Goal: Task Accomplishment & Management: Manage account settings

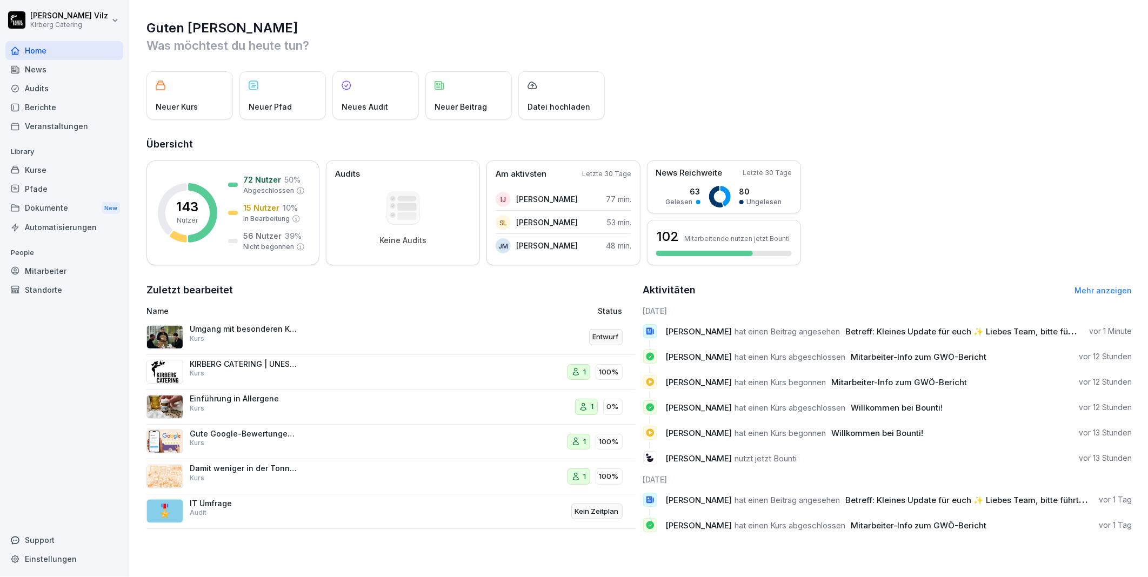
click at [31, 166] on div "Kurse" at bounding box center [64, 170] width 118 height 19
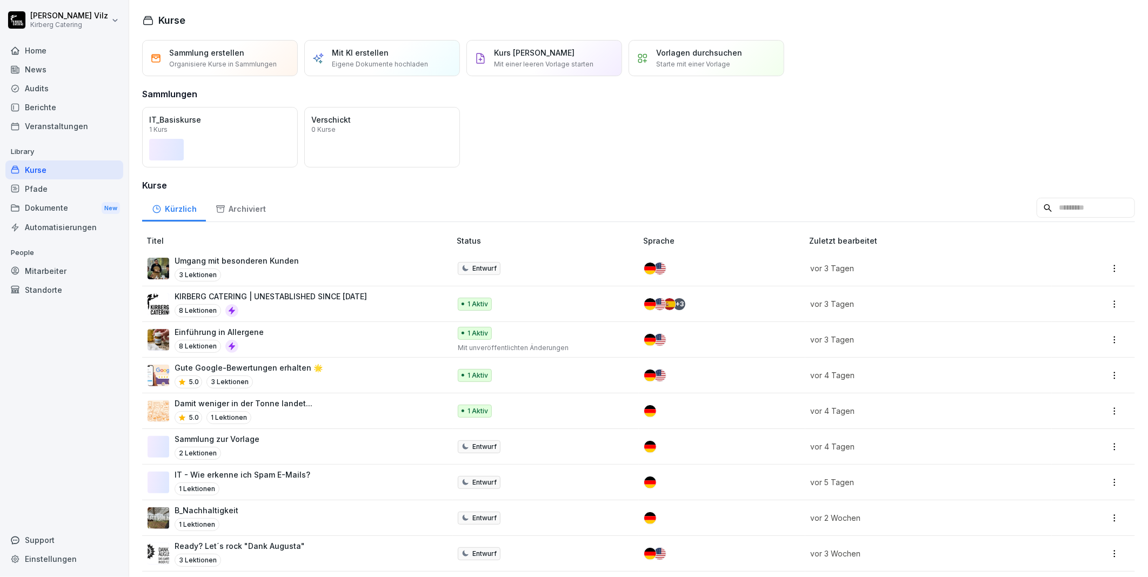
click at [40, 271] on div "Mitarbeiter" at bounding box center [64, 271] width 118 height 19
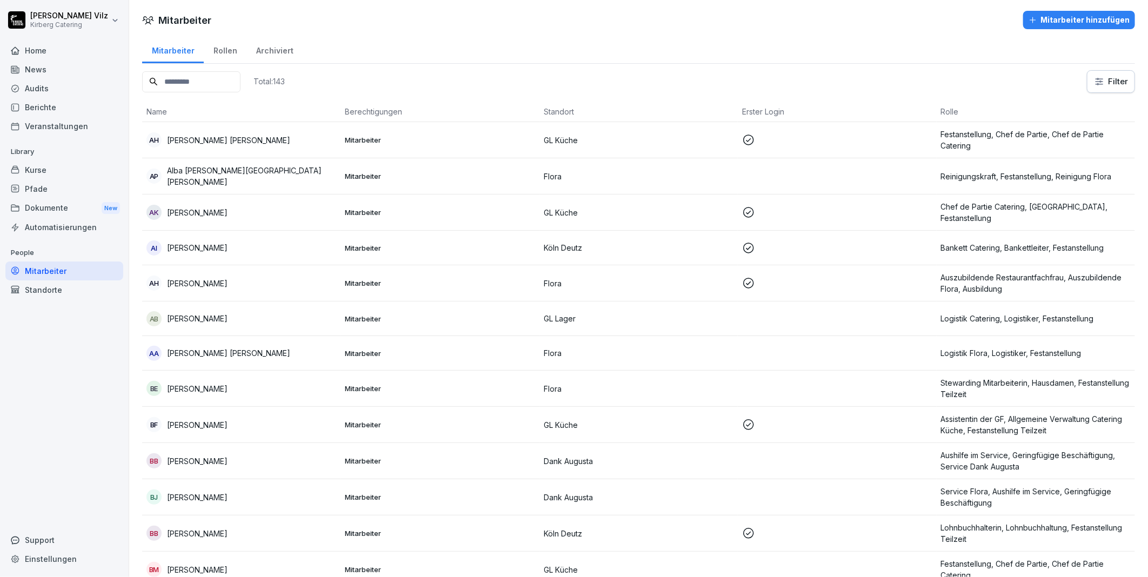
click at [186, 80] on input at bounding box center [191, 81] width 98 height 21
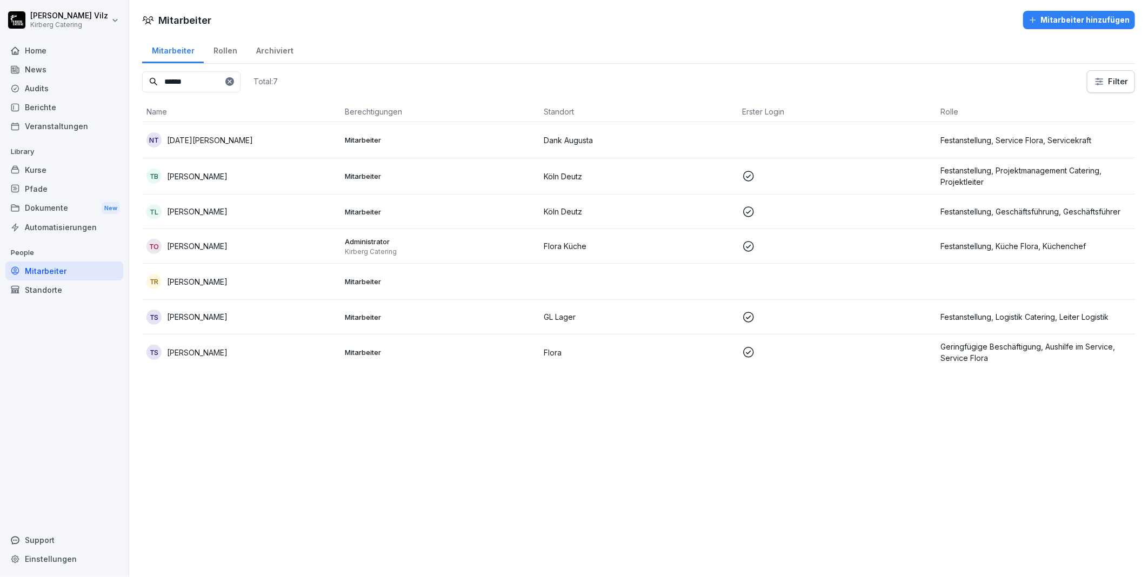
type input "******"
click at [219, 276] on p "Thomas Riesmeier" at bounding box center [197, 281] width 61 height 11
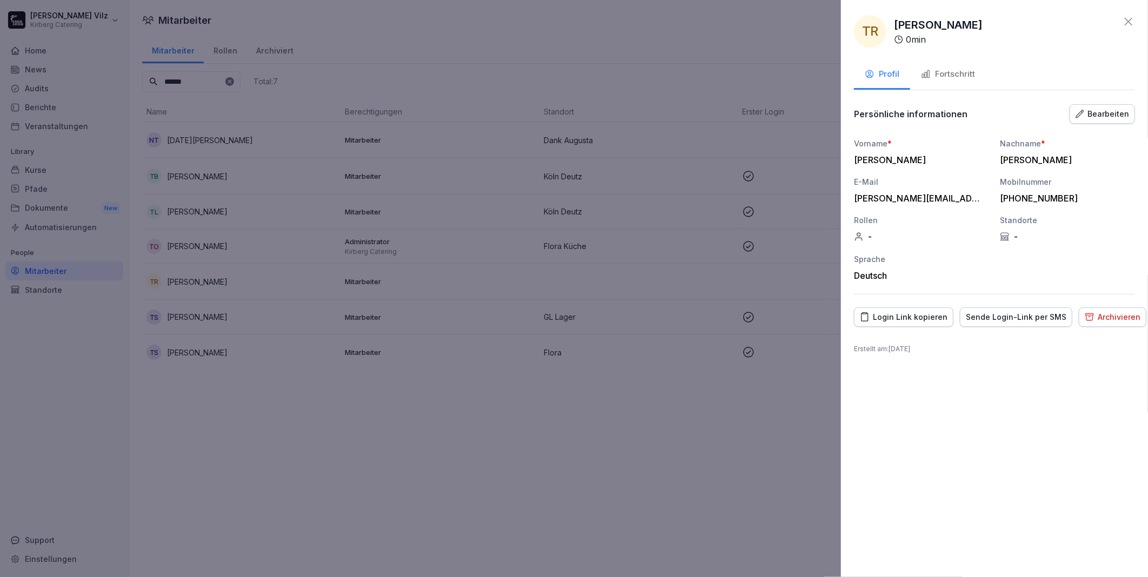
click at [949, 72] on div "Fortschritt" at bounding box center [948, 74] width 54 height 12
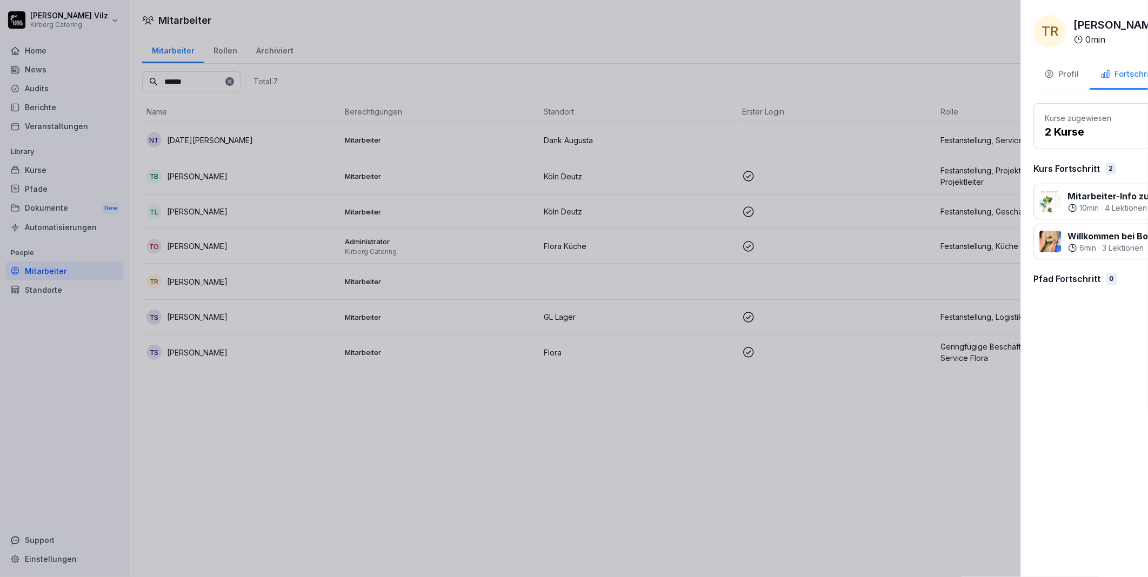
click at [822, 23] on div at bounding box center [574, 288] width 1148 height 577
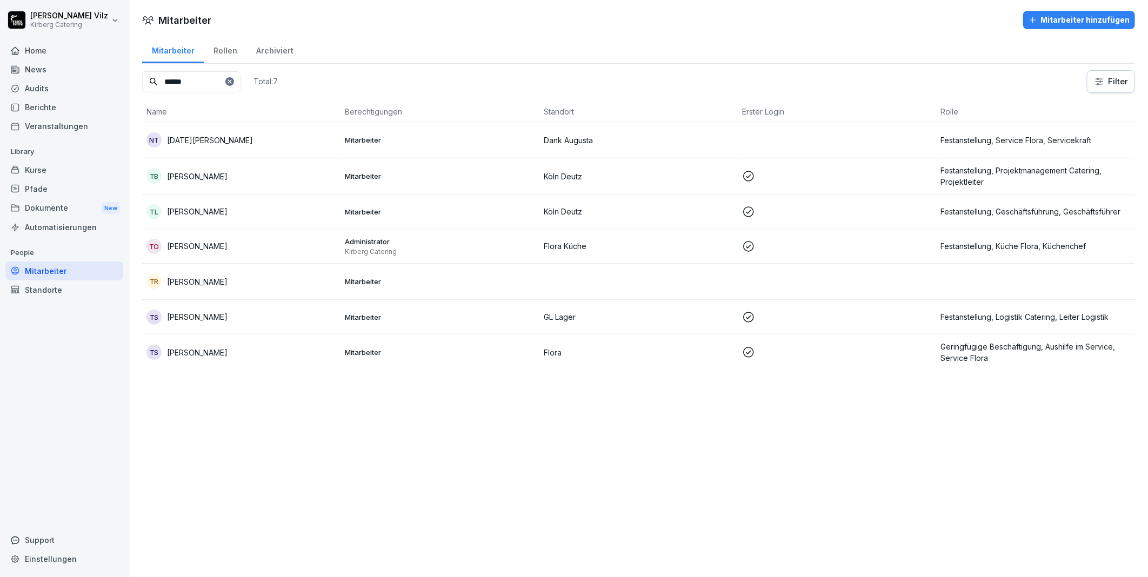
click at [52, 165] on div "Kurse" at bounding box center [64, 170] width 118 height 19
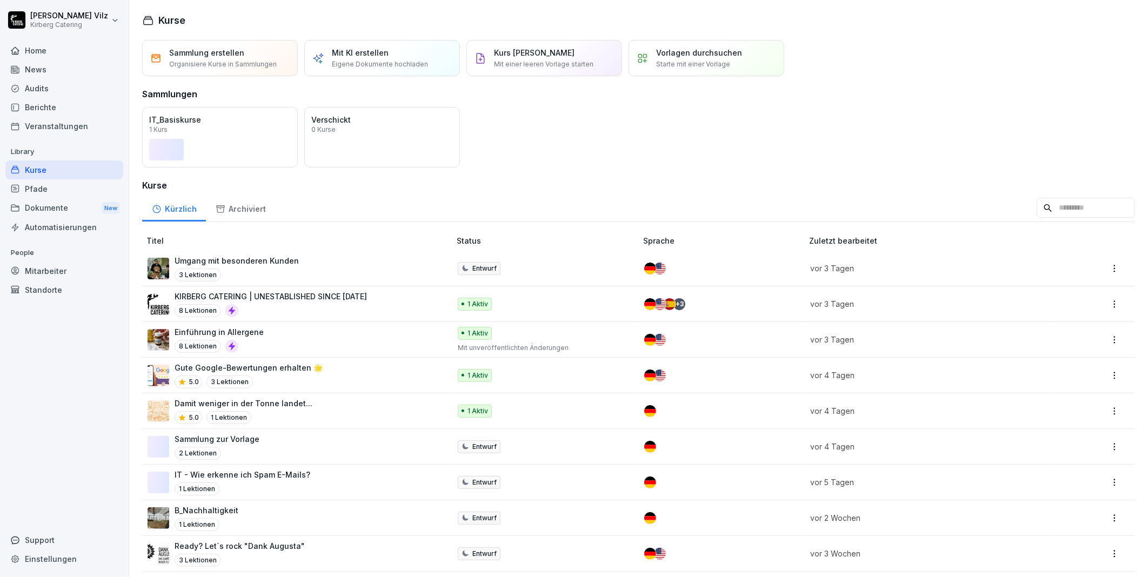
click at [44, 47] on div "Home" at bounding box center [64, 50] width 118 height 19
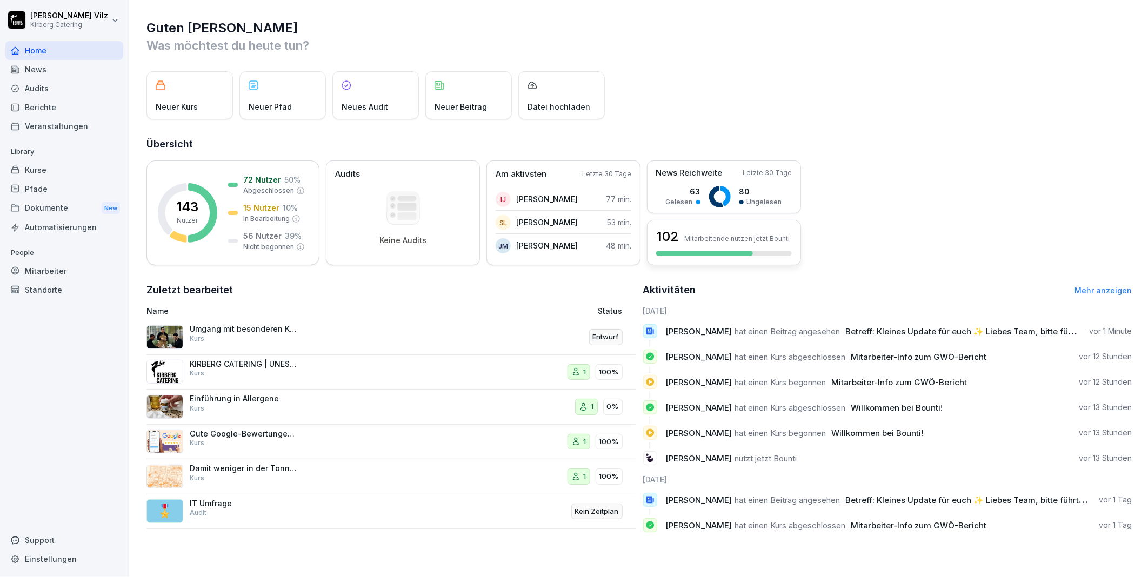
click at [714, 254] on div at bounding box center [704, 253] width 97 height 5
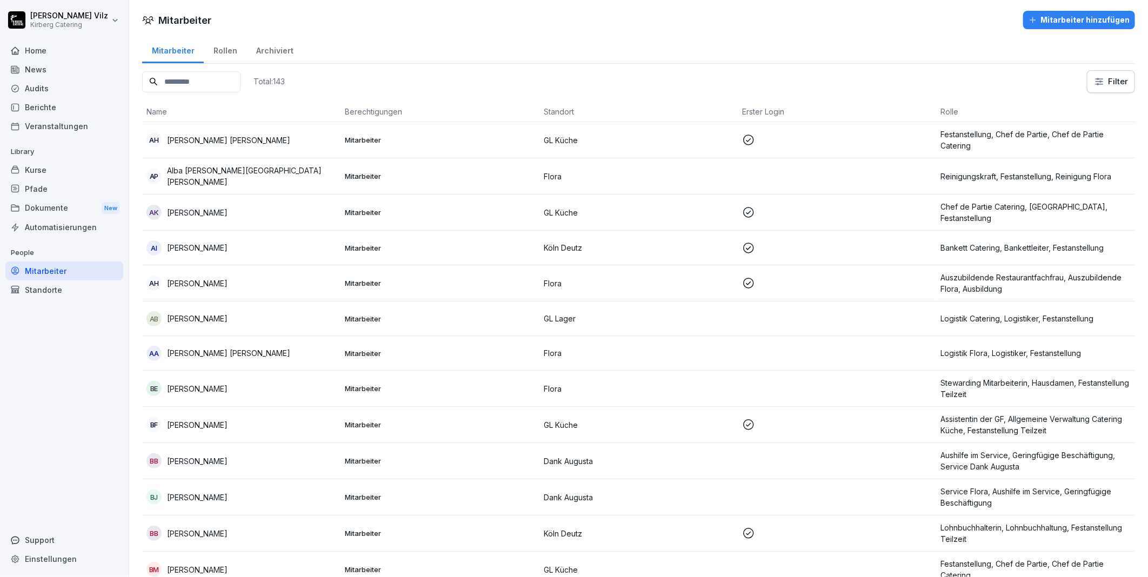
click at [35, 169] on div "Kurse" at bounding box center [64, 170] width 118 height 19
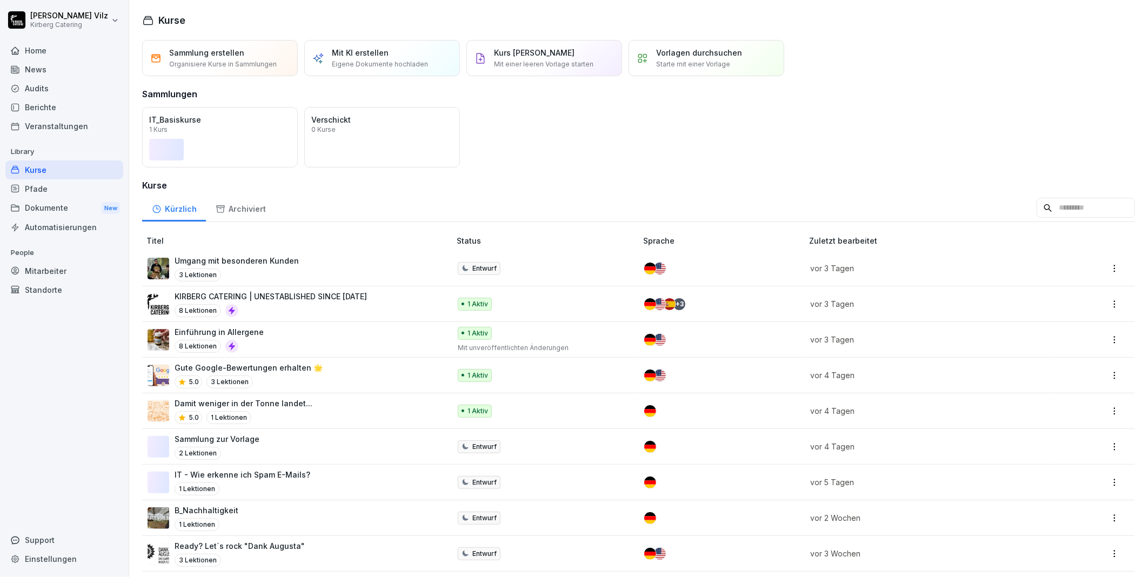
click at [33, 52] on div "Home" at bounding box center [64, 50] width 118 height 19
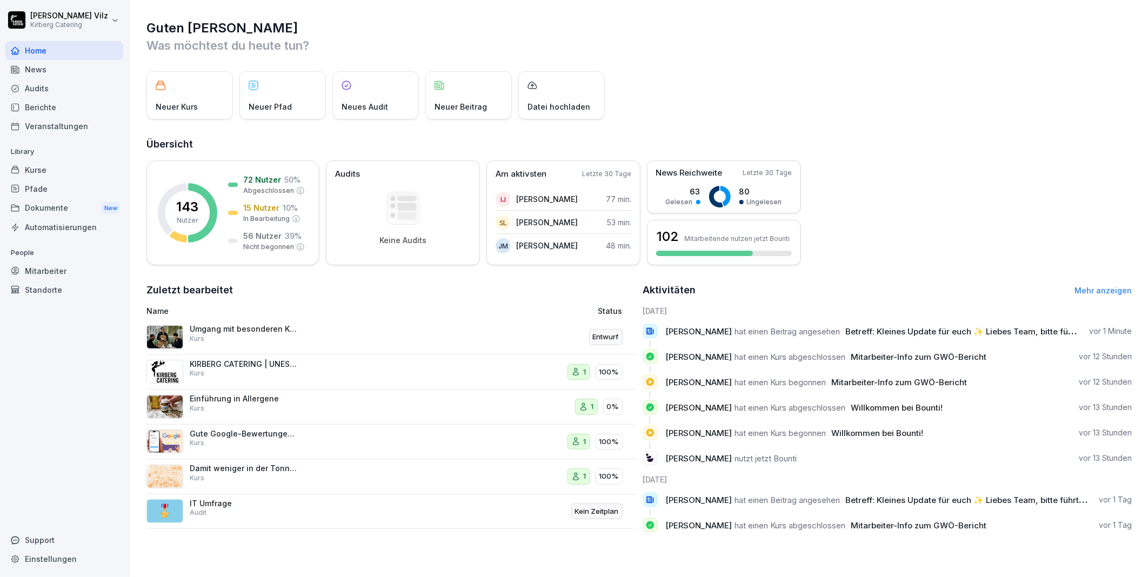
click at [60, 130] on div "Veranstaltungen" at bounding box center [64, 126] width 118 height 19
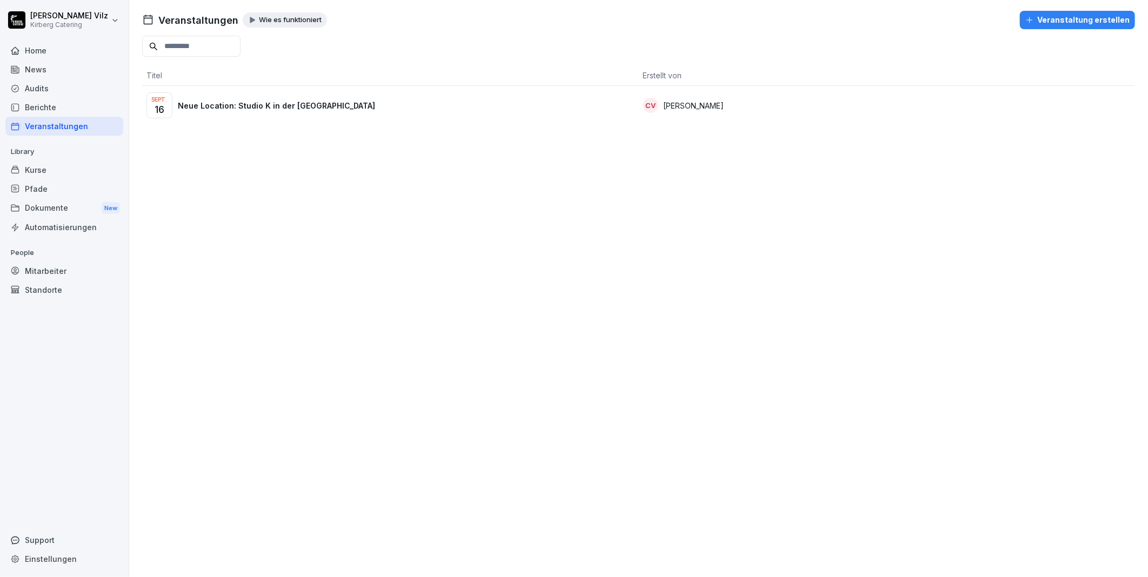
click at [274, 103] on p "Neue Location: Studio K in der [GEOGRAPHIC_DATA]" at bounding box center [276, 105] width 197 height 11
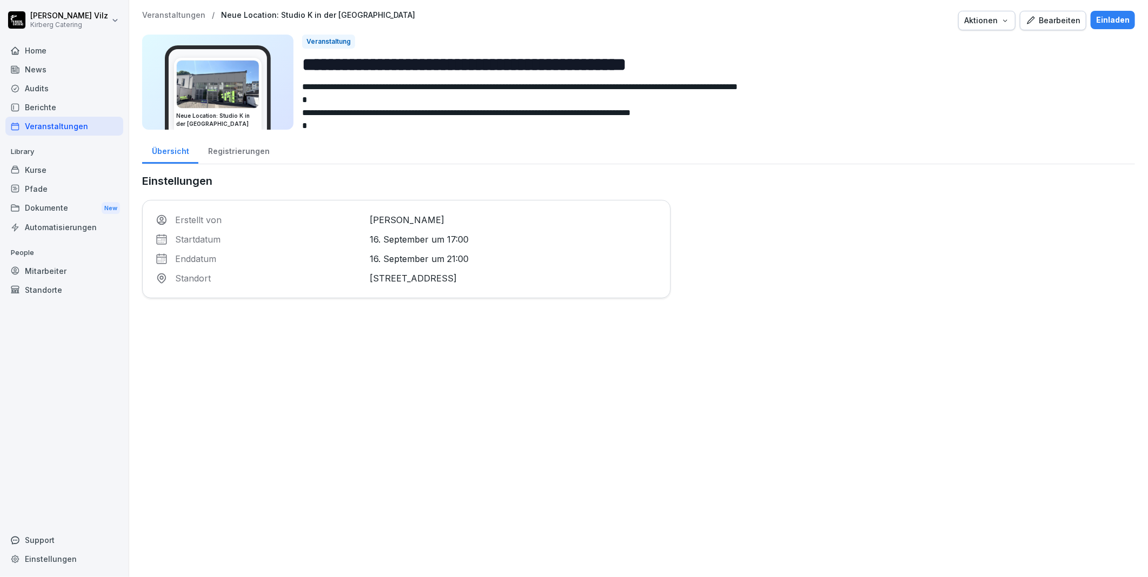
click at [220, 151] on div "Registrierungen" at bounding box center [238, 150] width 81 height 28
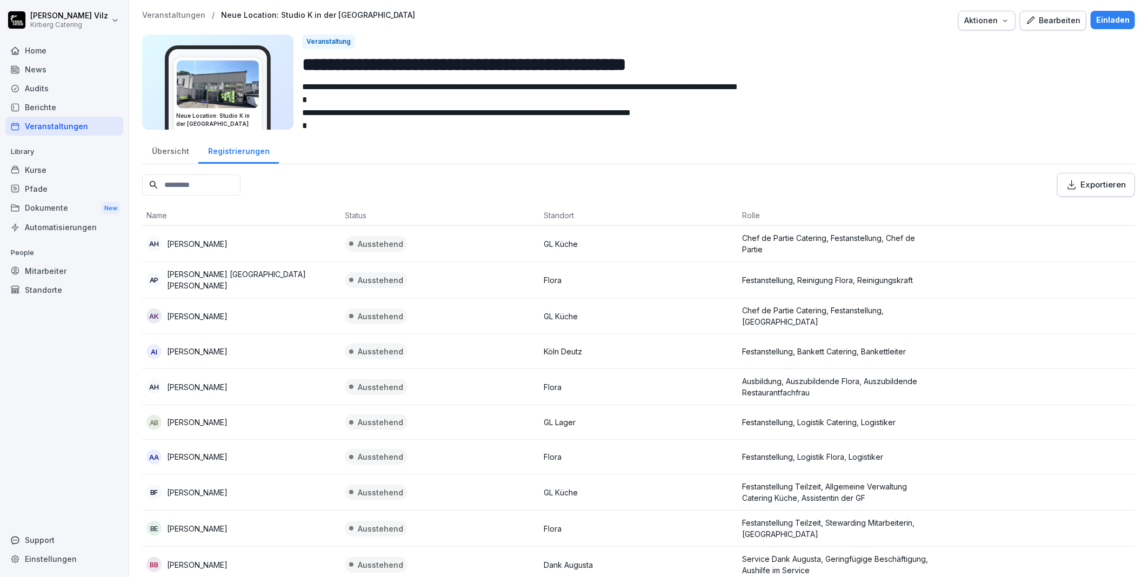
click at [1079, 184] on div "Exportieren" at bounding box center [1096, 185] width 59 height 12
click at [170, 151] on div "Übersicht" at bounding box center [170, 150] width 56 height 28
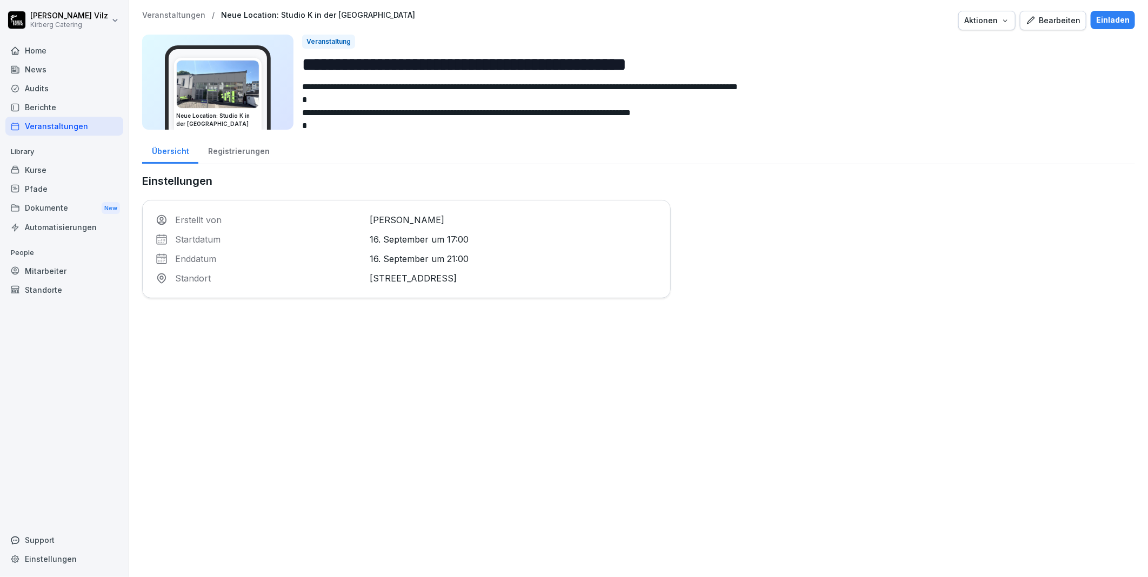
click at [370, 235] on p "16. September um 17:00" at bounding box center [514, 239] width 288 height 13
click at [1055, 17] on div "Bearbeiten" at bounding box center [1053, 21] width 55 height 12
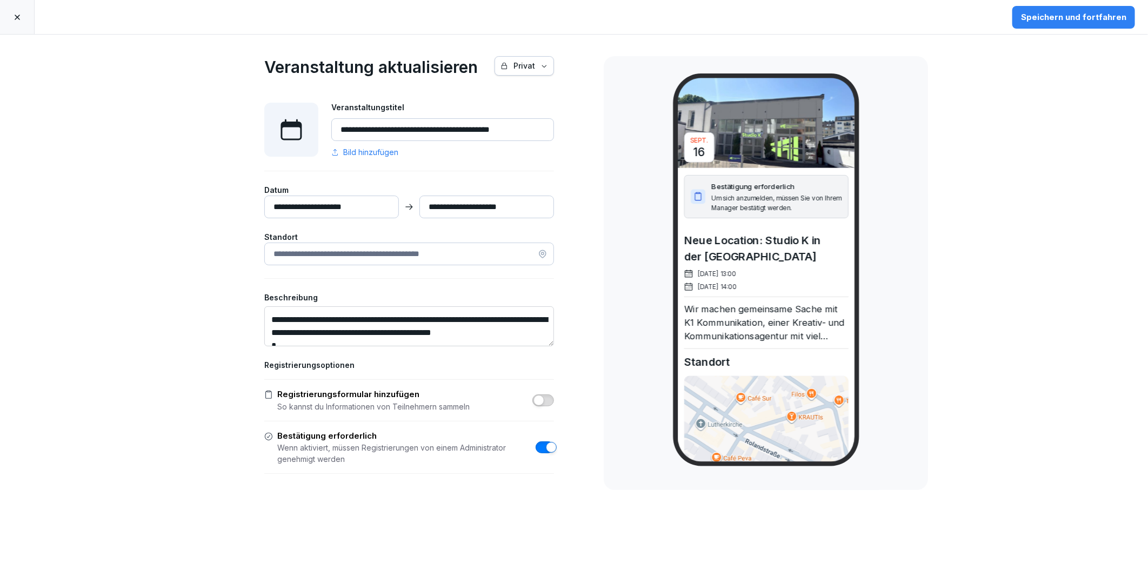
click at [332, 210] on input "**********" at bounding box center [331, 207] width 135 height 23
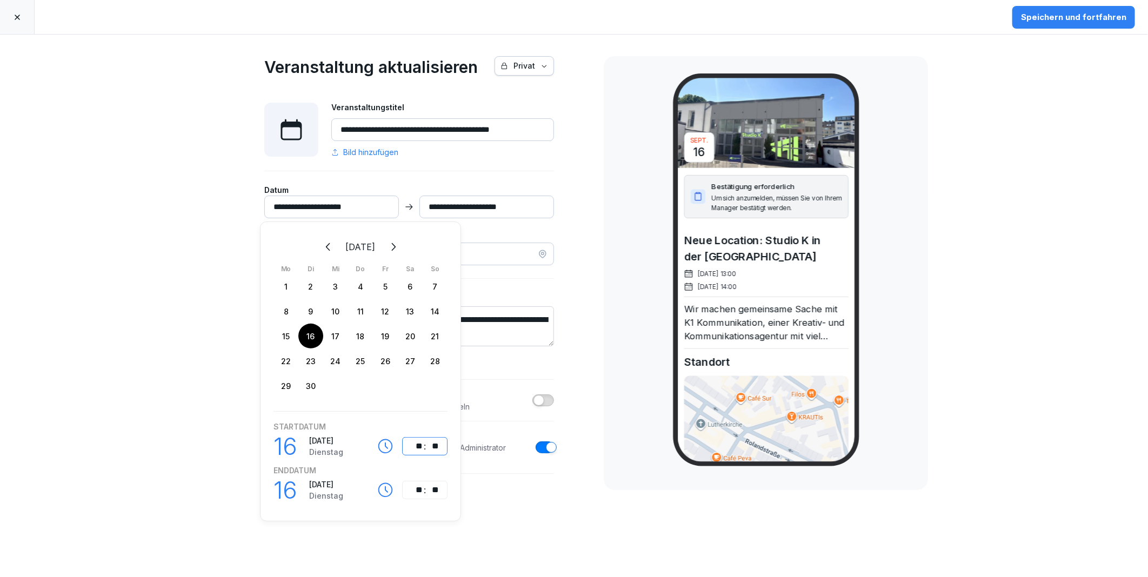
click at [417, 446] on div "**" at bounding box center [416, 446] width 13 height 13
type input "**********"
click at [426, 490] on div ":" at bounding box center [424, 490] width 3 height 13
type input "**********"
click at [153, 338] on div "**********" at bounding box center [574, 306] width 1148 height 543
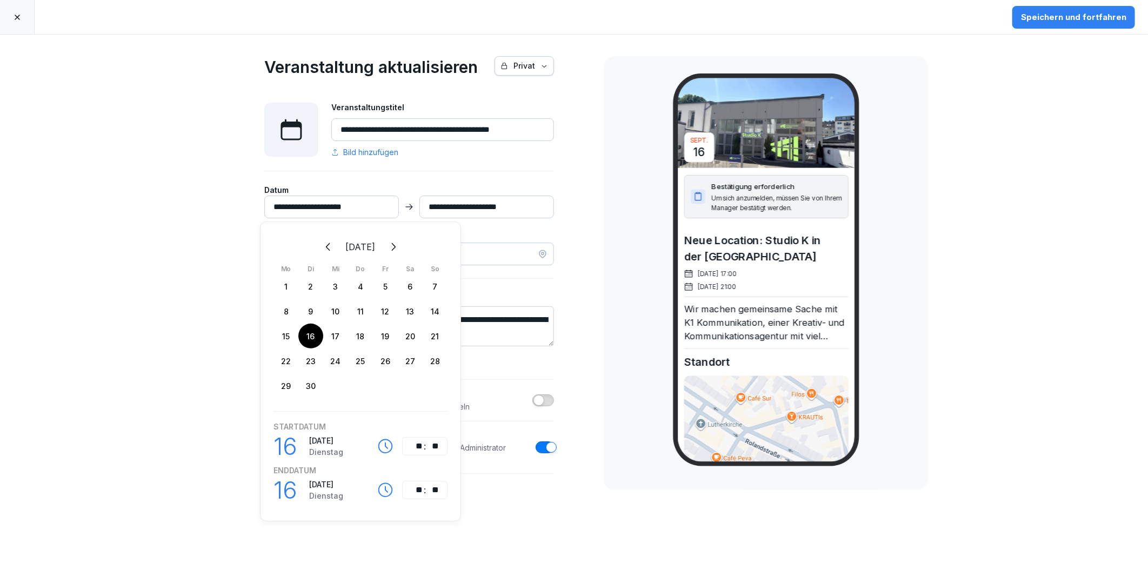
click at [1068, 11] on div "Speichern und fortfahren" at bounding box center [1073, 17] width 105 height 12
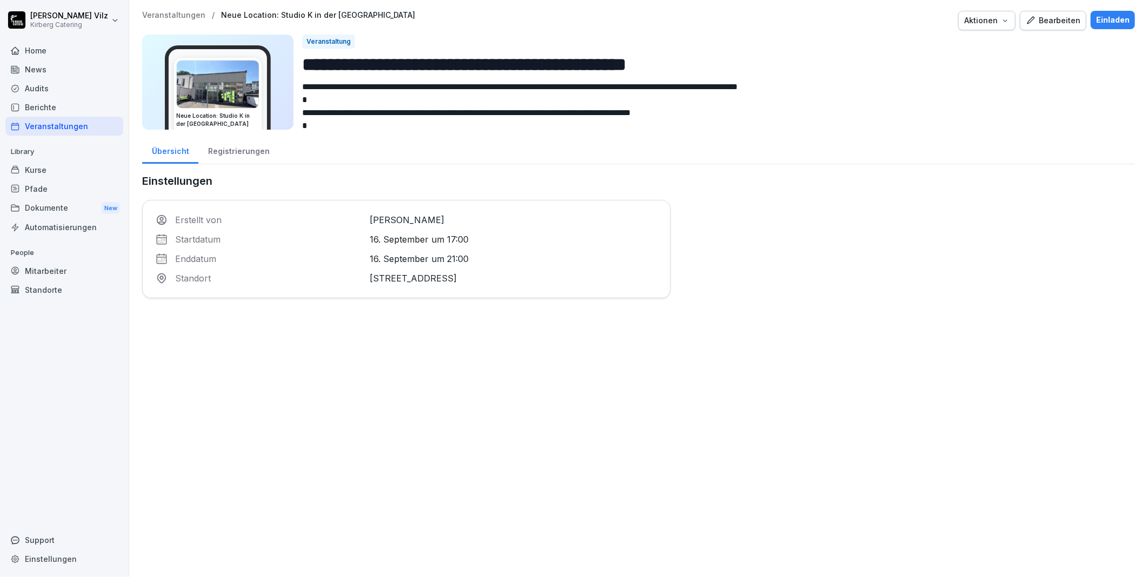
click at [217, 148] on div "Registrierungen" at bounding box center [238, 150] width 81 height 28
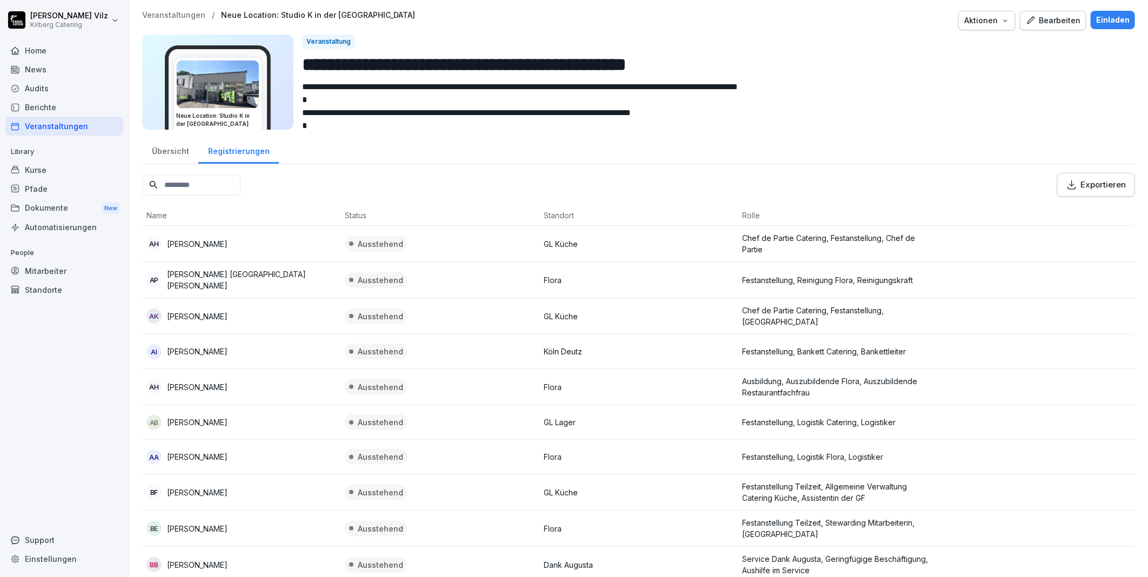
click at [164, 149] on div "Übersicht" at bounding box center [170, 150] width 56 height 28
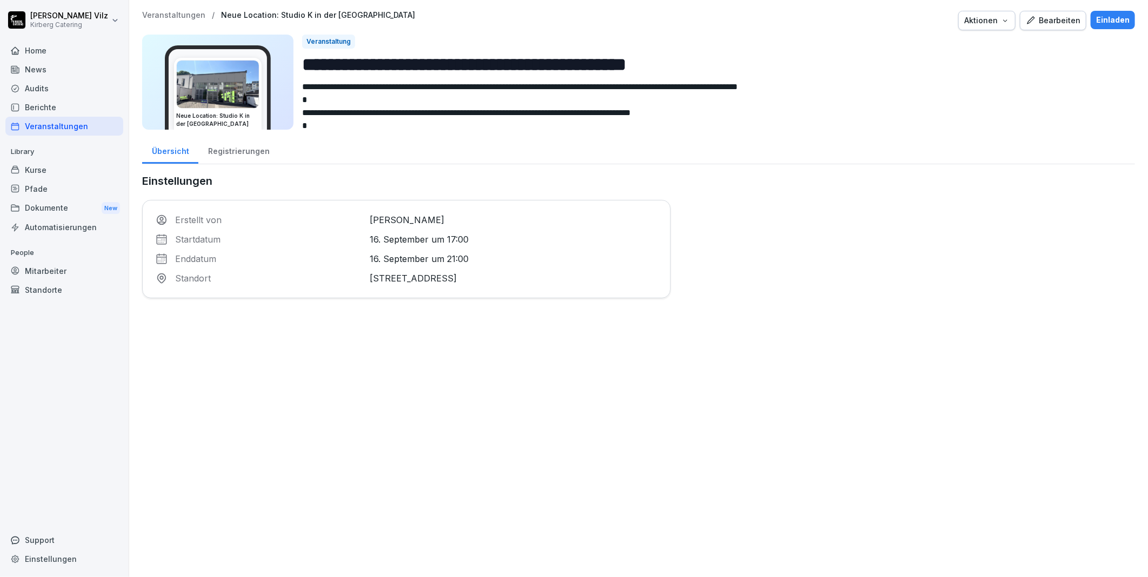
click at [217, 76] on div at bounding box center [218, 85] width 82 height 48
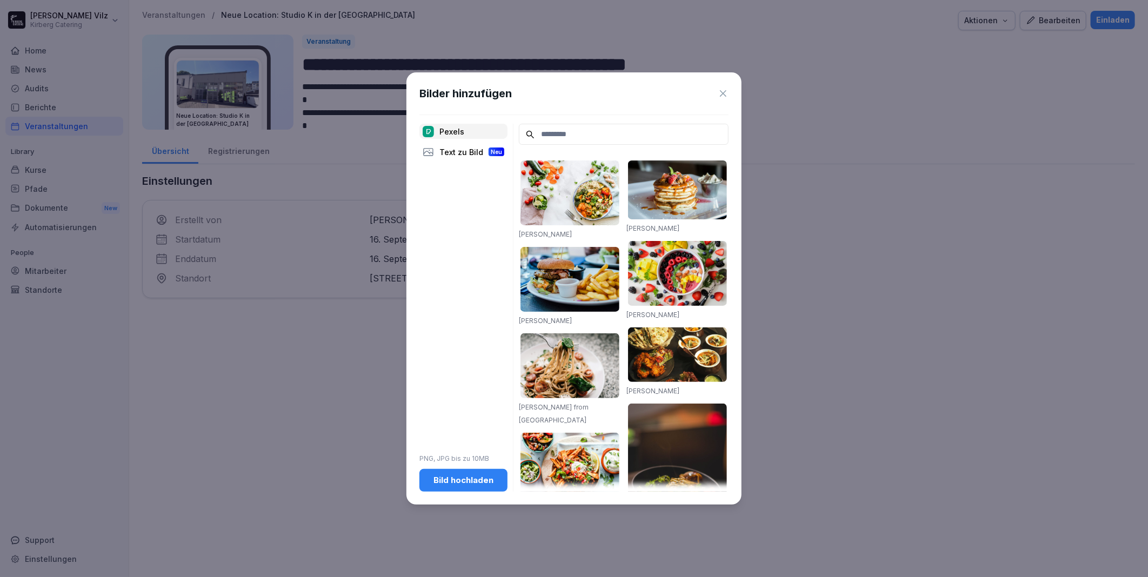
click at [726, 92] on icon at bounding box center [723, 93] width 11 height 11
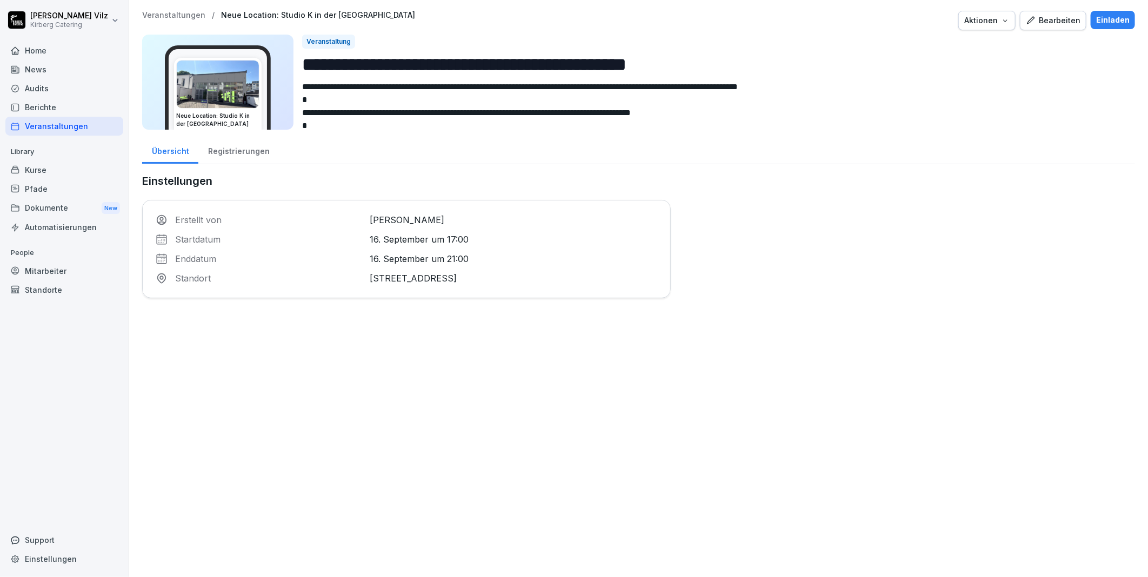
click at [34, 170] on div "Kurse" at bounding box center [64, 170] width 118 height 19
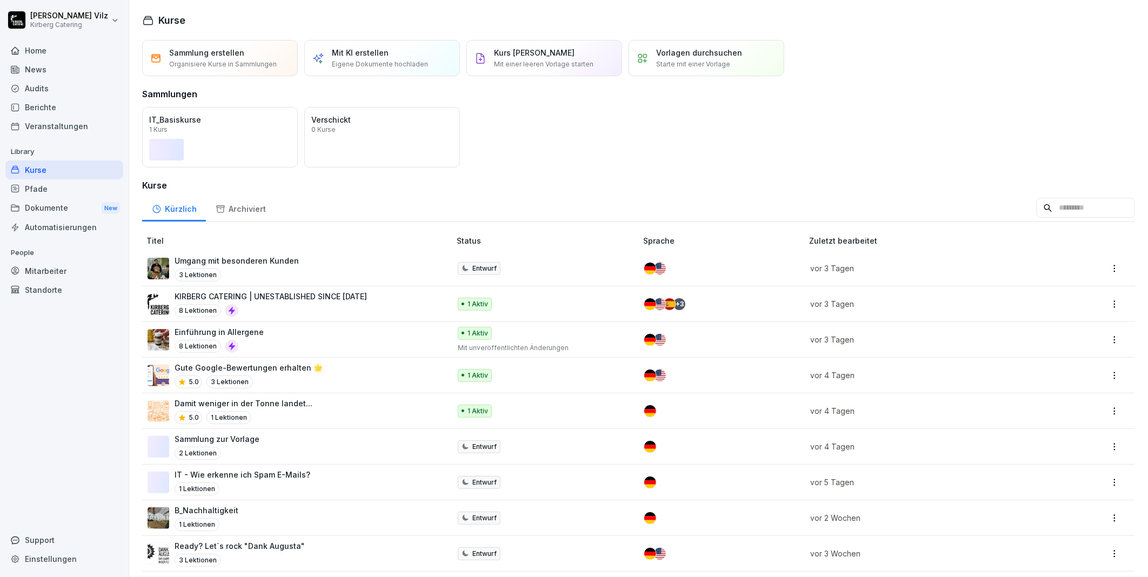
scroll to position [119, 0]
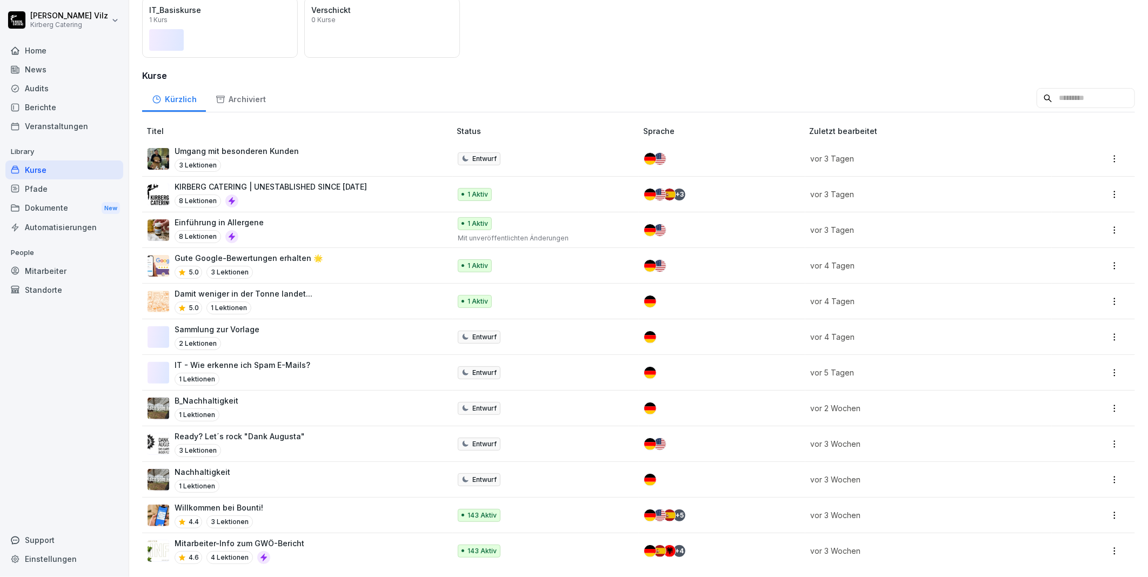
click at [348, 195] on div "8 Lektionen" at bounding box center [271, 201] width 192 height 13
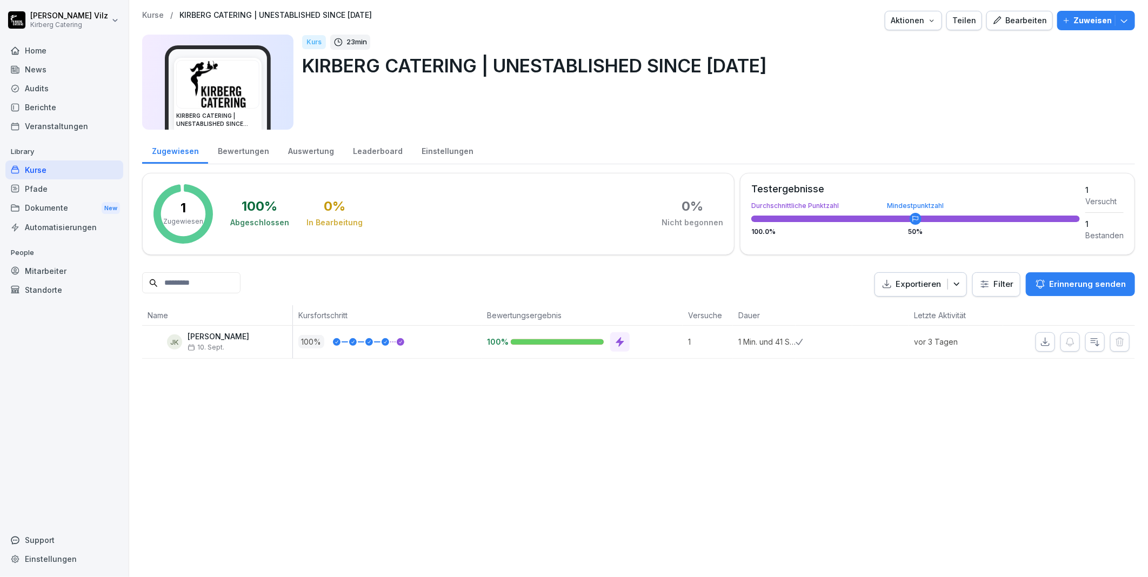
click at [360, 149] on div "Leaderboard" at bounding box center [377, 150] width 69 height 28
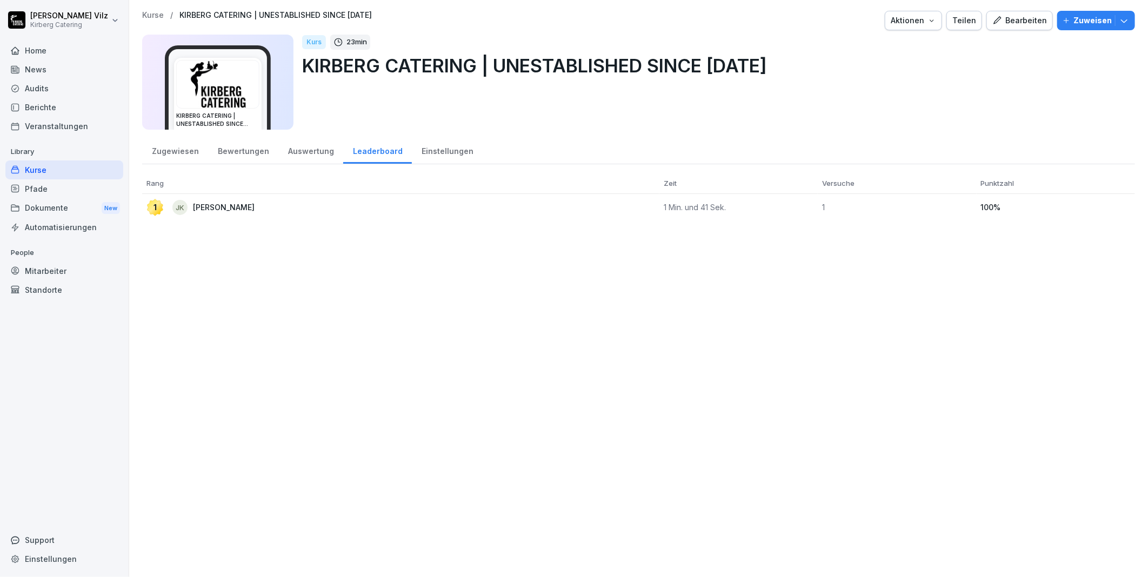
click at [309, 149] on div "Auswertung" at bounding box center [310, 150] width 65 height 28
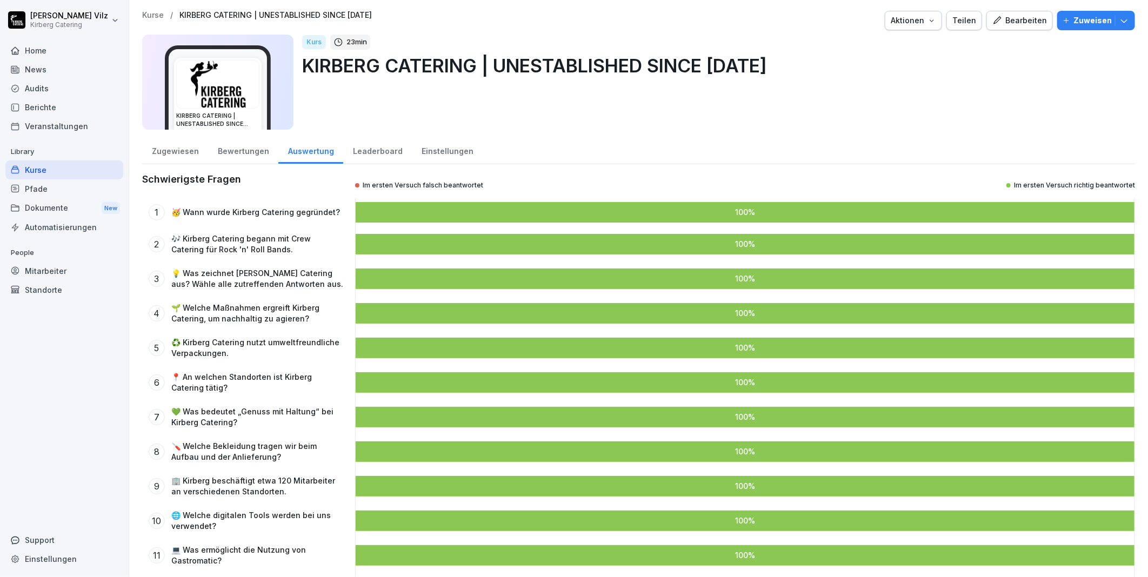
click at [243, 148] on div "Bewertungen" at bounding box center [243, 150] width 70 height 28
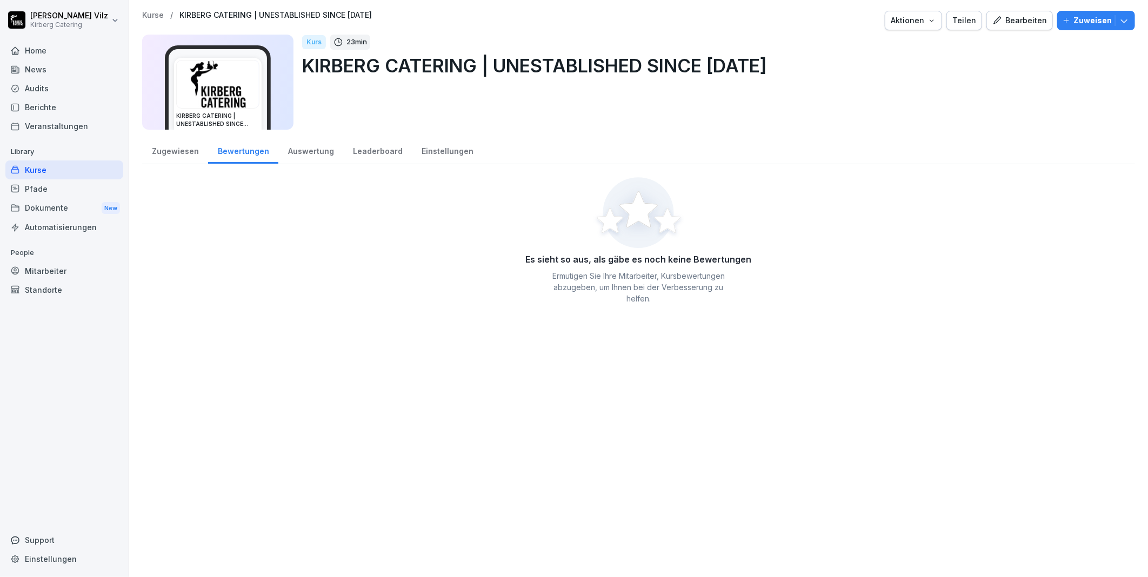
click at [173, 150] on div "Zugewiesen" at bounding box center [175, 150] width 66 height 28
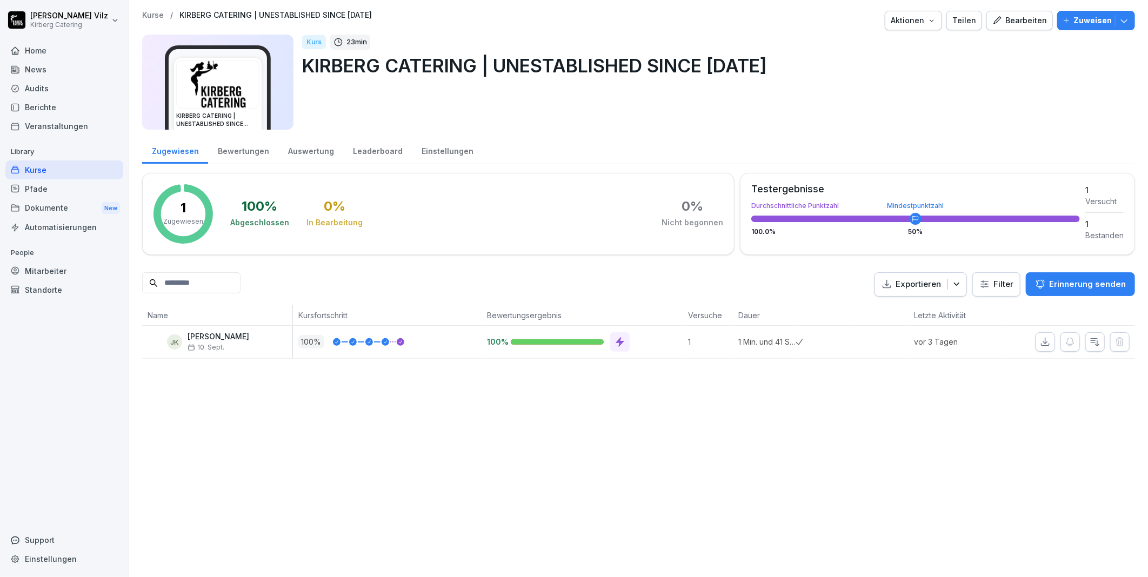
click at [1010, 21] on div "Bearbeiten" at bounding box center [1020, 21] width 55 height 12
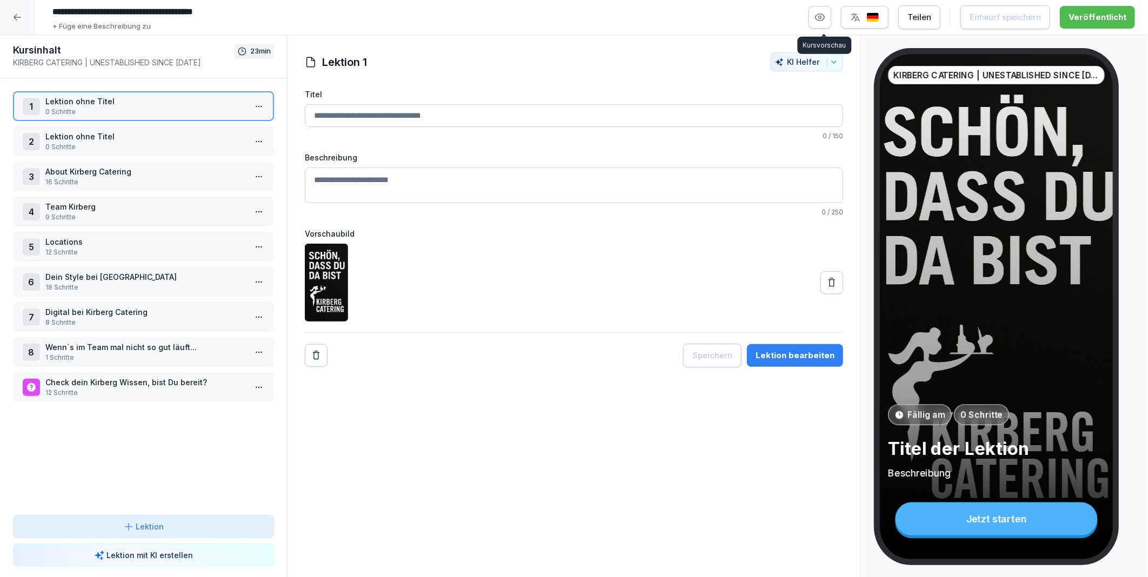
click at [825, 14] on icon "button" at bounding box center [820, 17] width 9 height 7
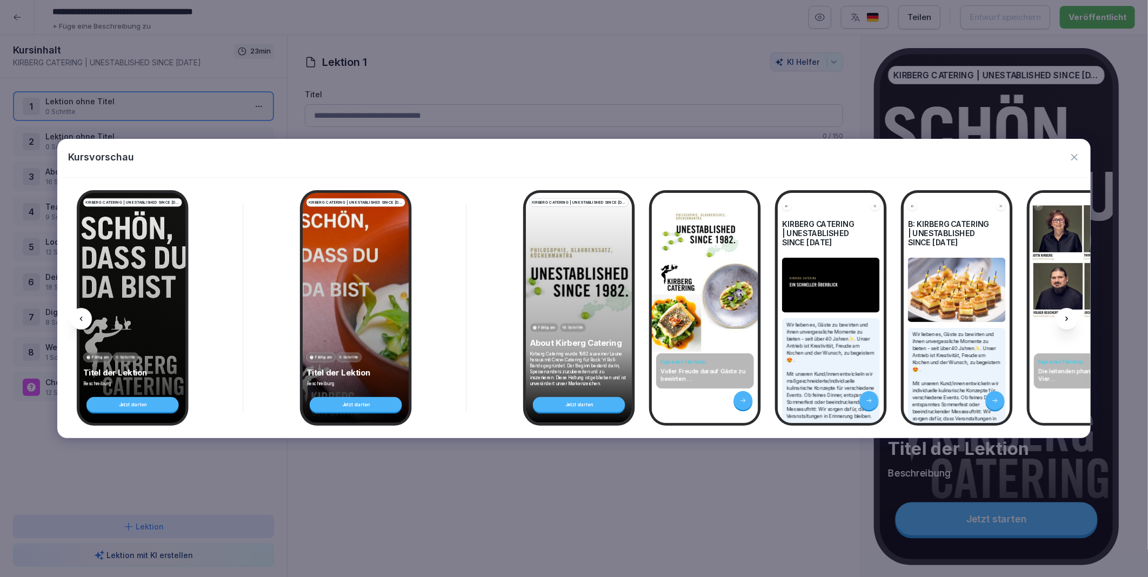
click at [1066, 314] on div at bounding box center [1067, 319] width 22 height 22
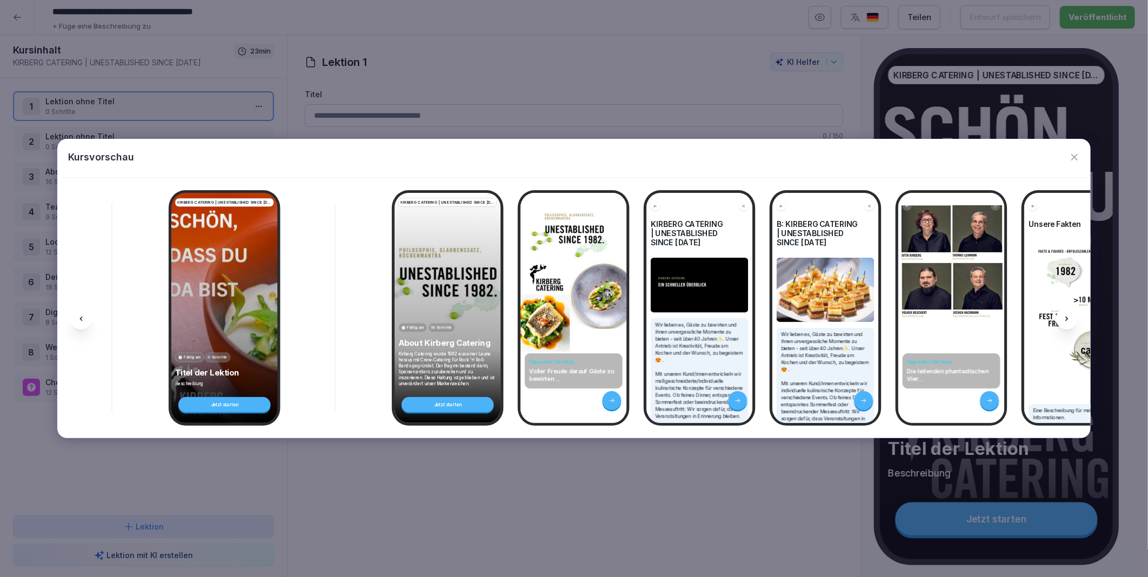
click at [1066, 314] on div at bounding box center [1067, 319] width 22 height 22
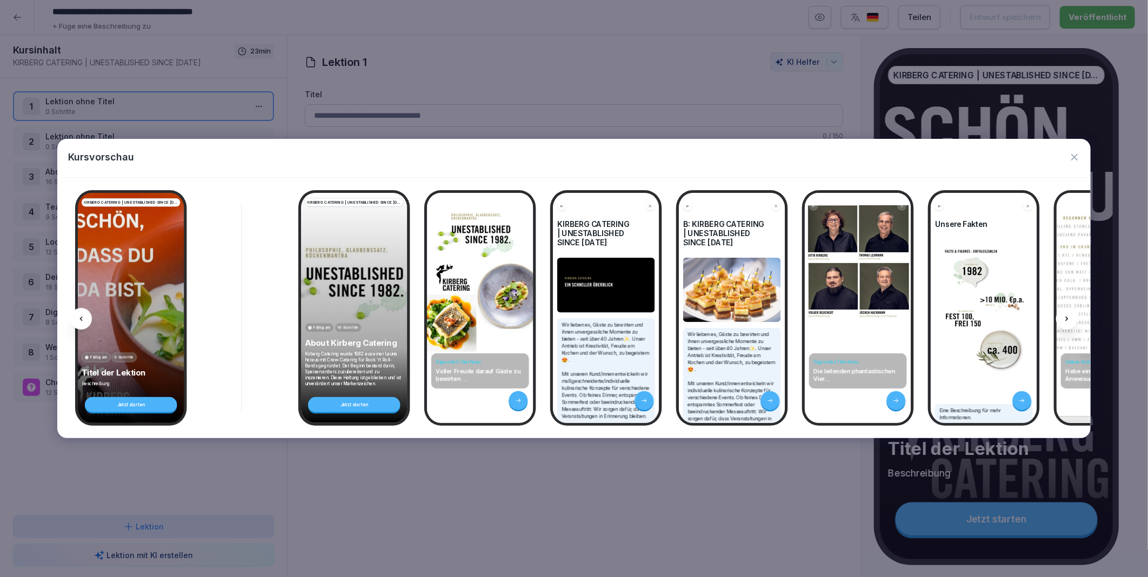
click at [1066, 314] on div at bounding box center [1067, 319] width 22 height 22
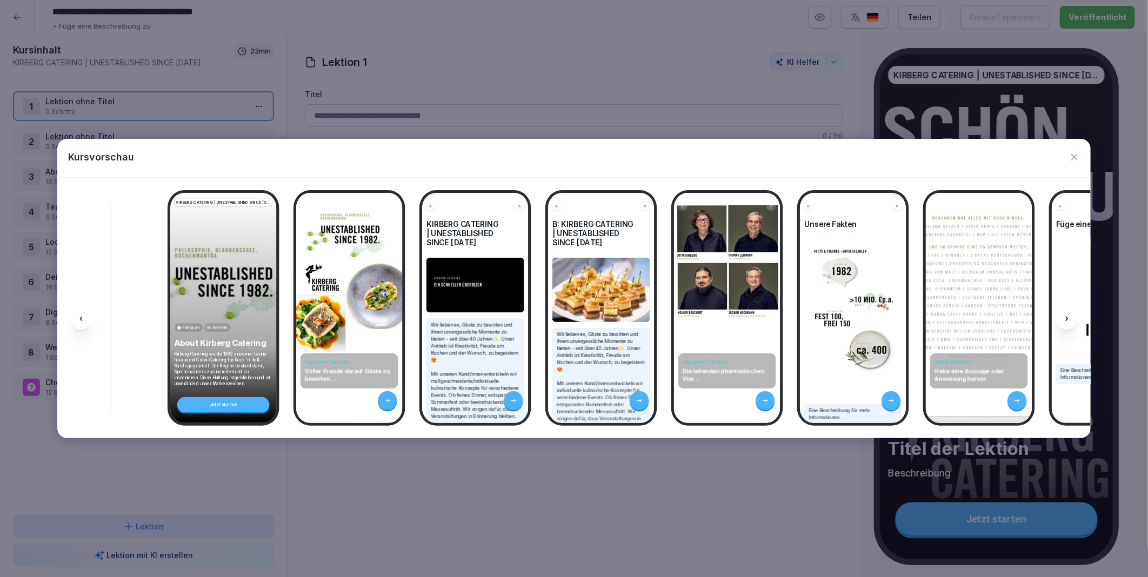
click at [1066, 314] on div at bounding box center [1067, 319] width 22 height 22
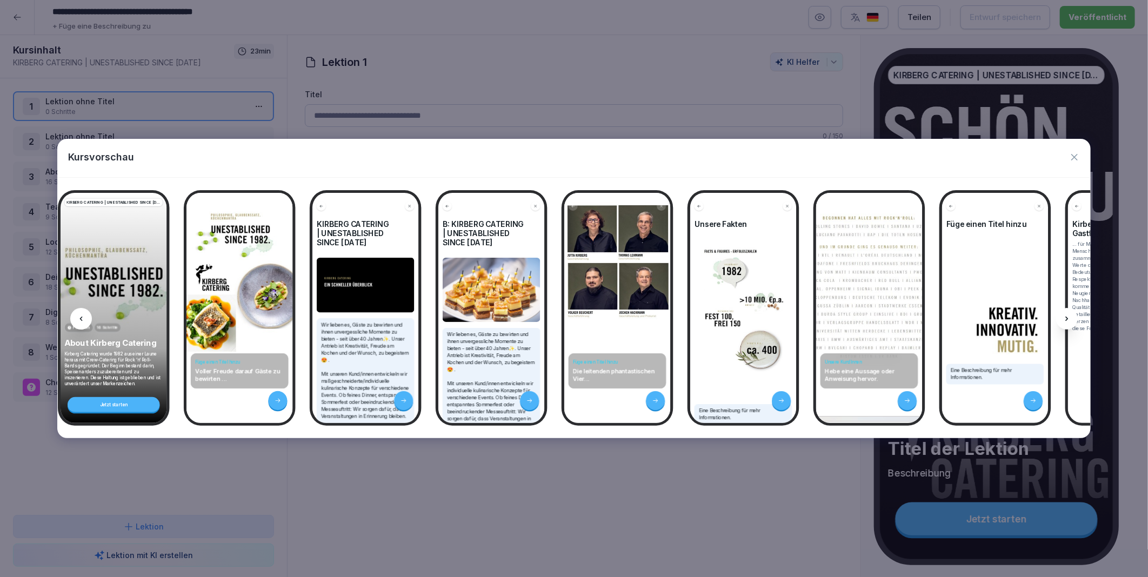
click at [1066, 314] on div at bounding box center [1067, 319] width 22 height 22
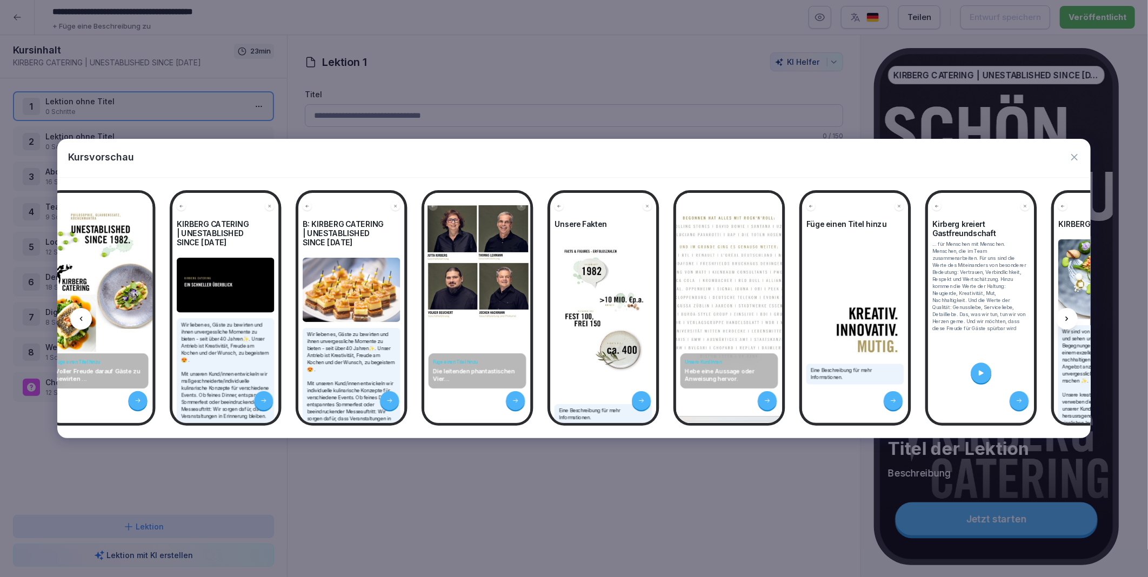
click at [1066, 314] on div at bounding box center [1067, 319] width 22 height 22
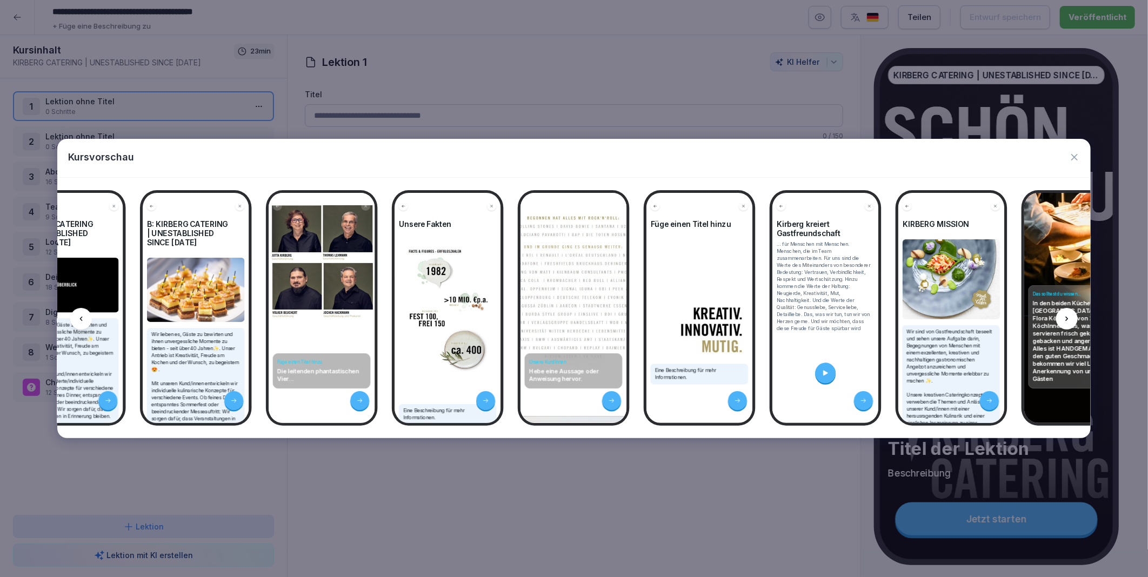
click at [1066, 314] on div at bounding box center [1067, 319] width 22 height 22
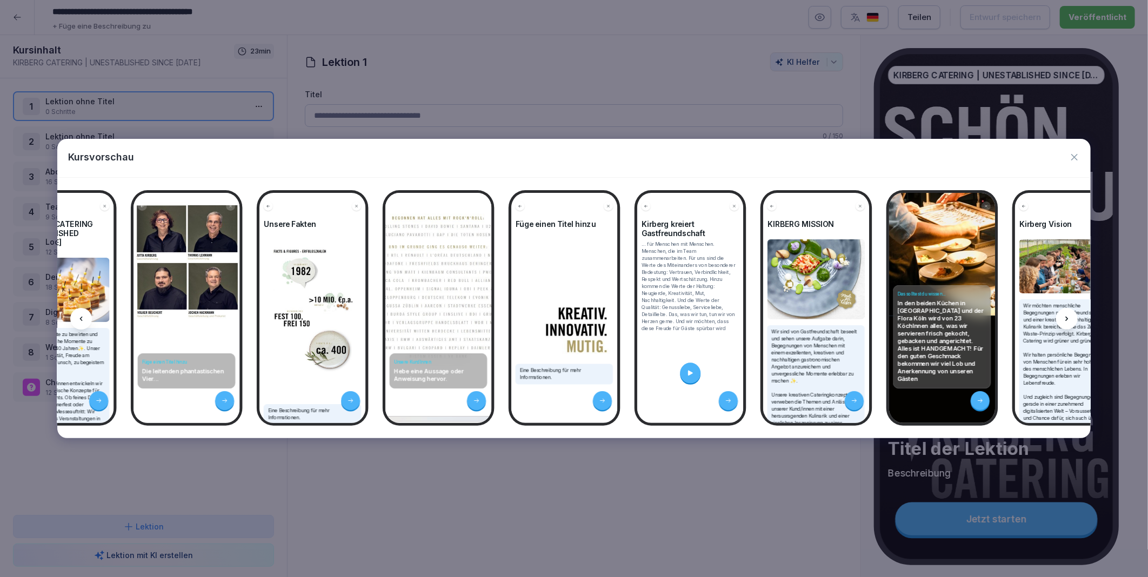
click at [1066, 314] on div at bounding box center [1067, 319] width 22 height 22
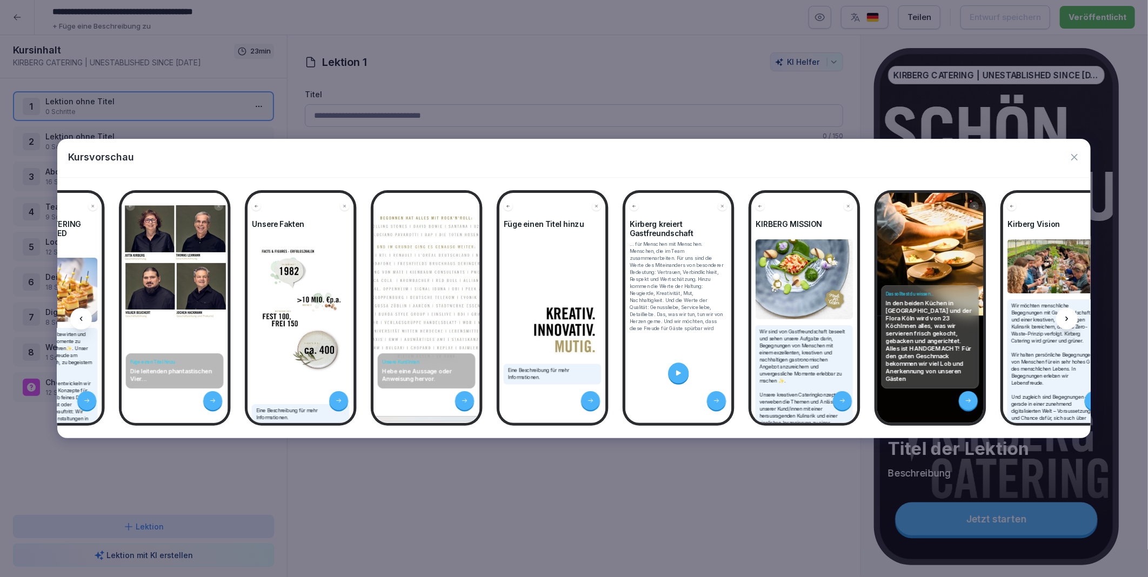
click at [1066, 314] on div at bounding box center [1067, 319] width 22 height 22
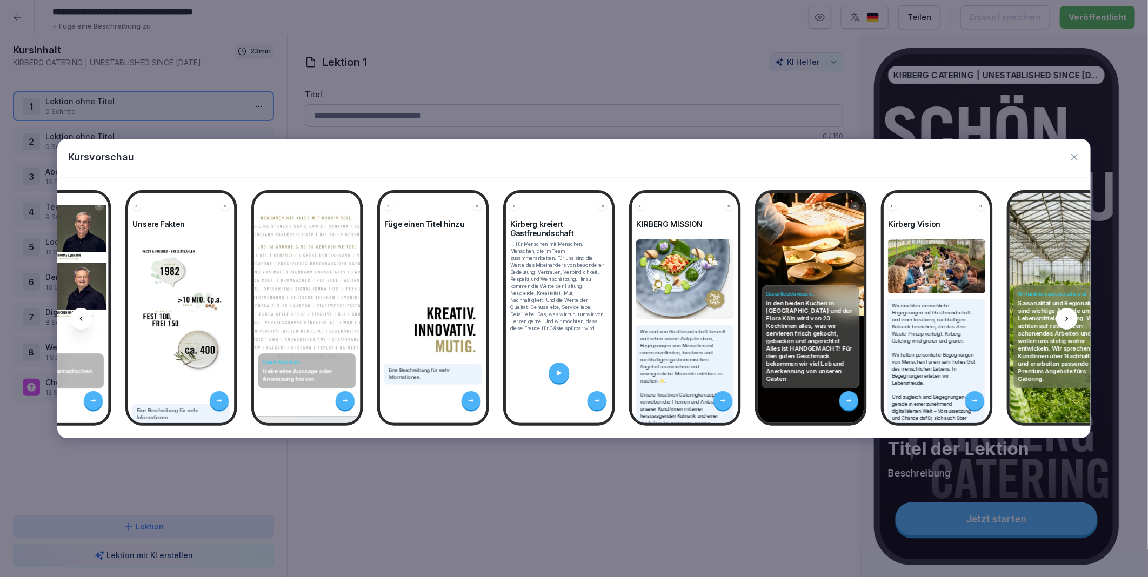
click at [1066, 314] on div at bounding box center [1067, 319] width 22 height 22
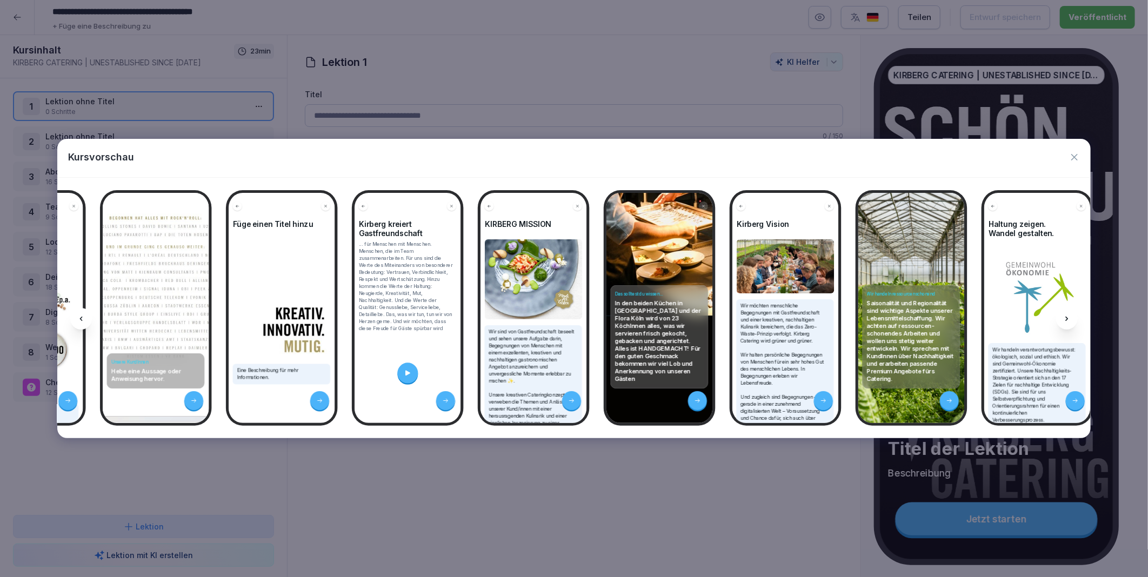
click at [1066, 314] on div at bounding box center [1067, 319] width 22 height 22
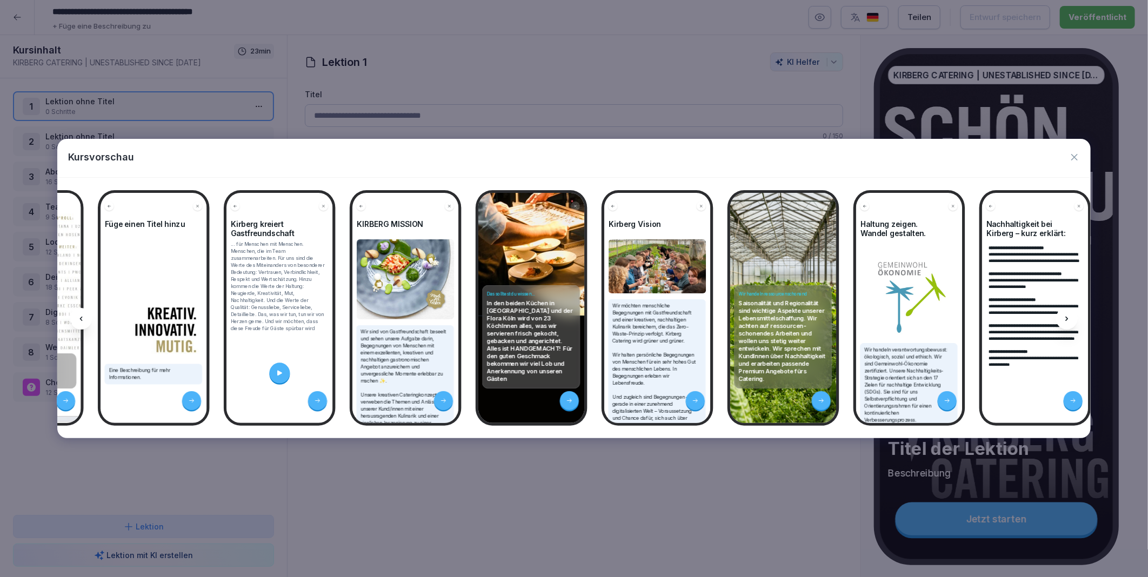
click at [1066, 314] on div at bounding box center [1067, 319] width 22 height 22
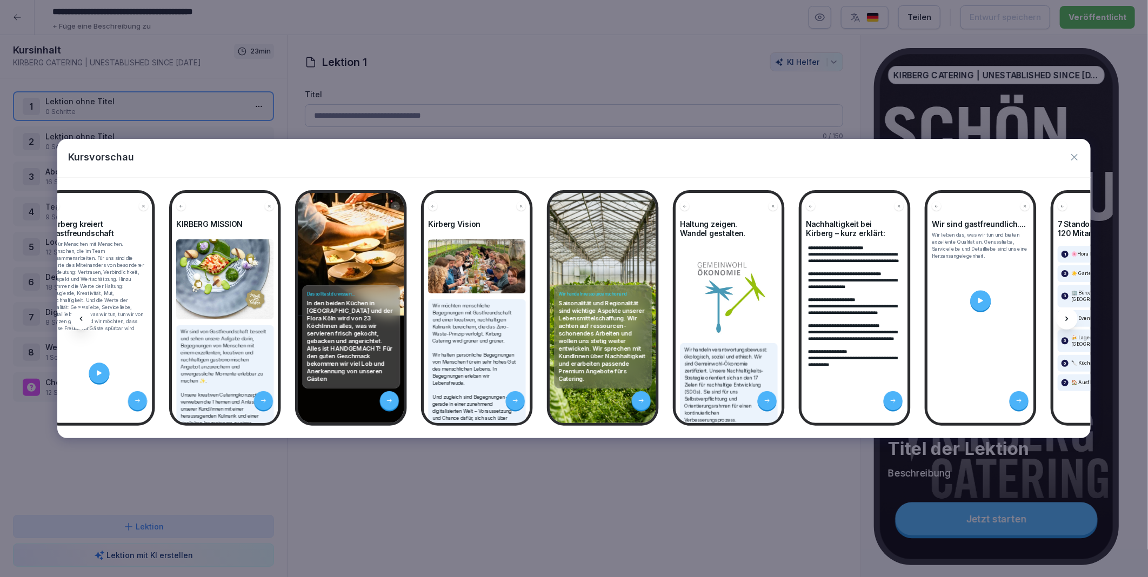
click at [1066, 314] on div at bounding box center [1067, 319] width 22 height 22
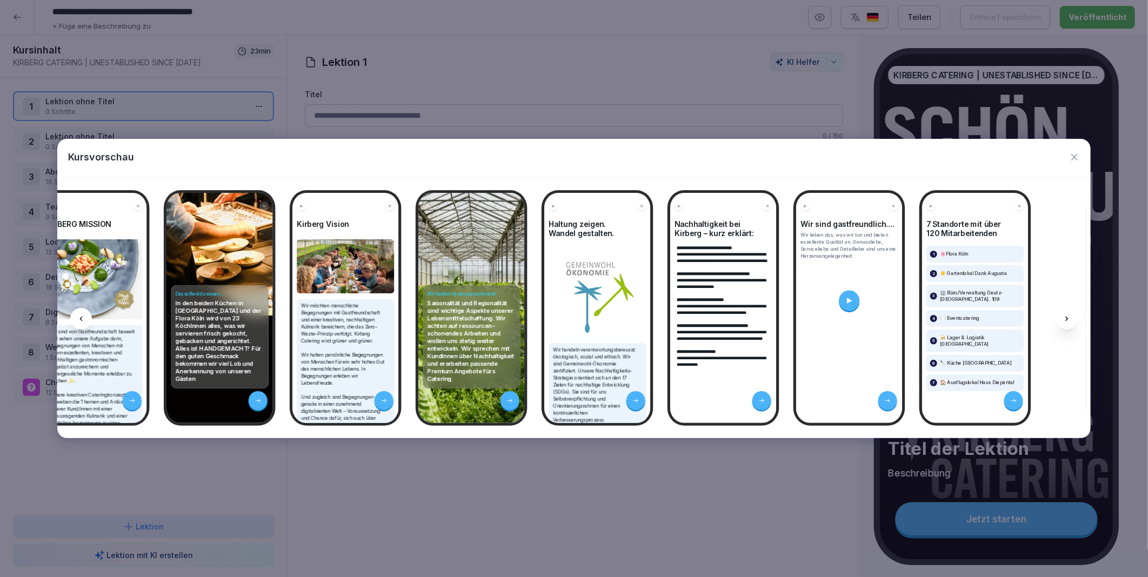
click at [1066, 314] on div at bounding box center [1067, 319] width 22 height 22
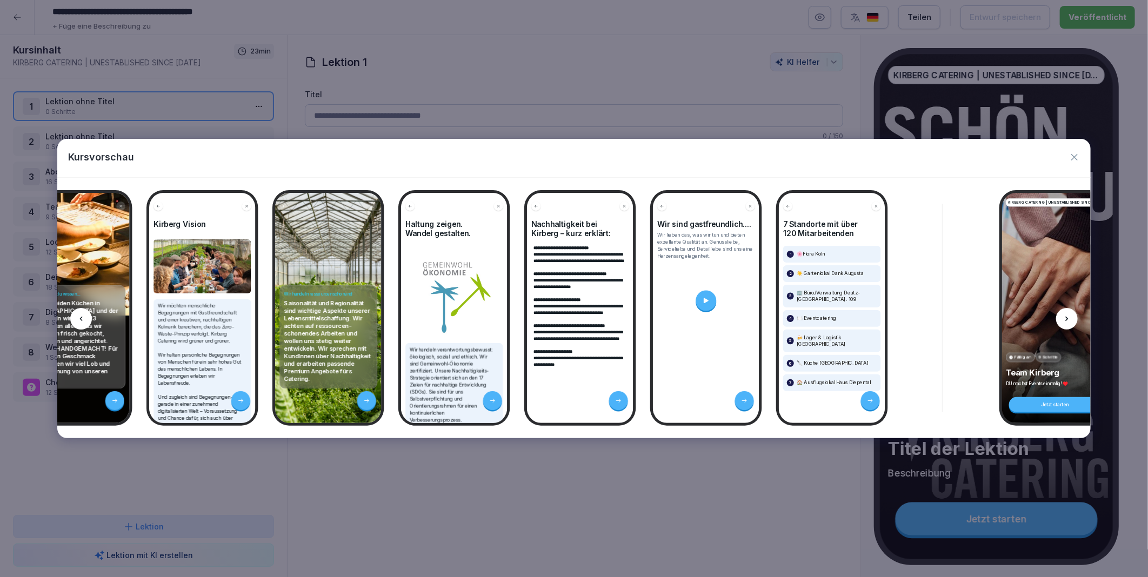
click at [1066, 314] on div at bounding box center [1067, 319] width 22 height 22
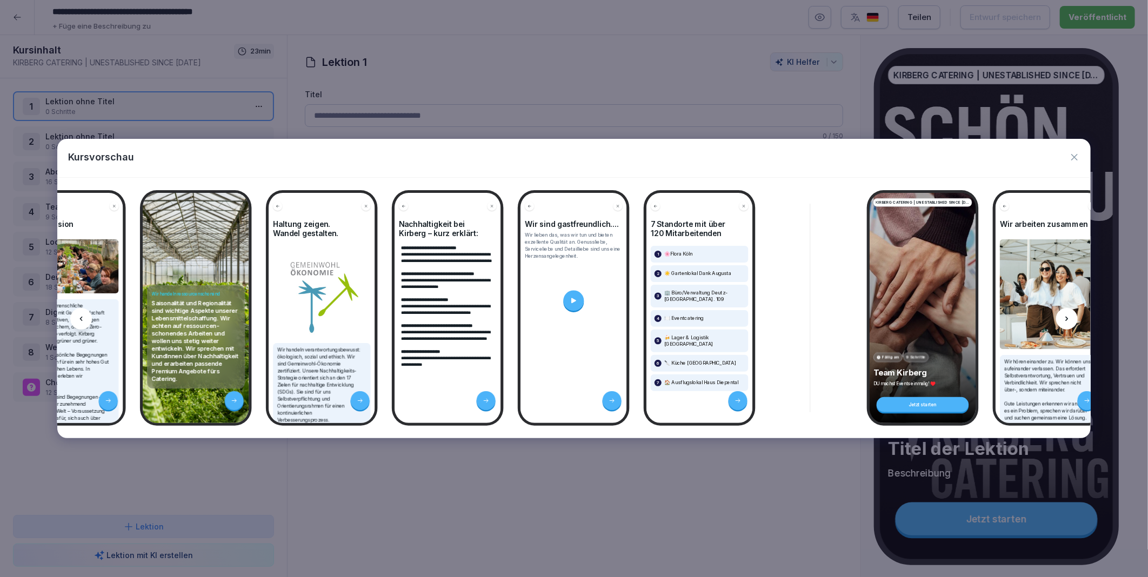
click at [1066, 314] on div at bounding box center [1067, 319] width 22 height 22
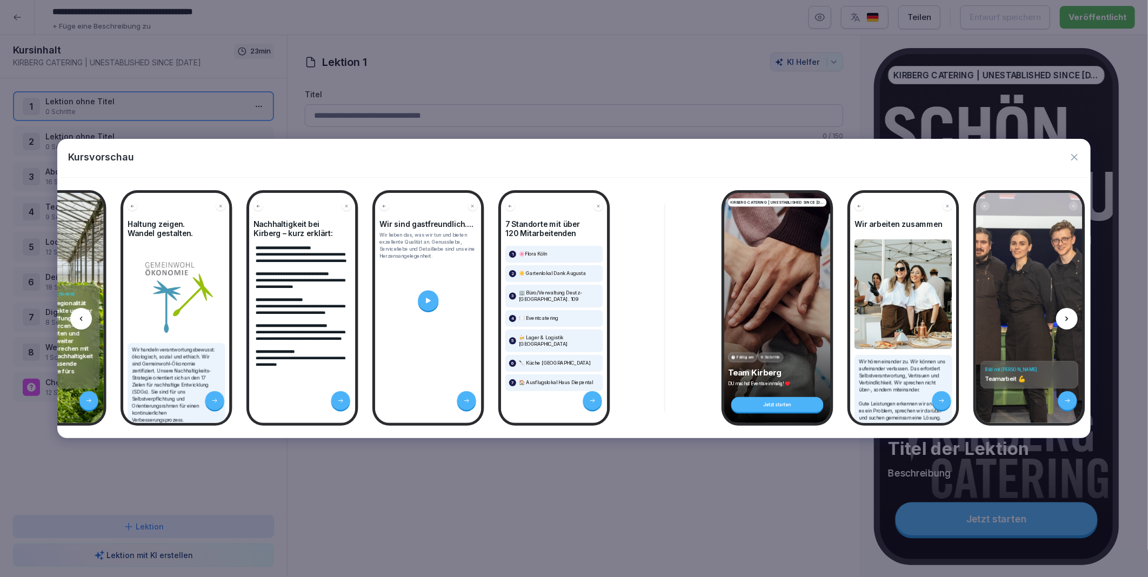
click at [1066, 314] on div at bounding box center [1067, 319] width 22 height 22
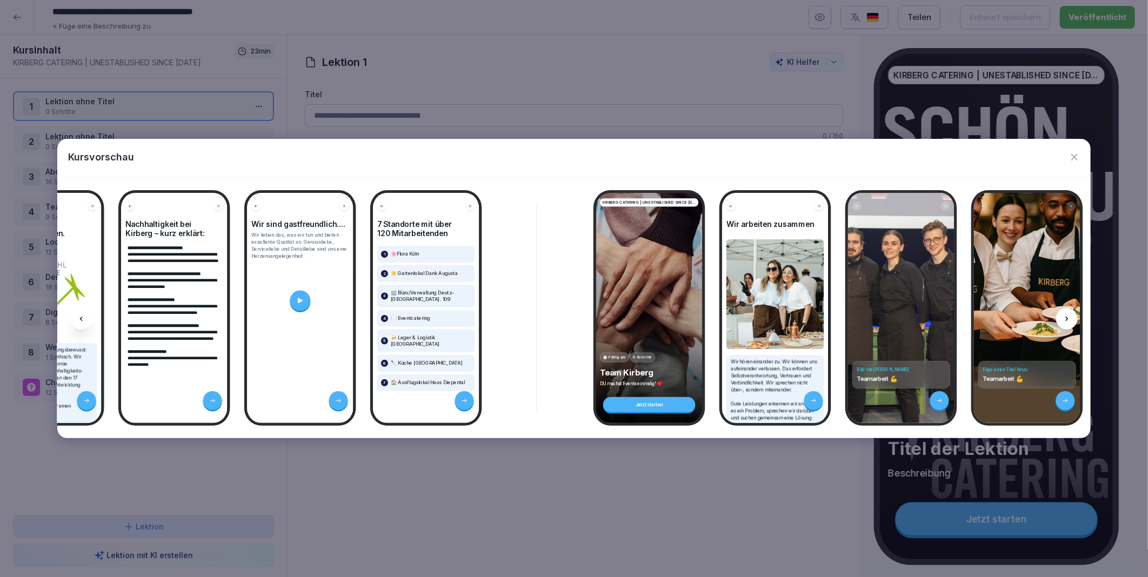
click at [1066, 314] on div at bounding box center [1067, 319] width 22 height 22
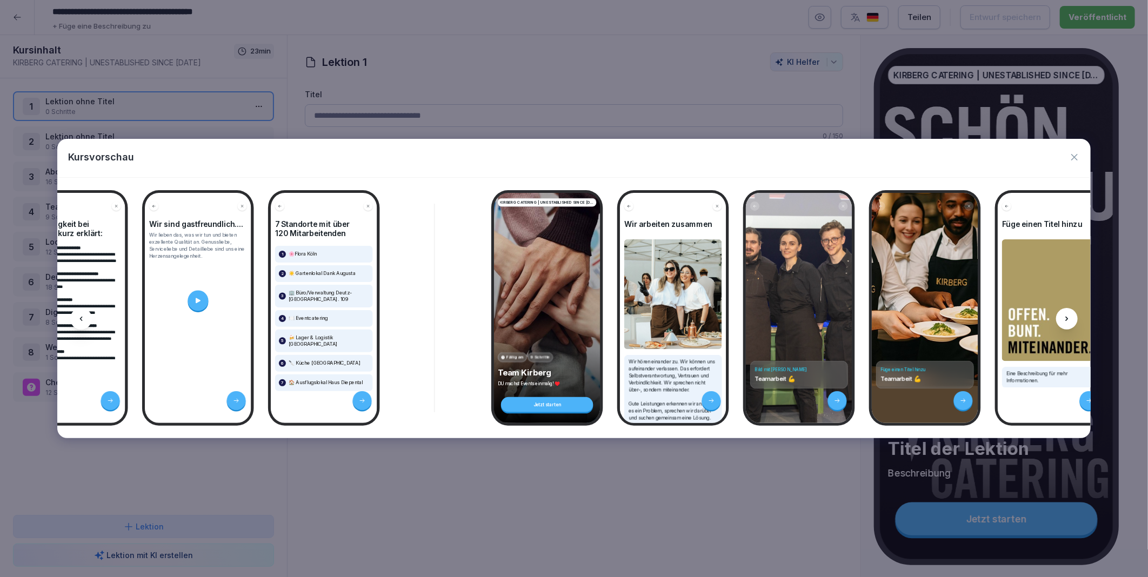
click at [1066, 314] on div at bounding box center [1067, 319] width 22 height 22
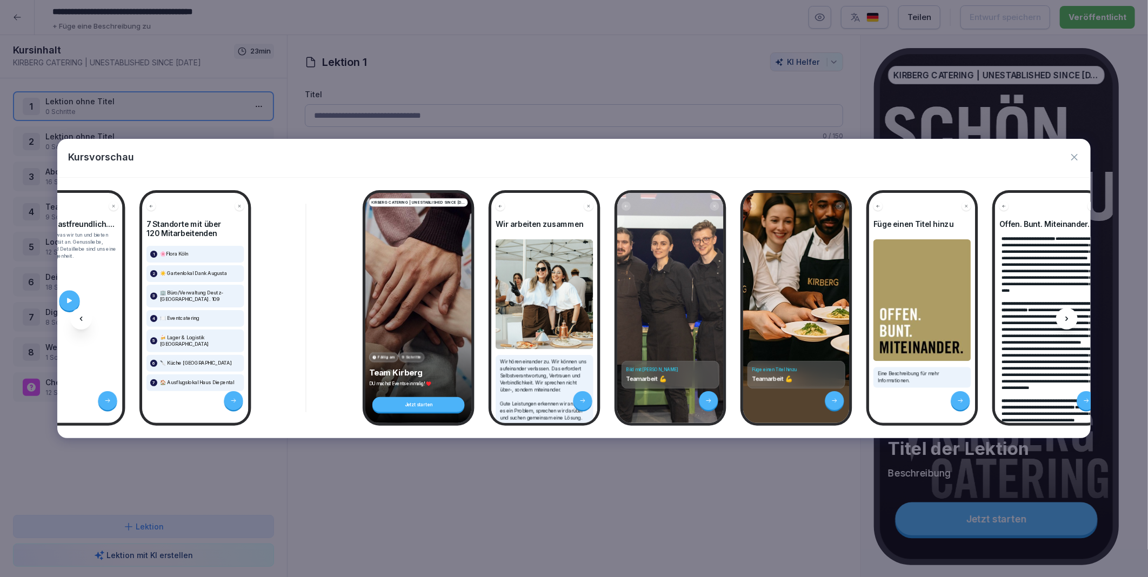
click at [1066, 314] on div at bounding box center [1067, 319] width 22 height 22
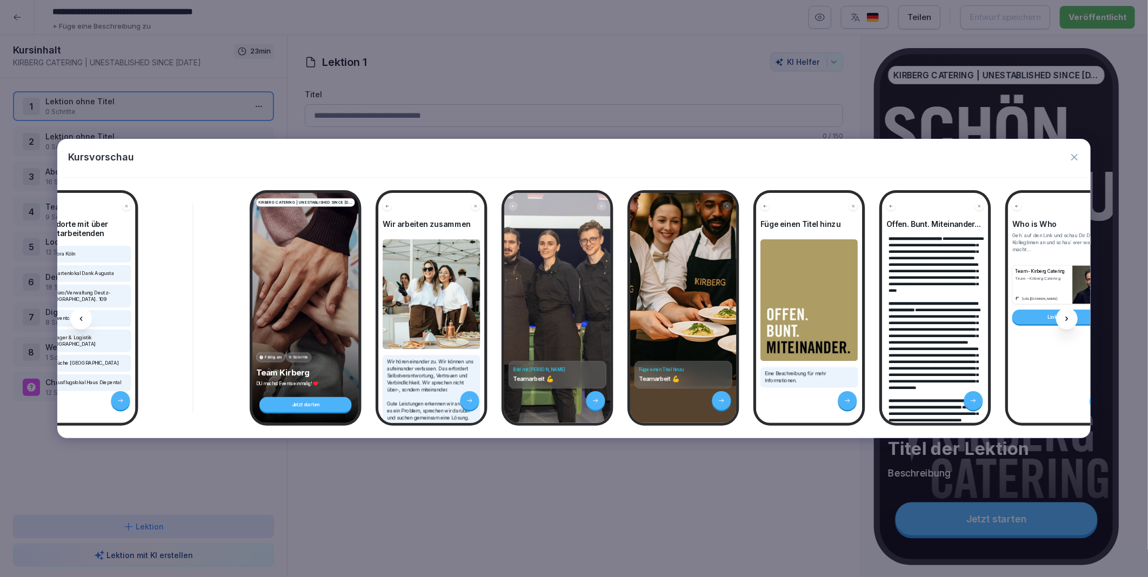
click at [1066, 314] on div at bounding box center [1067, 319] width 22 height 22
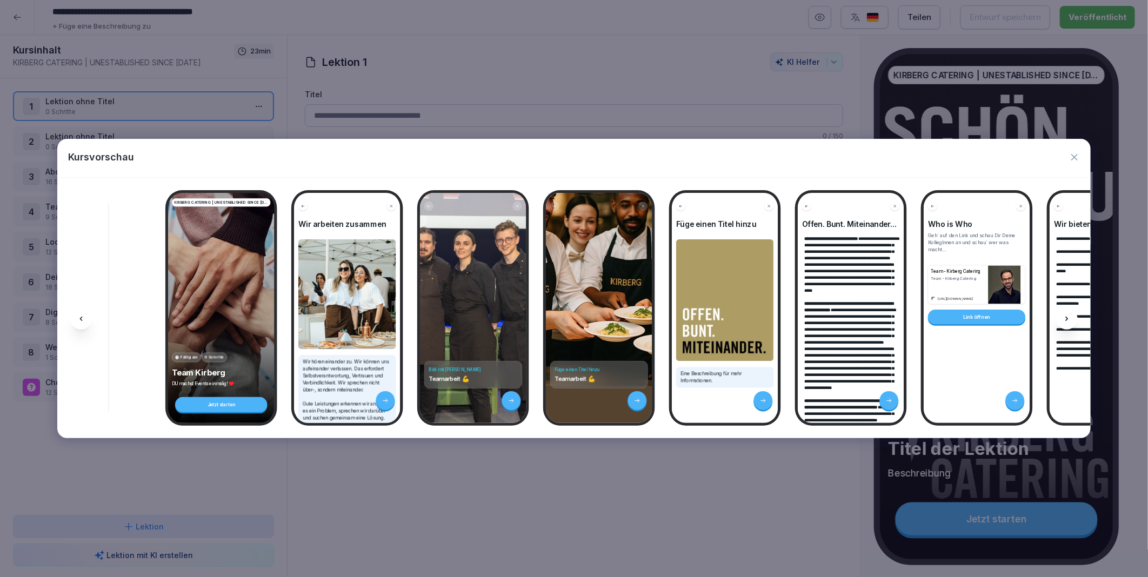
click at [1066, 314] on div at bounding box center [1067, 319] width 22 height 22
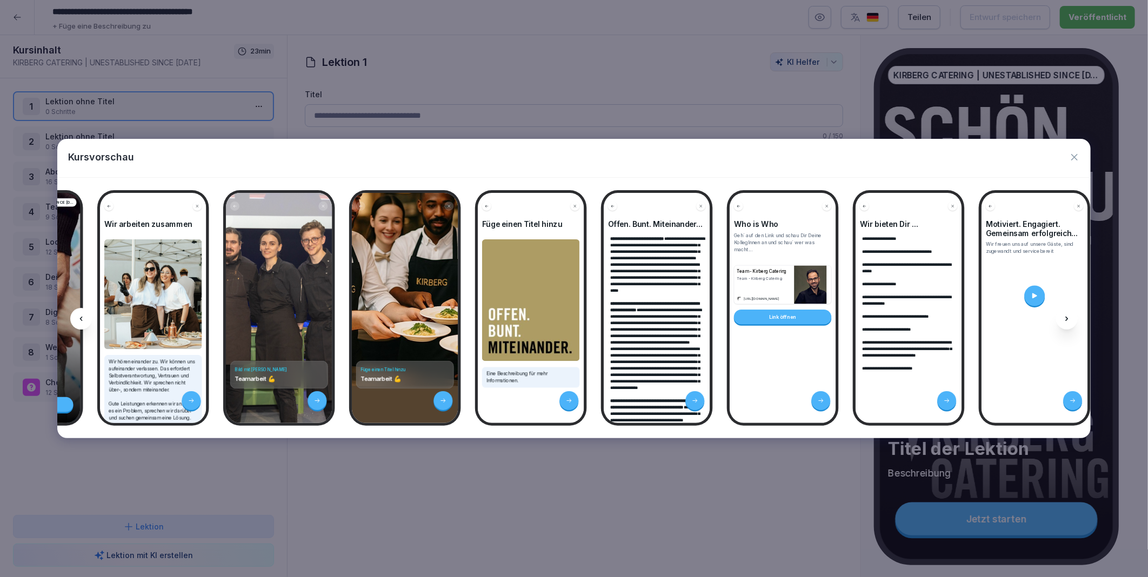
click at [1066, 314] on div at bounding box center [1067, 319] width 22 height 22
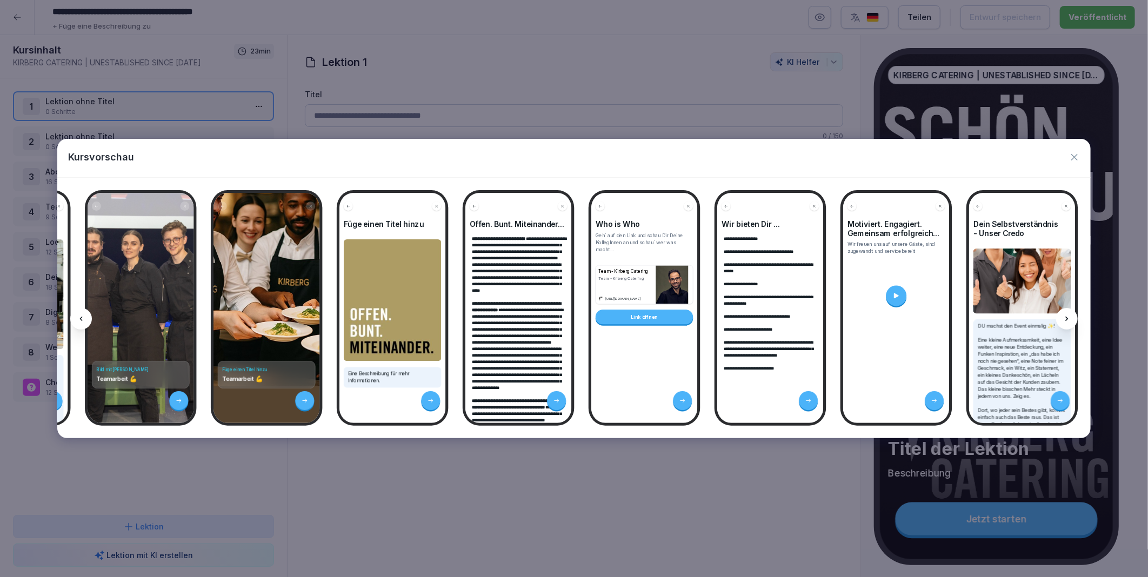
scroll to position [0, 2936]
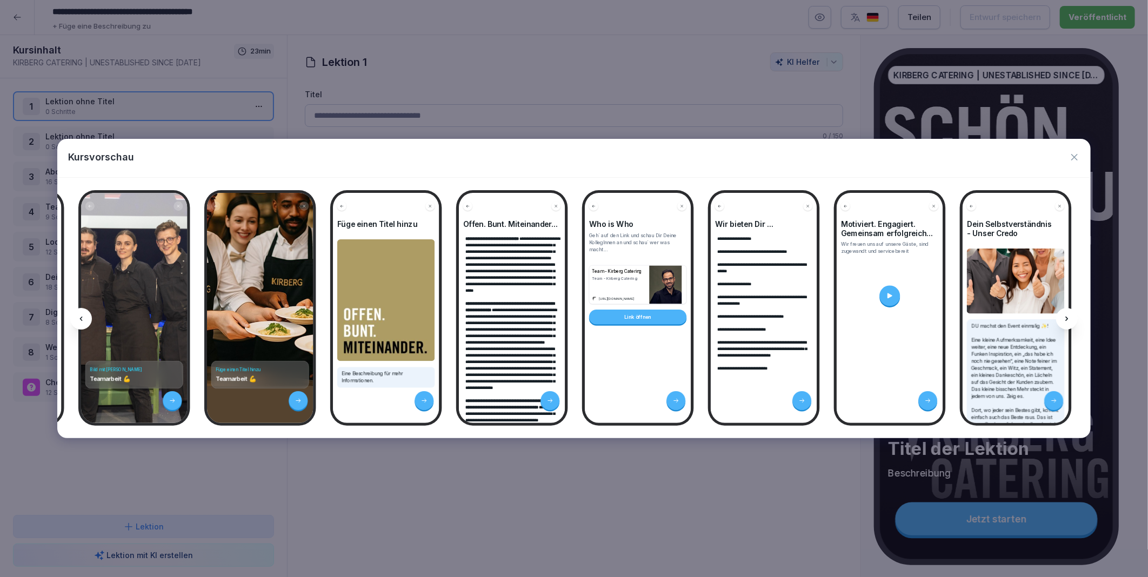
click at [1066, 314] on div at bounding box center [1067, 319] width 22 height 22
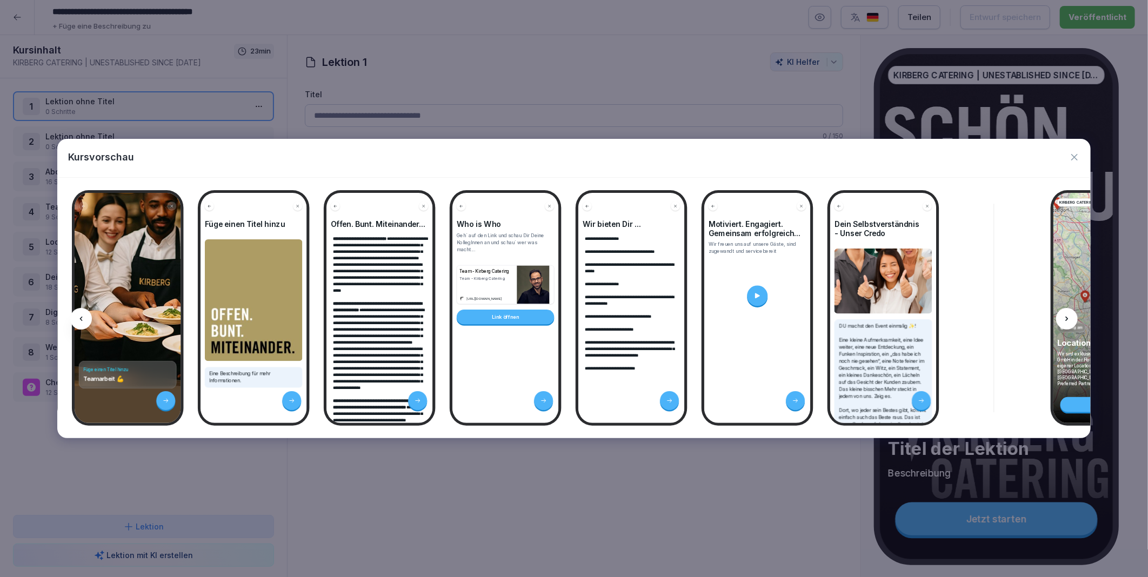
click at [1066, 314] on div at bounding box center [1067, 319] width 22 height 22
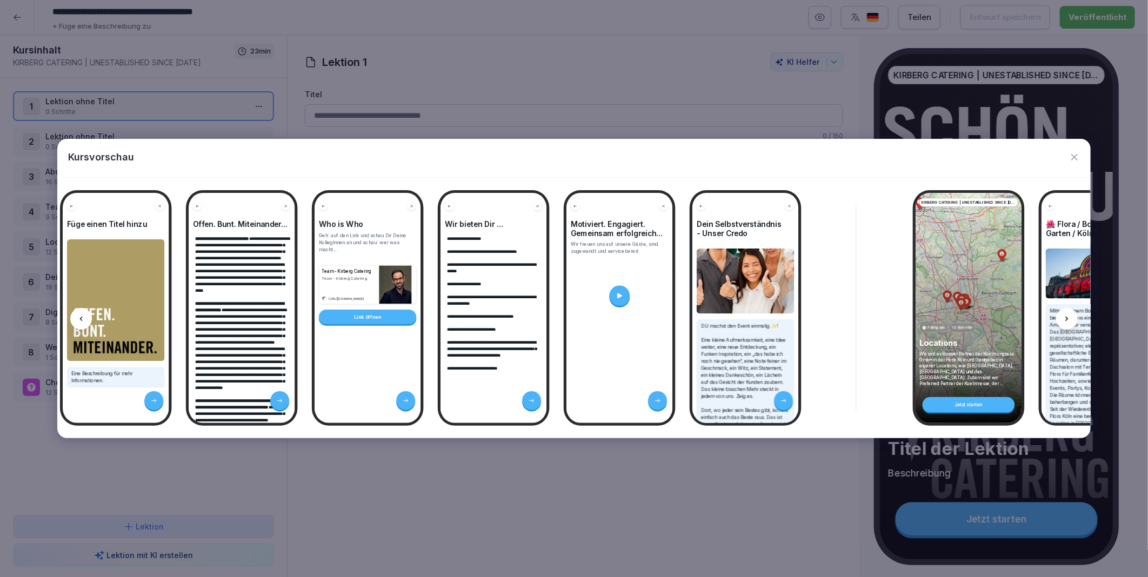
click at [1066, 314] on div at bounding box center [1067, 319] width 22 height 22
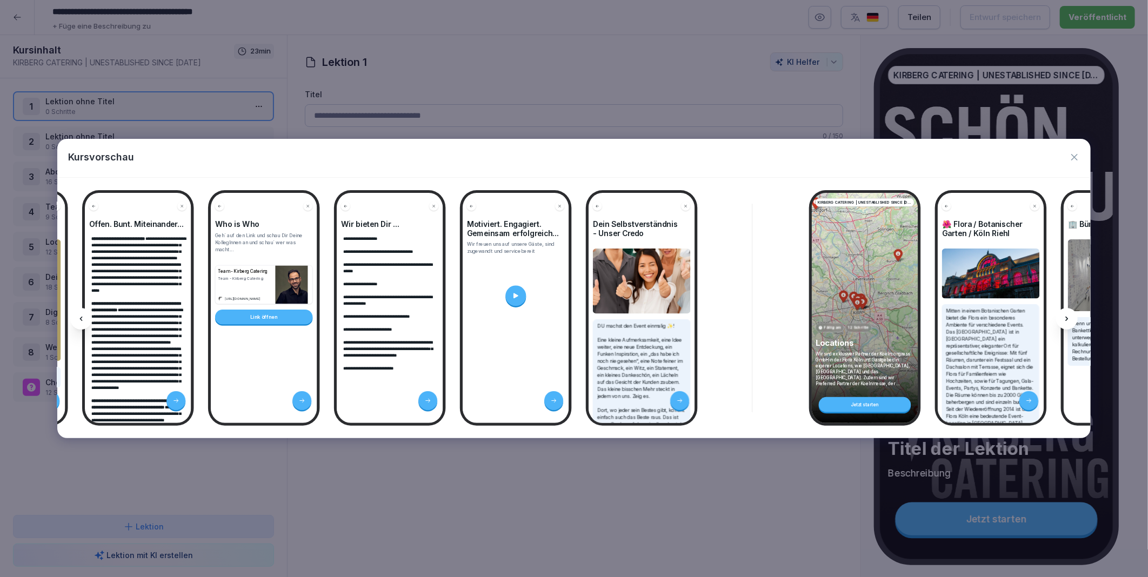
click at [1066, 314] on div at bounding box center [1067, 319] width 22 height 22
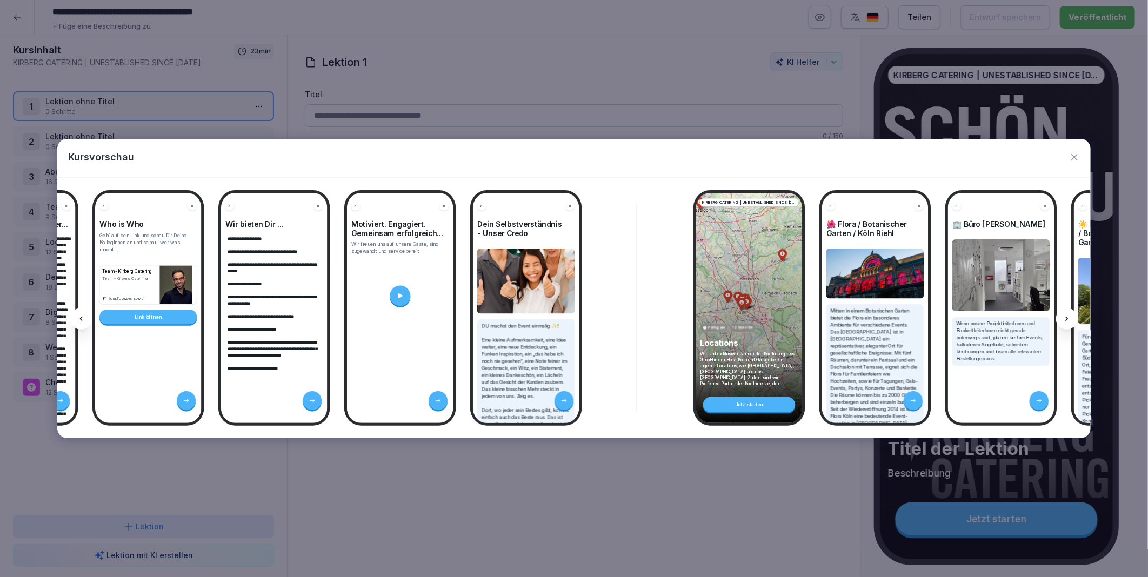
click at [1066, 314] on div at bounding box center [1067, 319] width 22 height 22
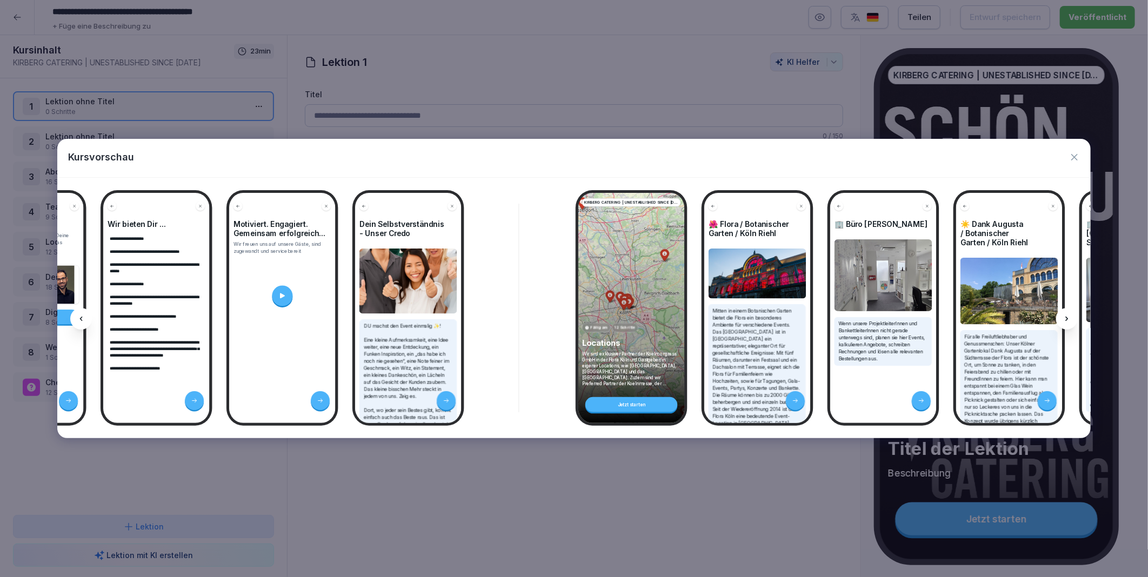
click at [1066, 314] on div at bounding box center [1067, 319] width 22 height 22
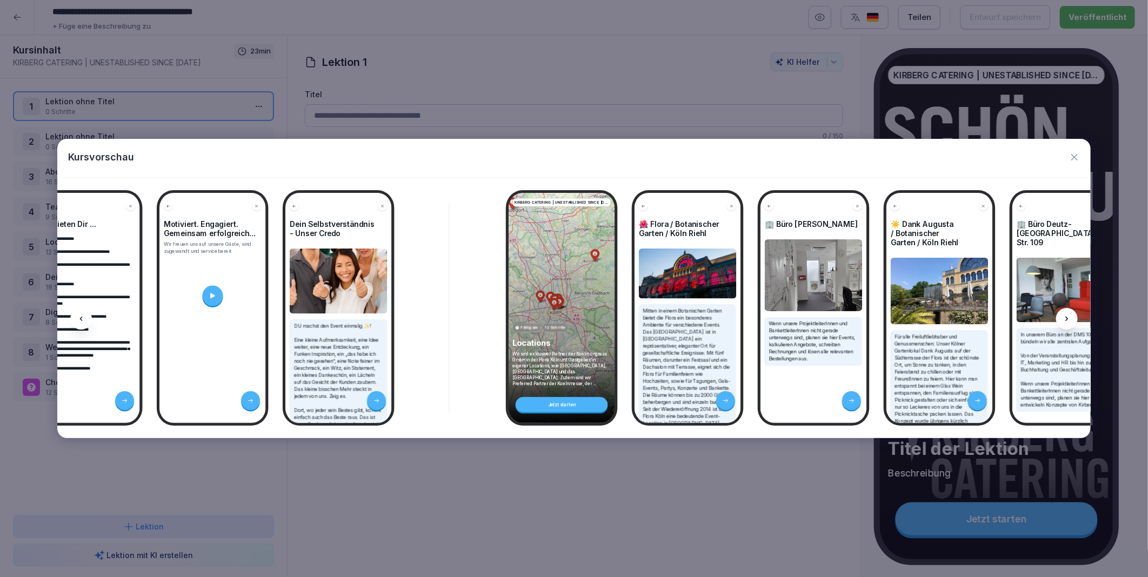
click at [1066, 314] on div at bounding box center [1067, 319] width 22 height 22
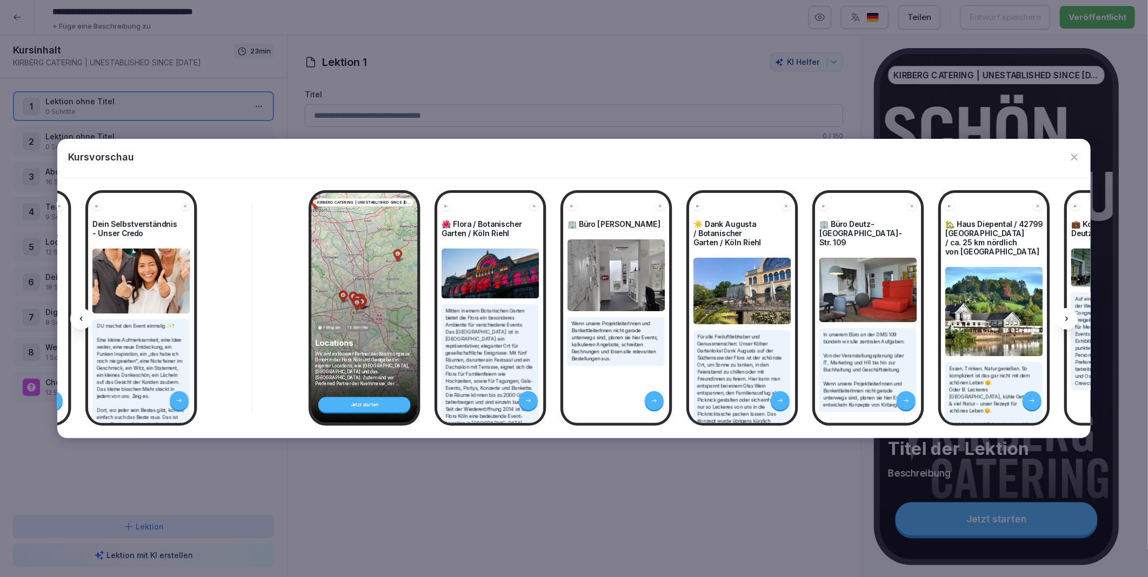
click at [1066, 314] on div at bounding box center [1067, 319] width 22 height 22
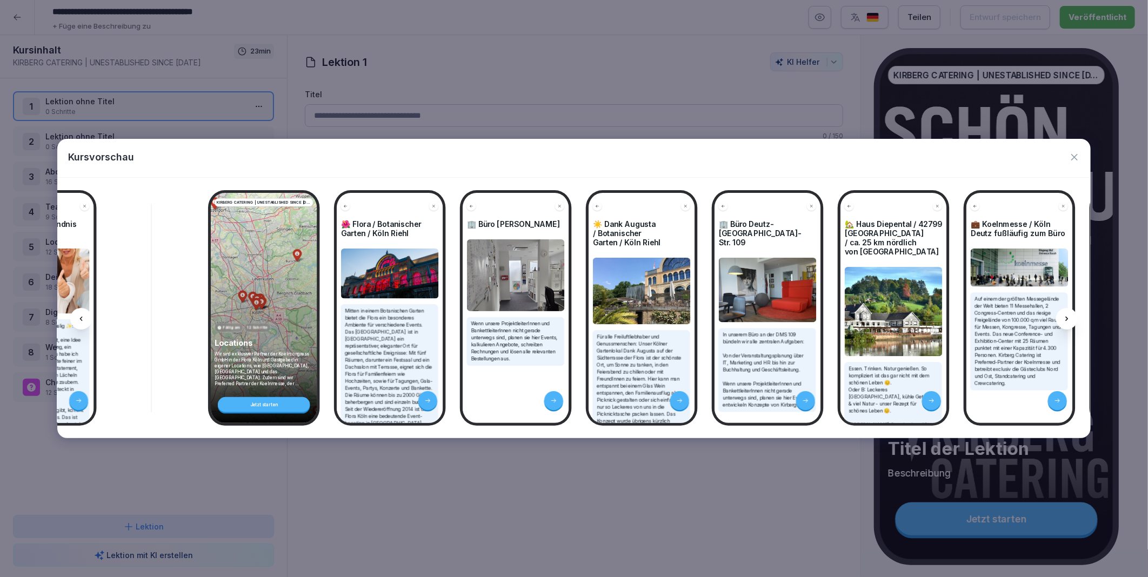
click at [1066, 314] on div at bounding box center [1067, 319] width 22 height 22
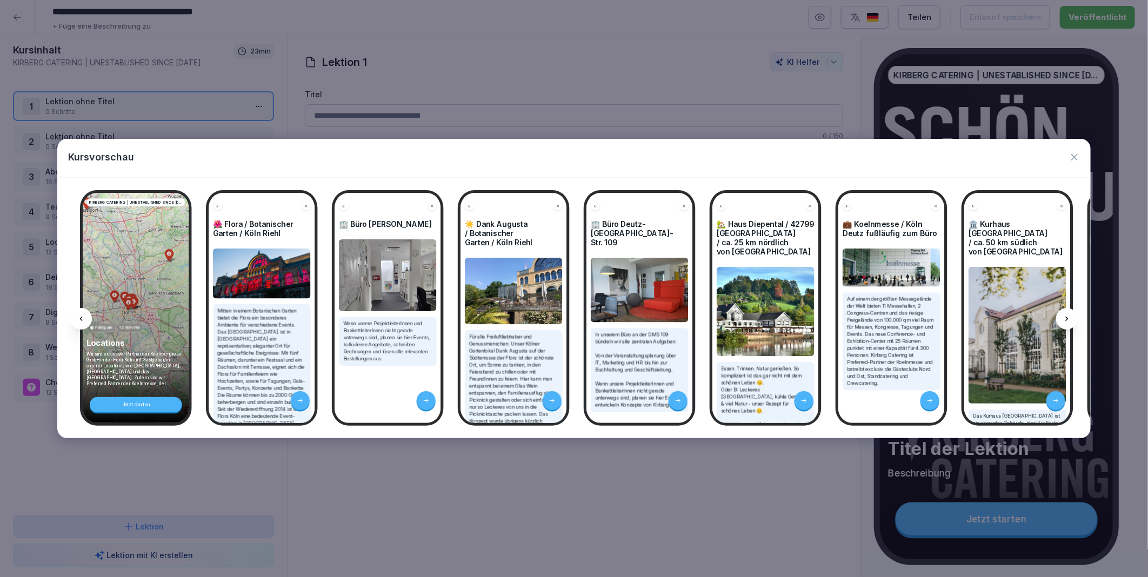
click at [1066, 314] on div at bounding box center [1067, 319] width 22 height 22
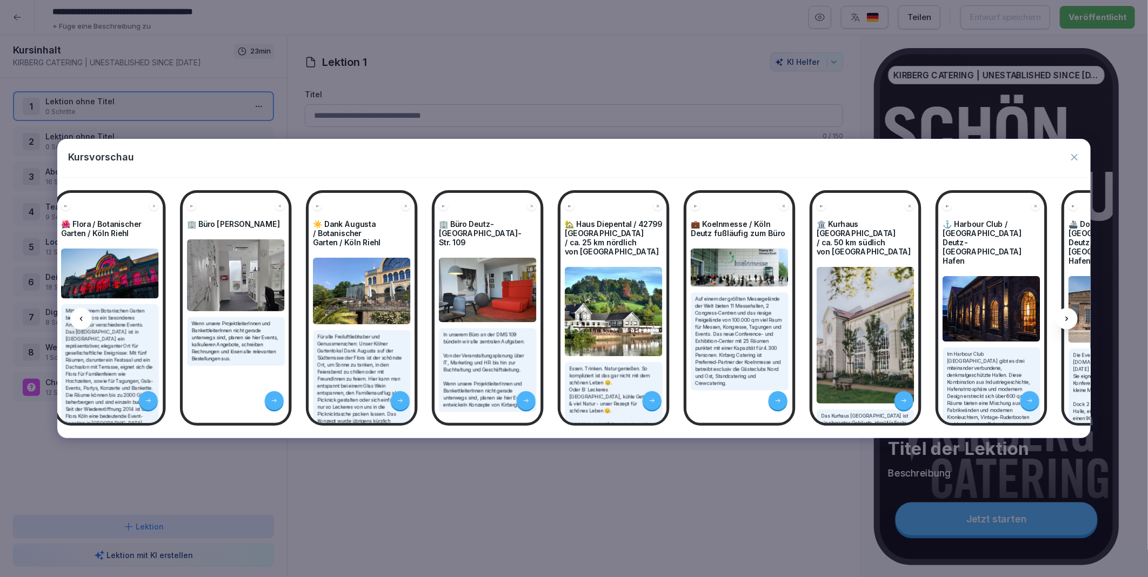
click at [1066, 314] on div at bounding box center [1067, 319] width 22 height 22
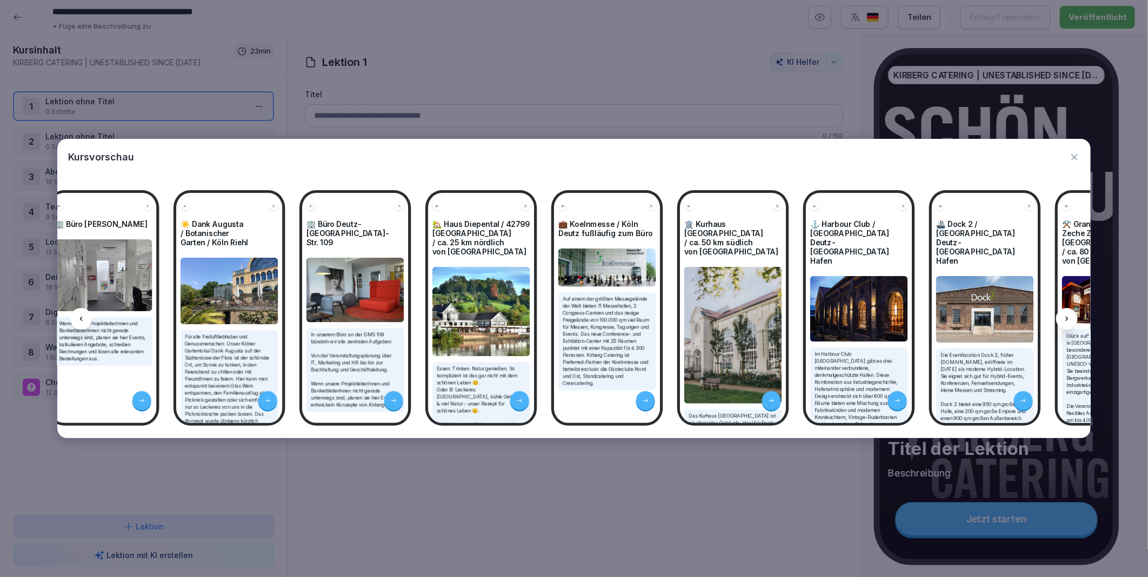
scroll to position [0, 4329]
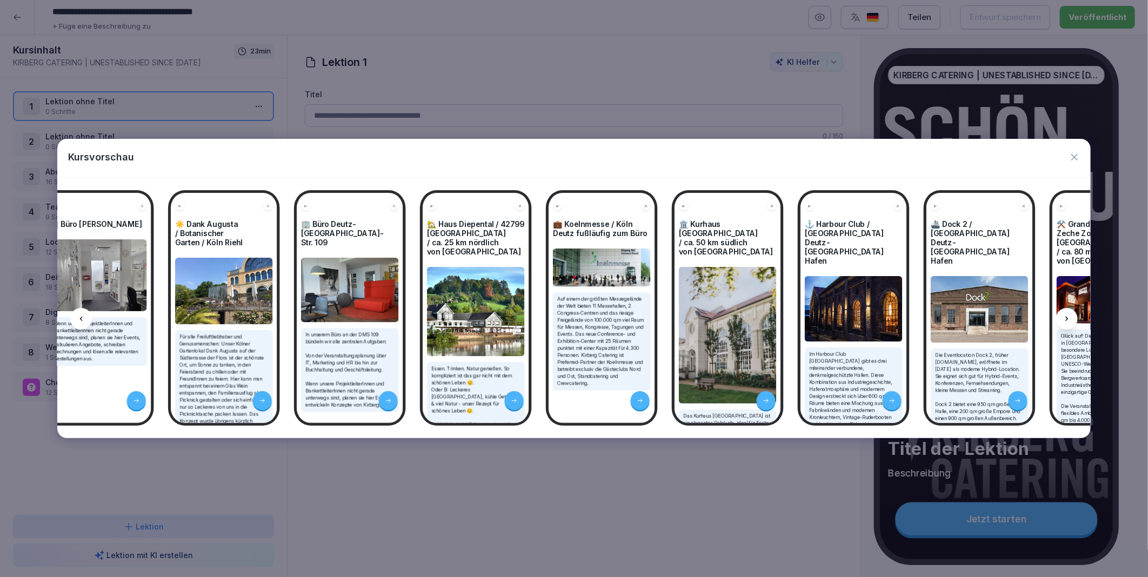
click at [83, 319] on icon at bounding box center [81, 319] width 9 height 9
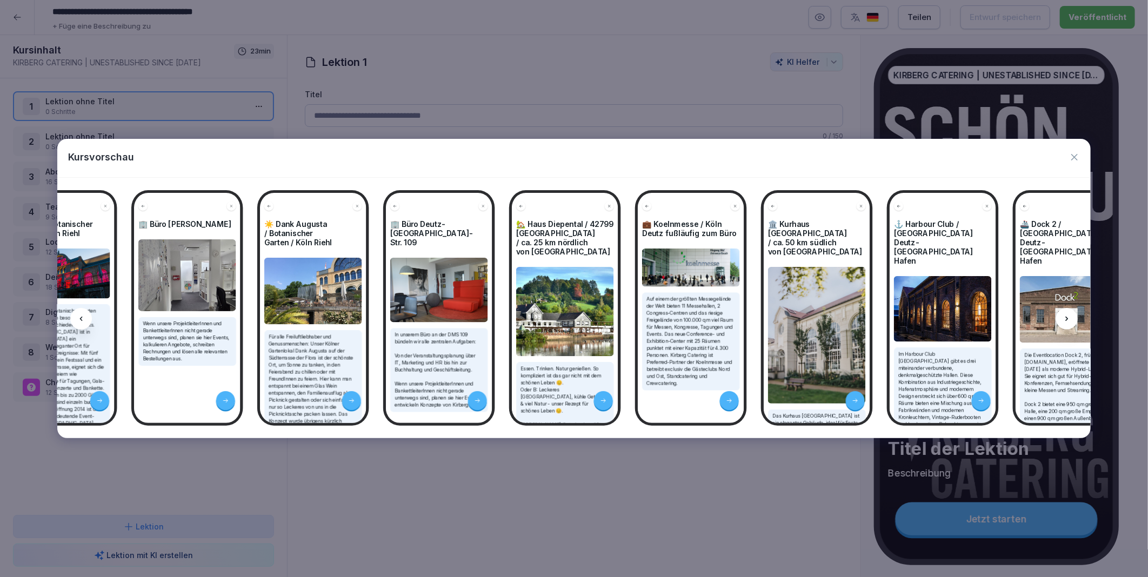
click at [83, 319] on icon at bounding box center [81, 319] width 9 height 9
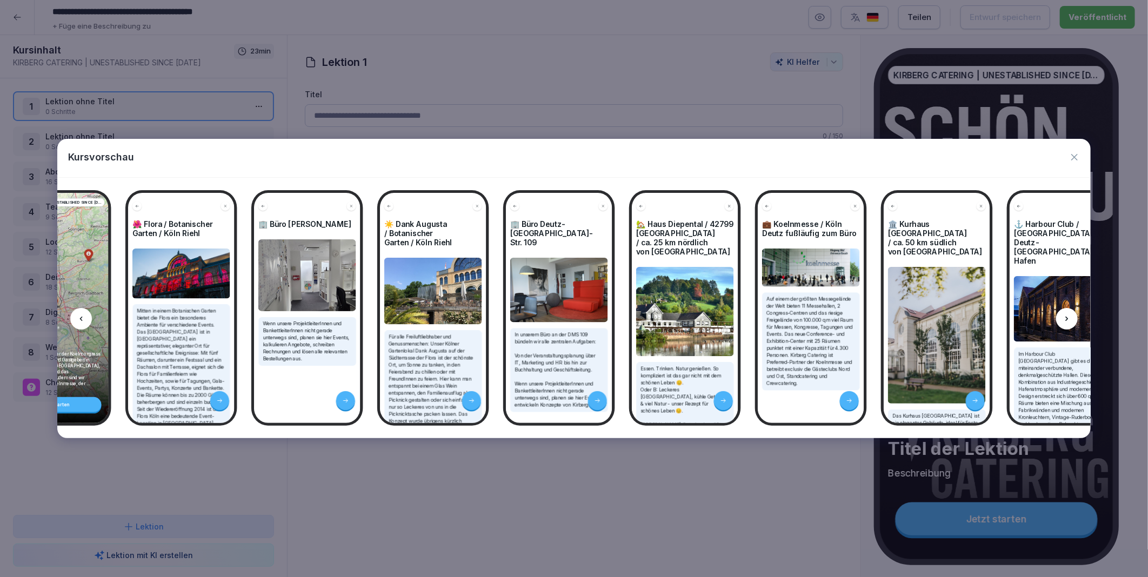
click at [82, 319] on icon at bounding box center [81, 319] width 9 height 9
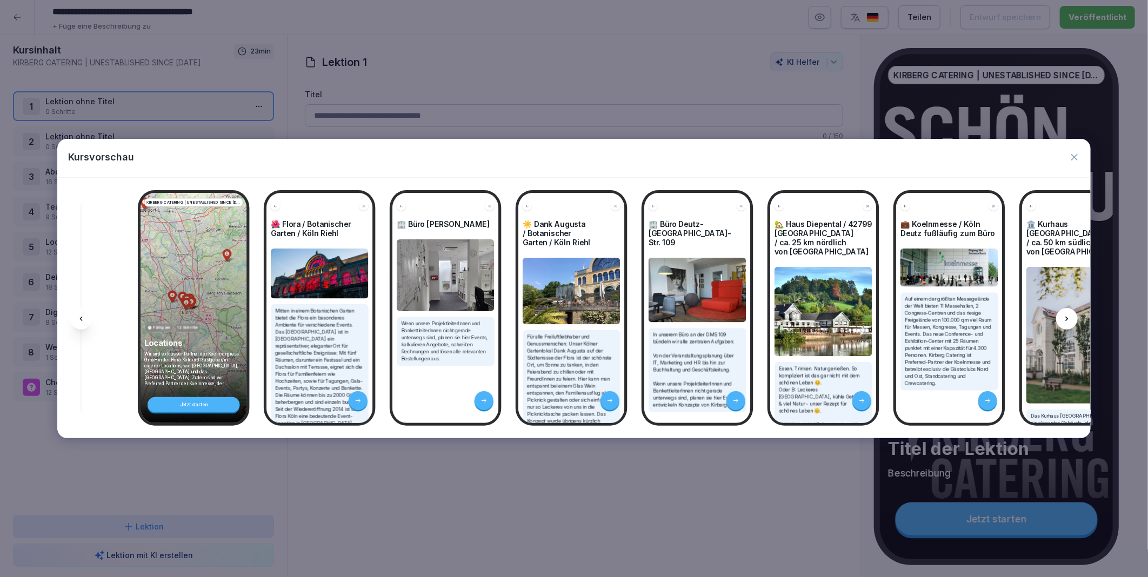
scroll to position [0, 3950]
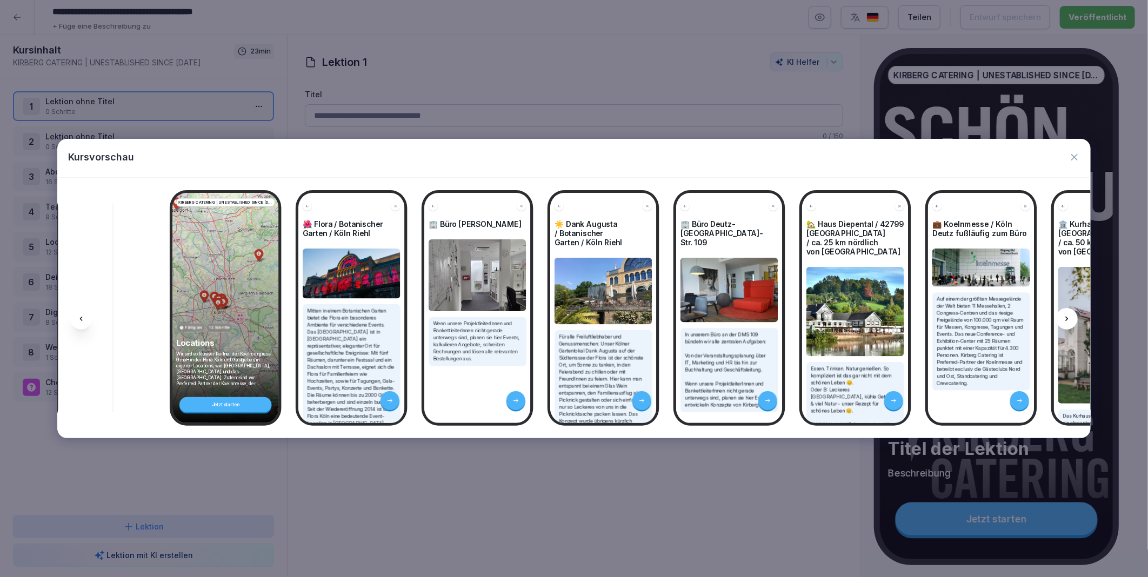
click at [1072, 316] on div at bounding box center [1067, 319] width 22 height 22
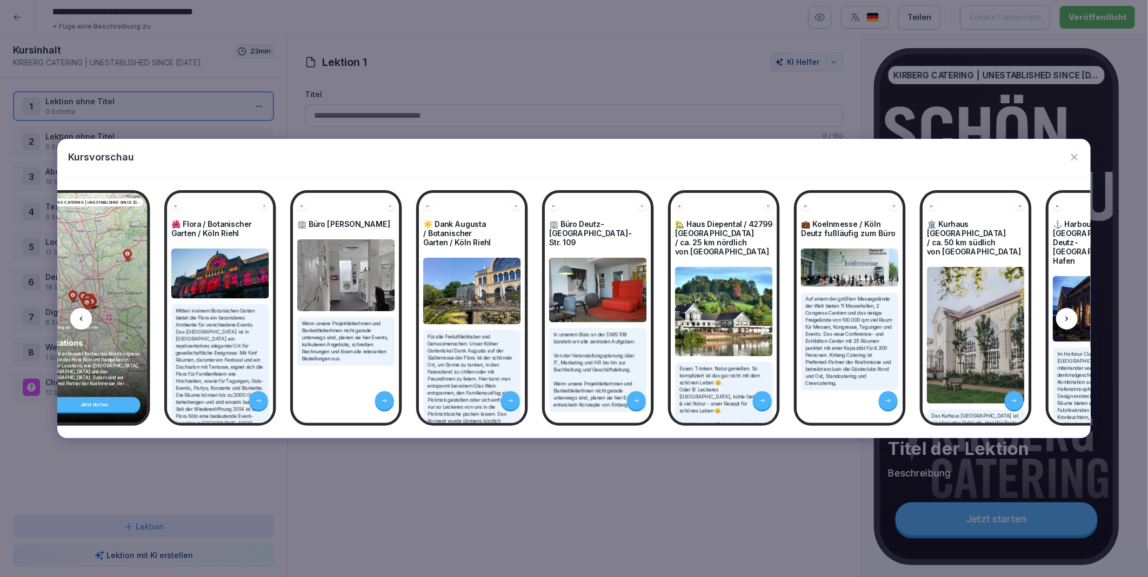
scroll to position [0, 4095]
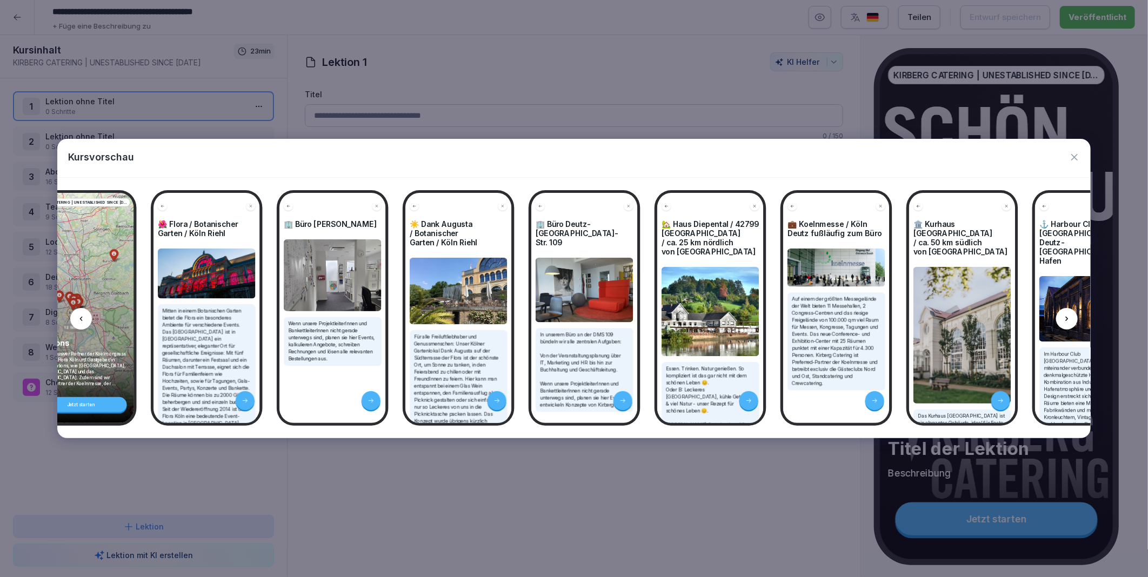
click at [1072, 316] on div at bounding box center [1067, 319] width 22 height 22
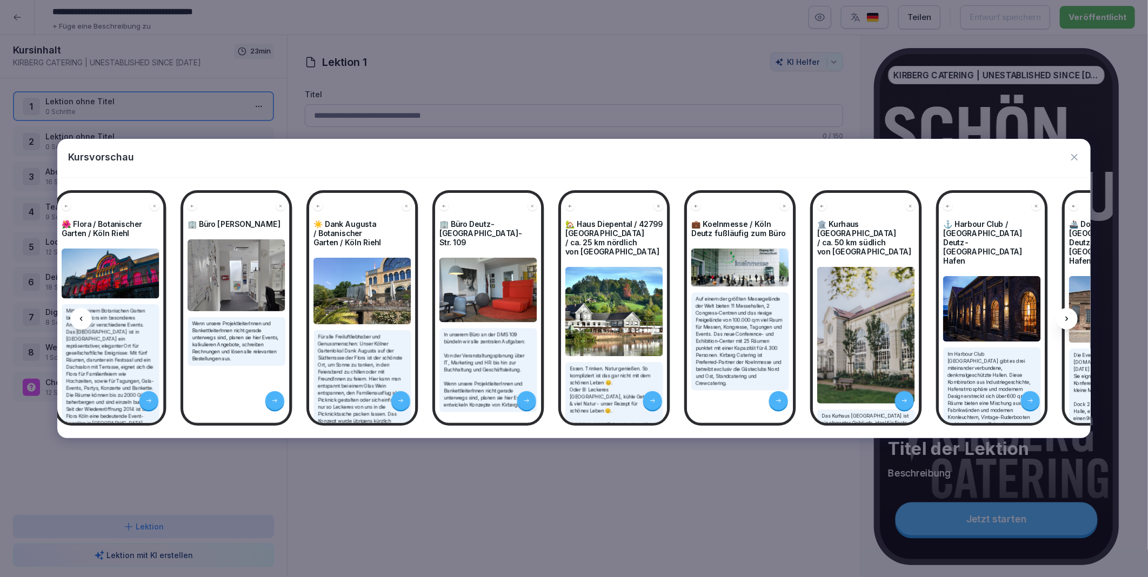
click at [1072, 316] on div at bounding box center [1067, 319] width 22 height 22
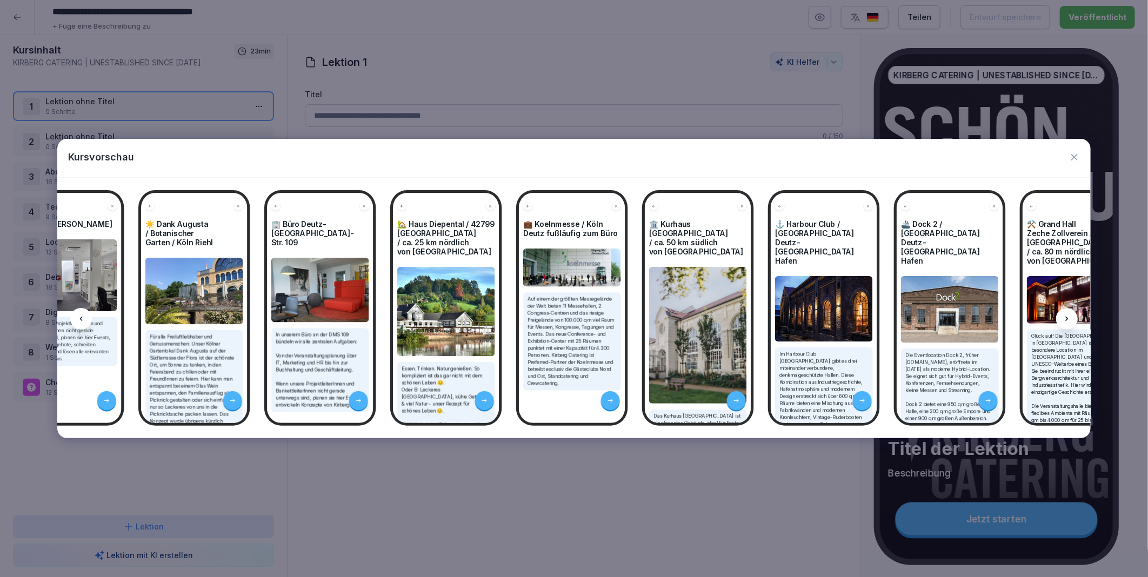
click at [1072, 316] on div at bounding box center [1067, 319] width 22 height 22
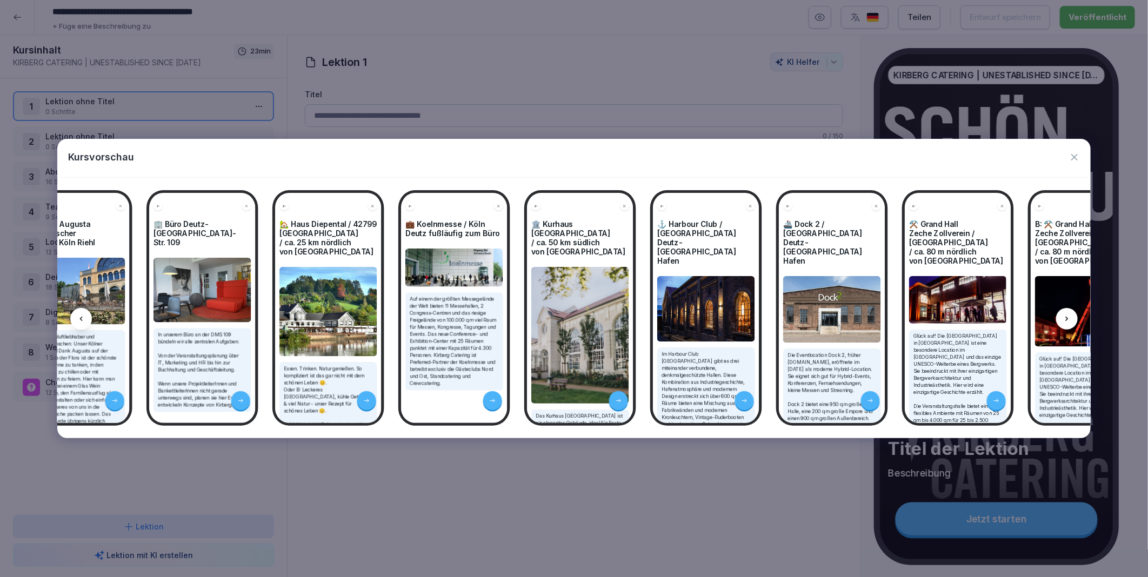
click at [1072, 316] on div at bounding box center [1067, 319] width 22 height 22
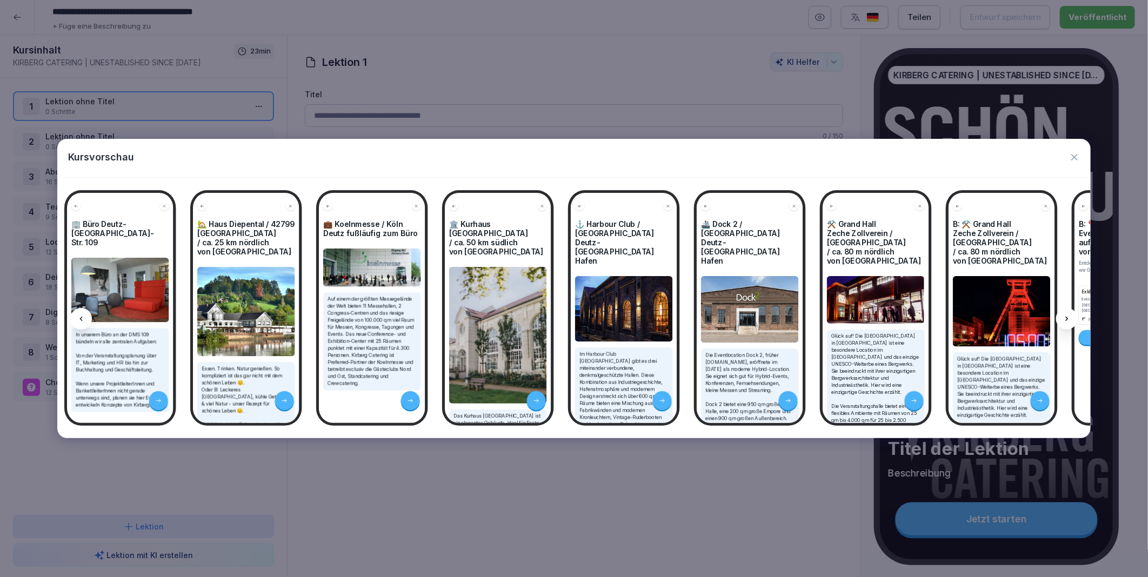
click at [1072, 316] on div at bounding box center [1067, 319] width 22 height 22
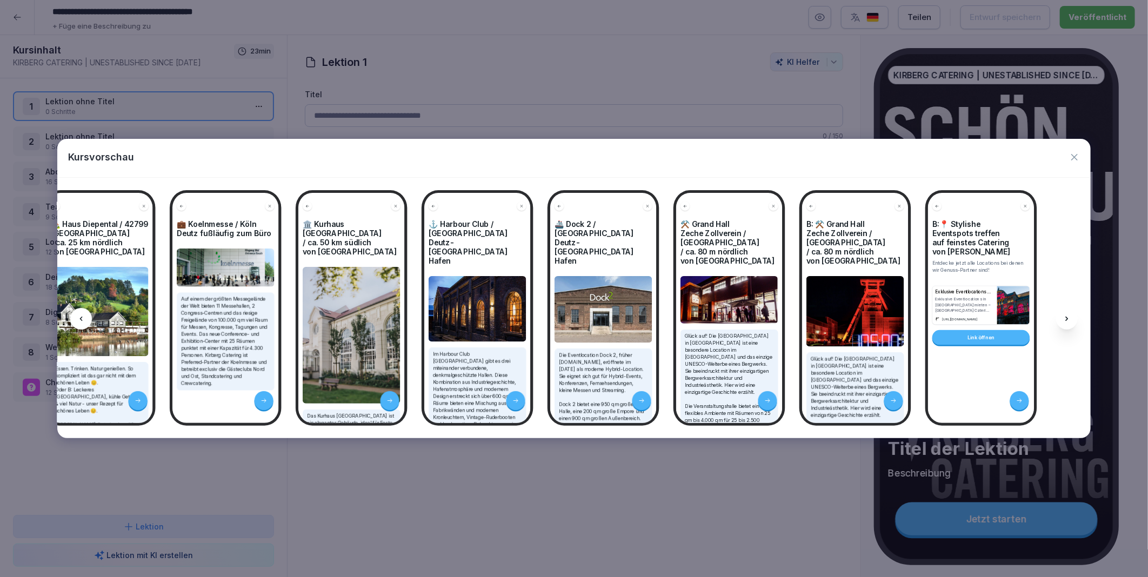
click at [1072, 316] on div at bounding box center [1067, 319] width 22 height 22
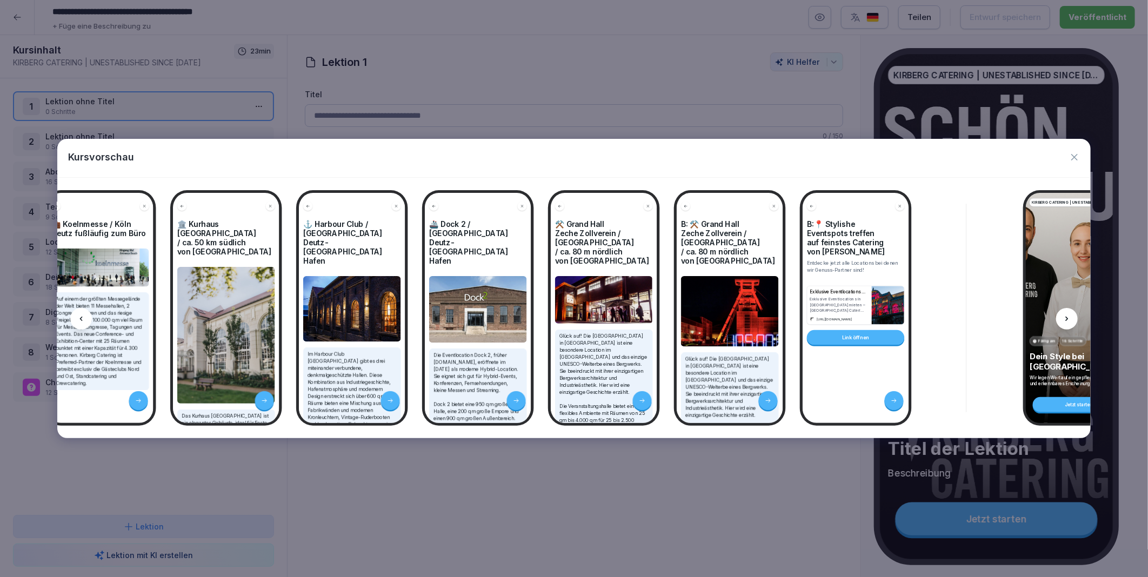
click at [1072, 316] on div at bounding box center [1067, 319] width 22 height 22
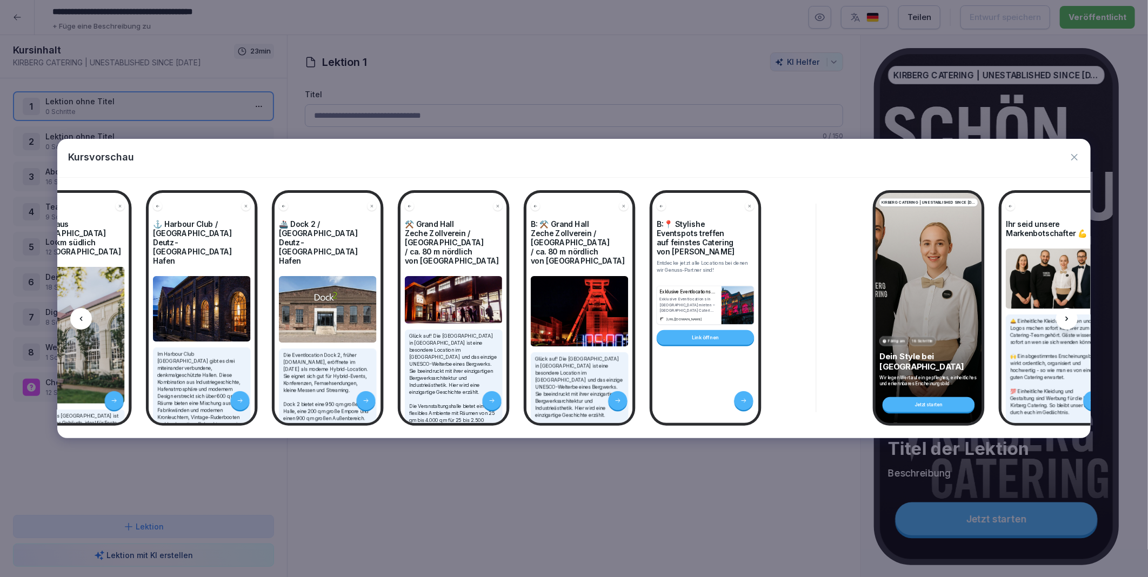
click at [1072, 316] on div at bounding box center [1067, 319] width 22 height 22
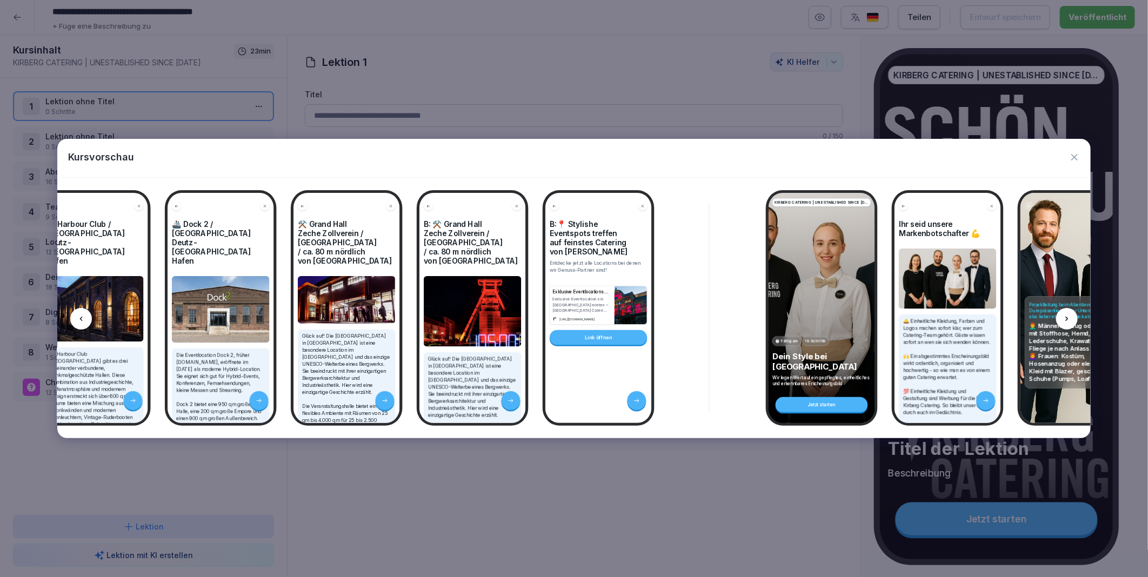
click at [1072, 316] on div at bounding box center [1067, 319] width 22 height 22
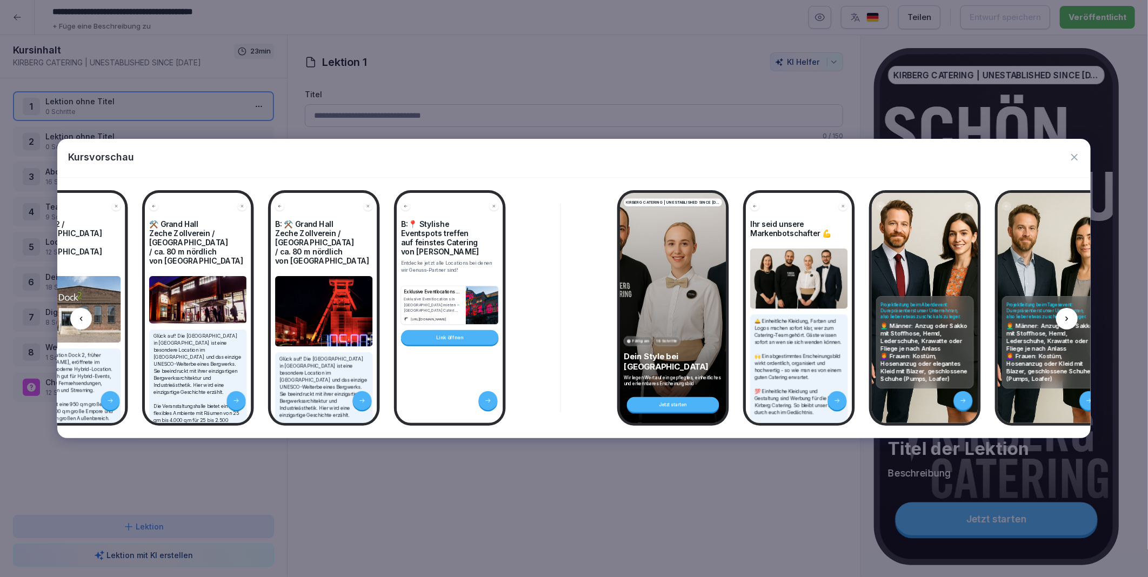
click at [1072, 316] on div at bounding box center [1067, 319] width 22 height 22
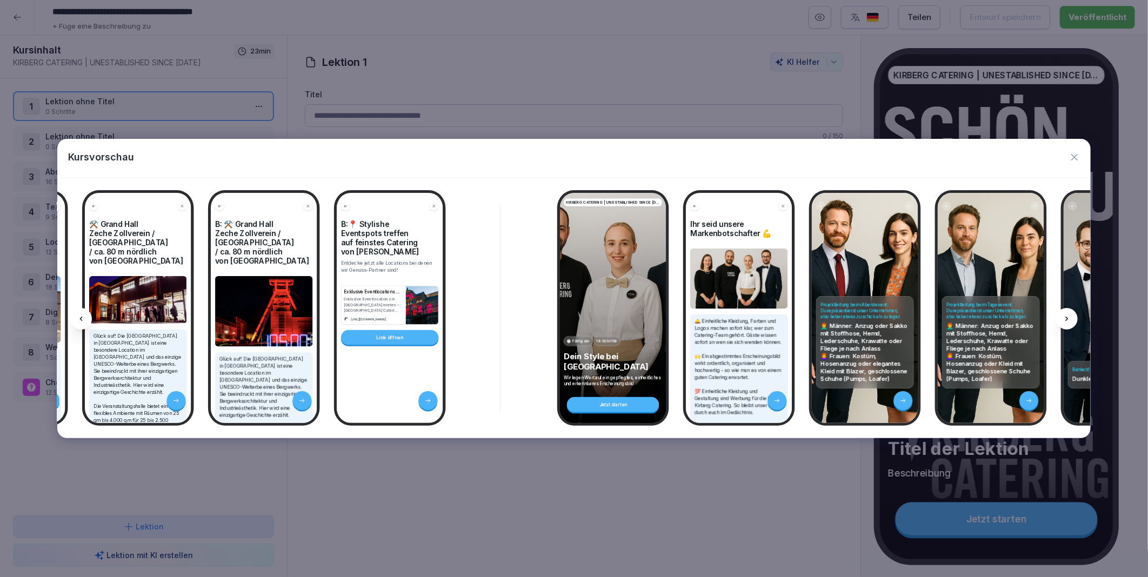
click at [1072, 316] on div at bounding box center [1067, 319] width 22 height 22
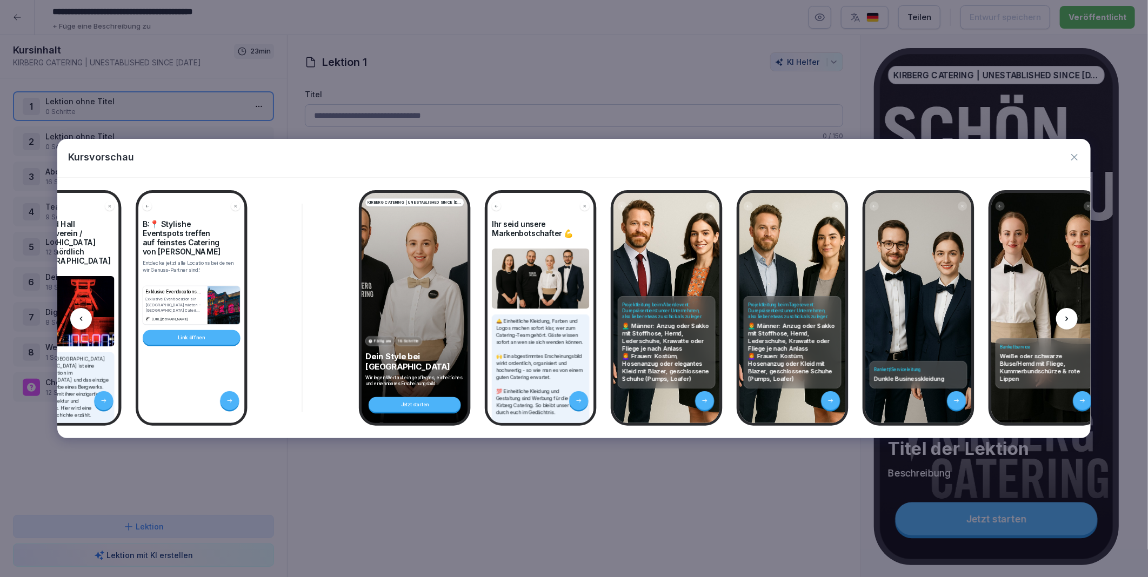
click at [1072, 316] on div at bounding box center [1067, 319] width 22 height 22
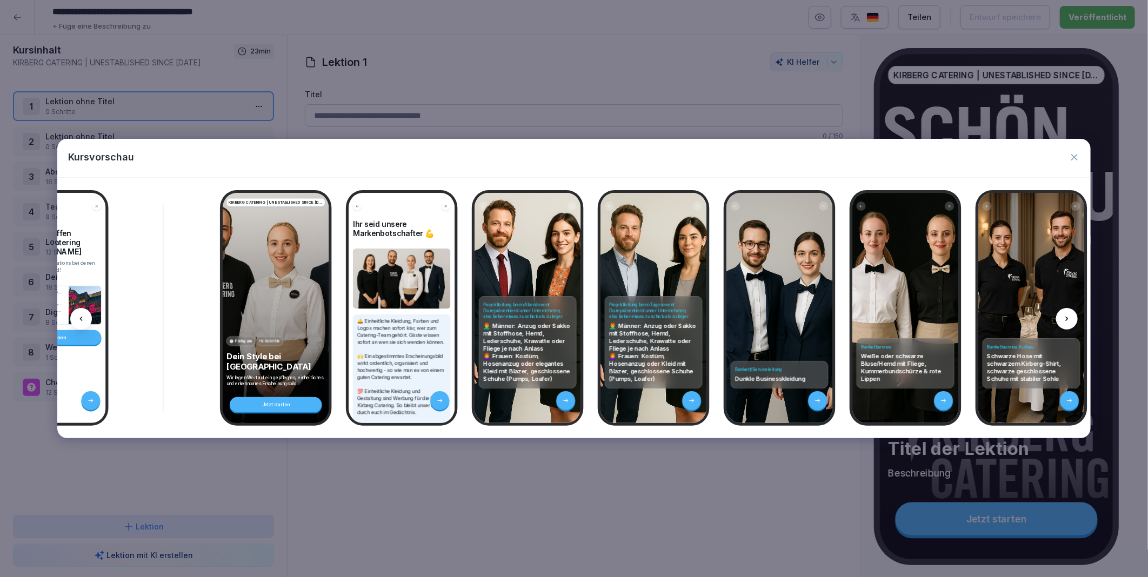
click at [1072, 316] on div at bounding box center [1067, 319] width 22 height 22
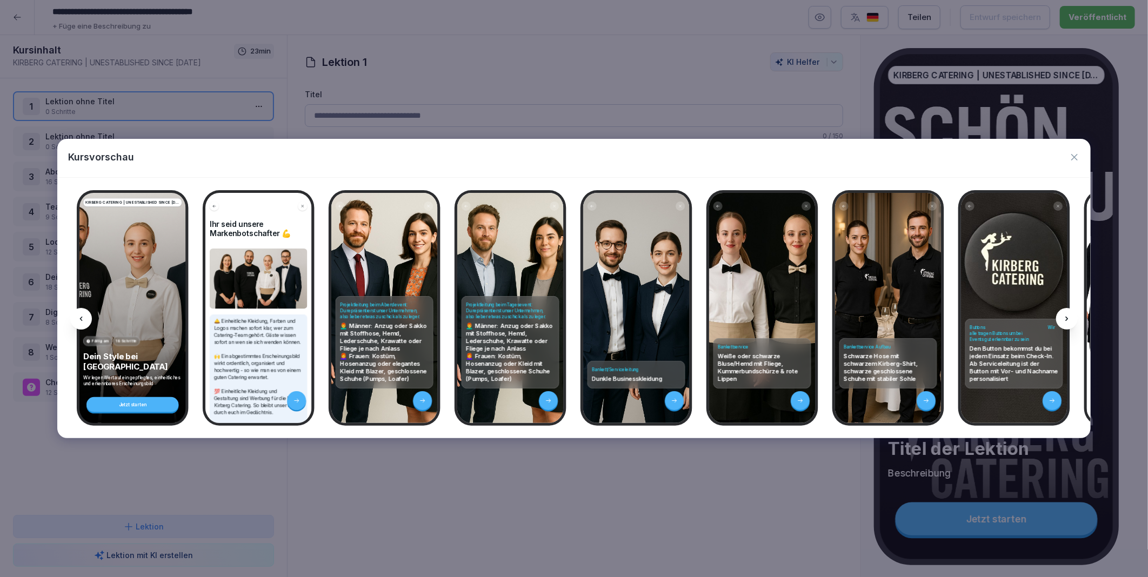
click at [1072, 316] on div at bounding box center [1067, 319] width 22 height 22
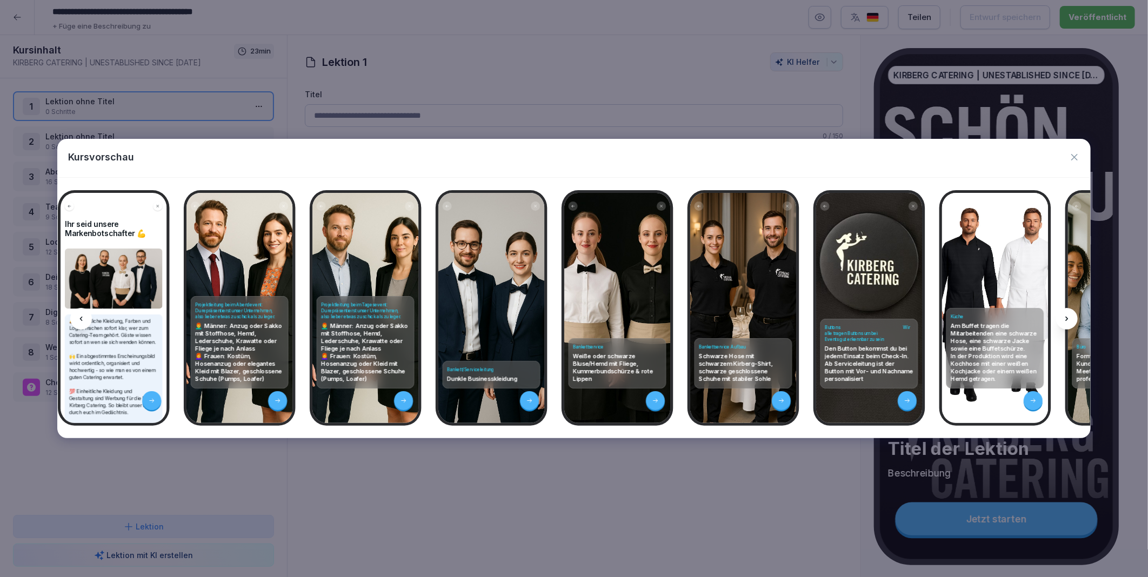
click at [1072, 316] on div at bounding box center [1067, 319] width 22 height 22
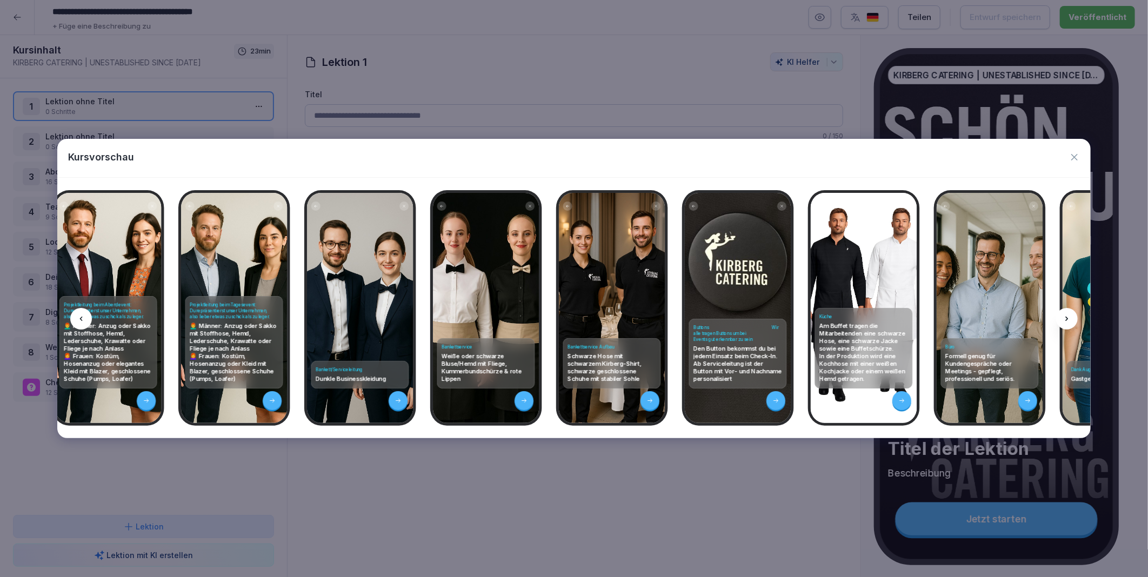
click at [1072, 316] on div at bounding box center [1067, 319] width 22 height 22
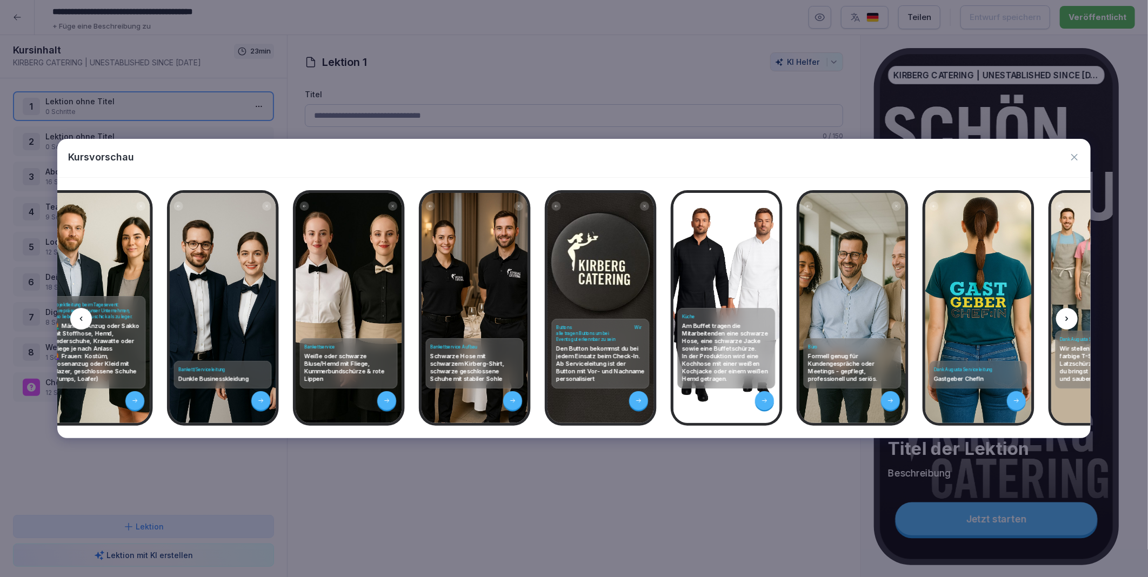
click at [1072, 316] on div at bounding box center [1067, 319] width 22 height 22
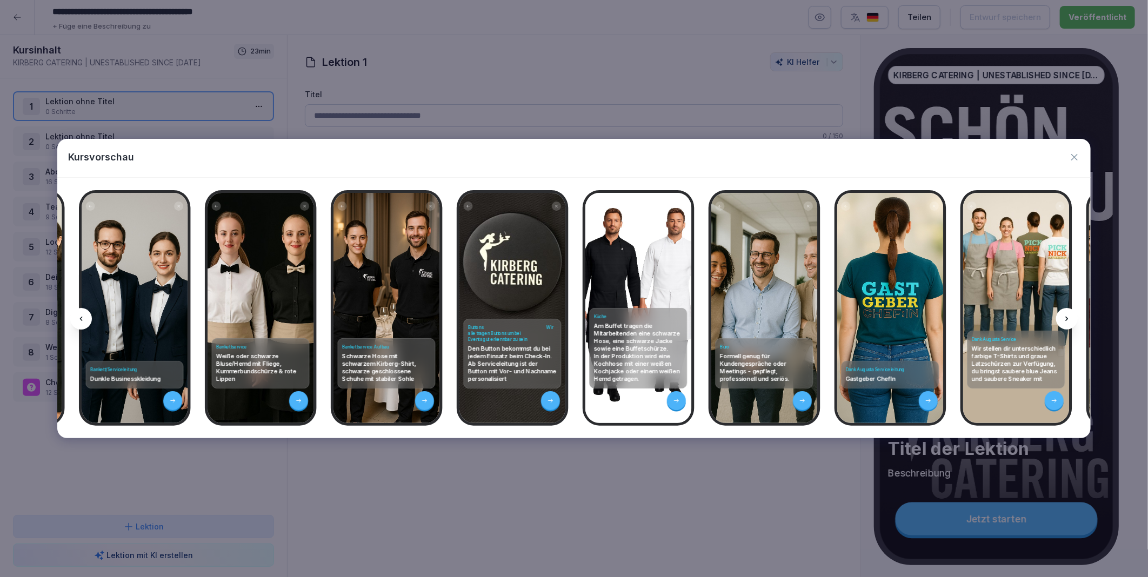
click at [1072, 316] on div at bounding box center [1067, 319] width 22 height 22
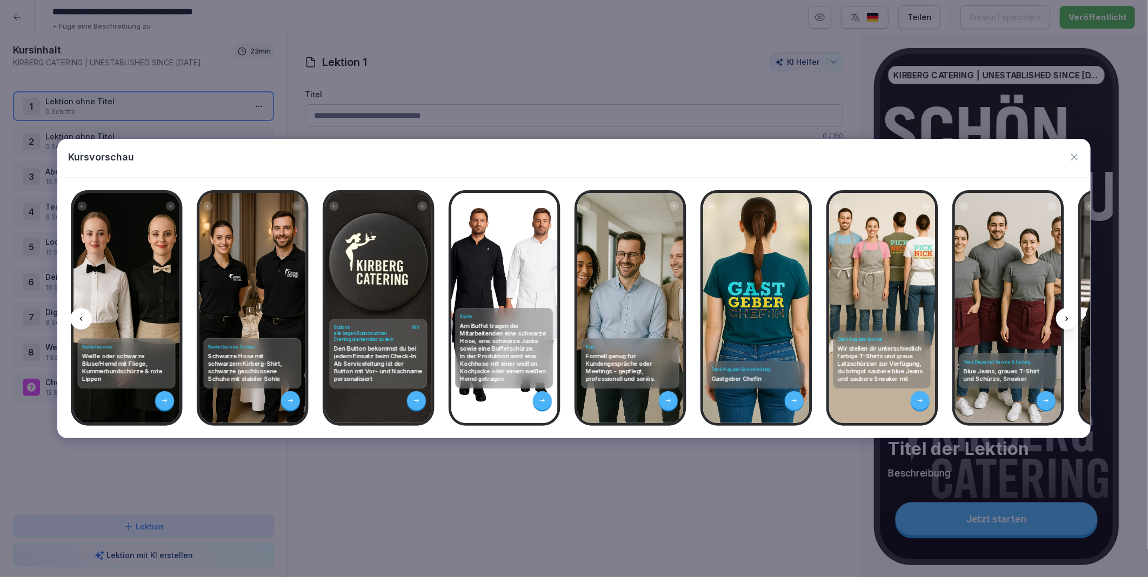
click at [1072, 316] on div at bounding box center [1067, 319] width 22 height 22
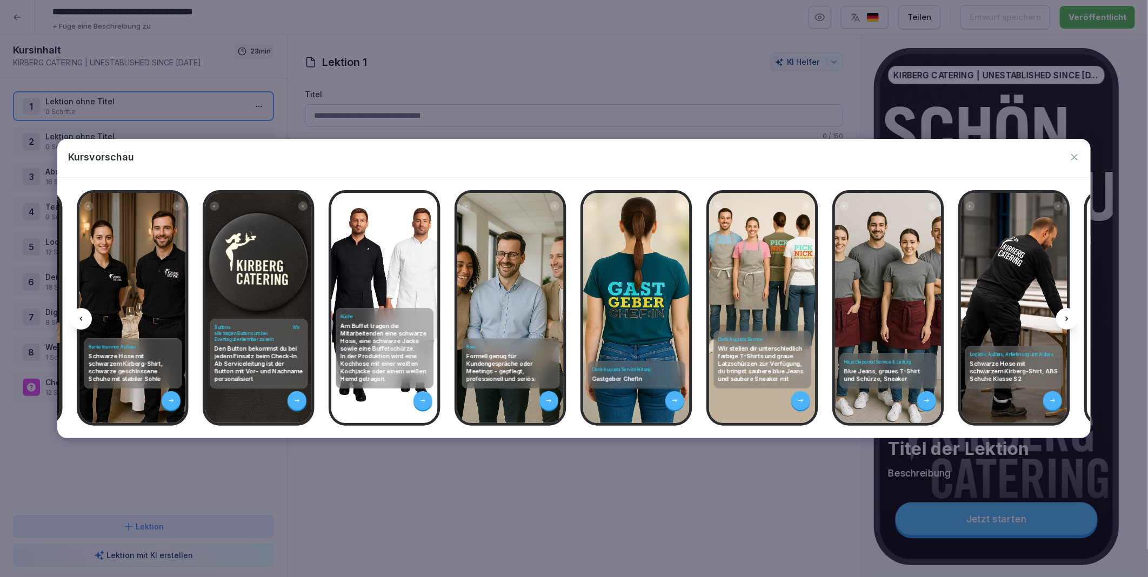
click at [1072, 316] on div at bounding box center [1067, 319] width 22 height 22
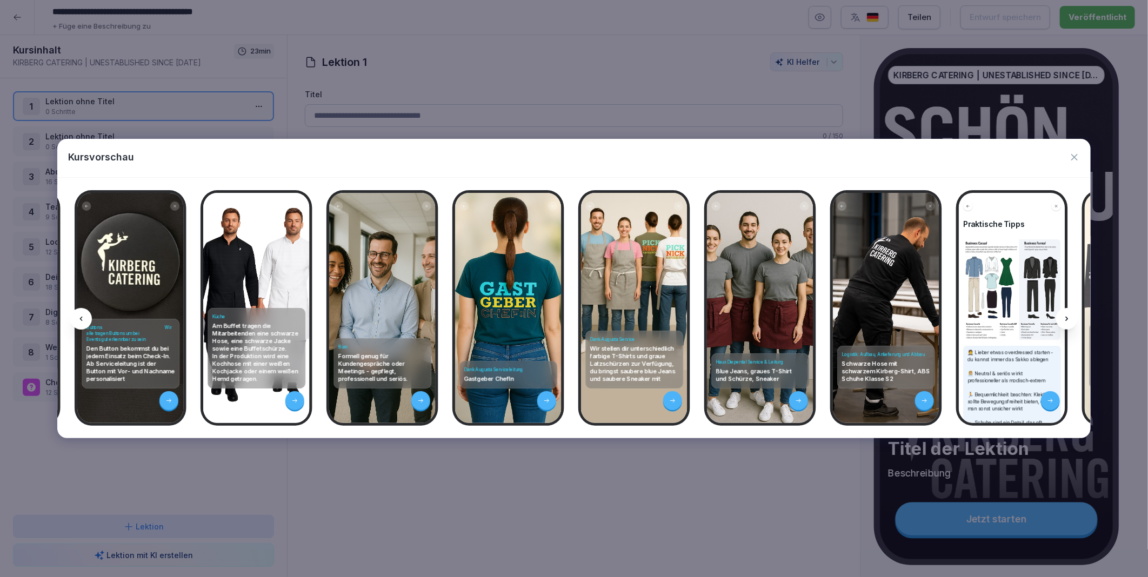
click at [1072, 316] on div at bounding box center [1067, 319] width 22 height 22
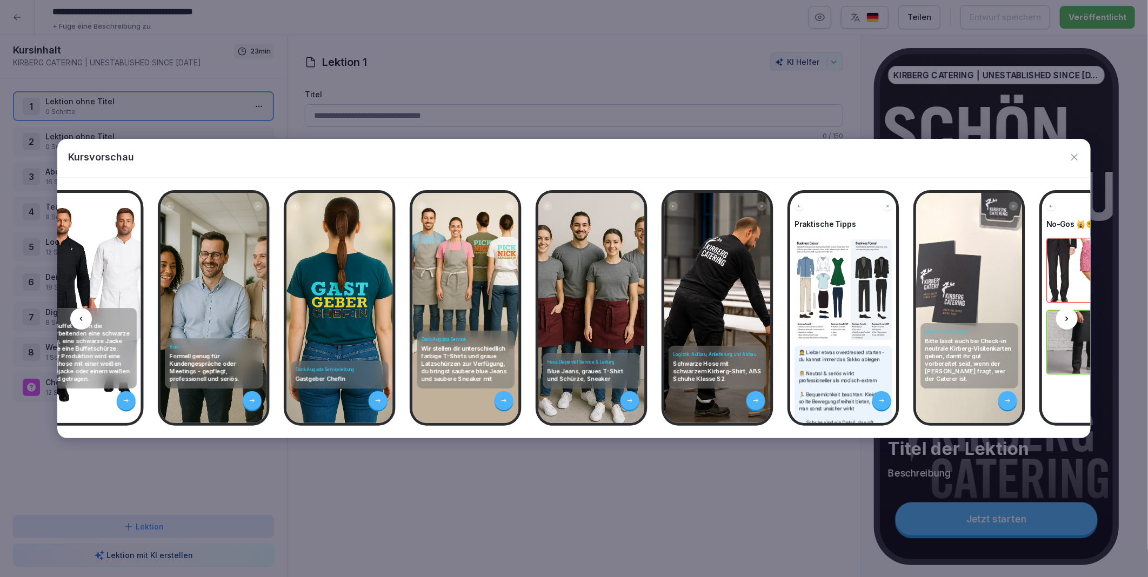
click at [1072, 316] on div at bounding box center [1067, 319] width 22 height 22
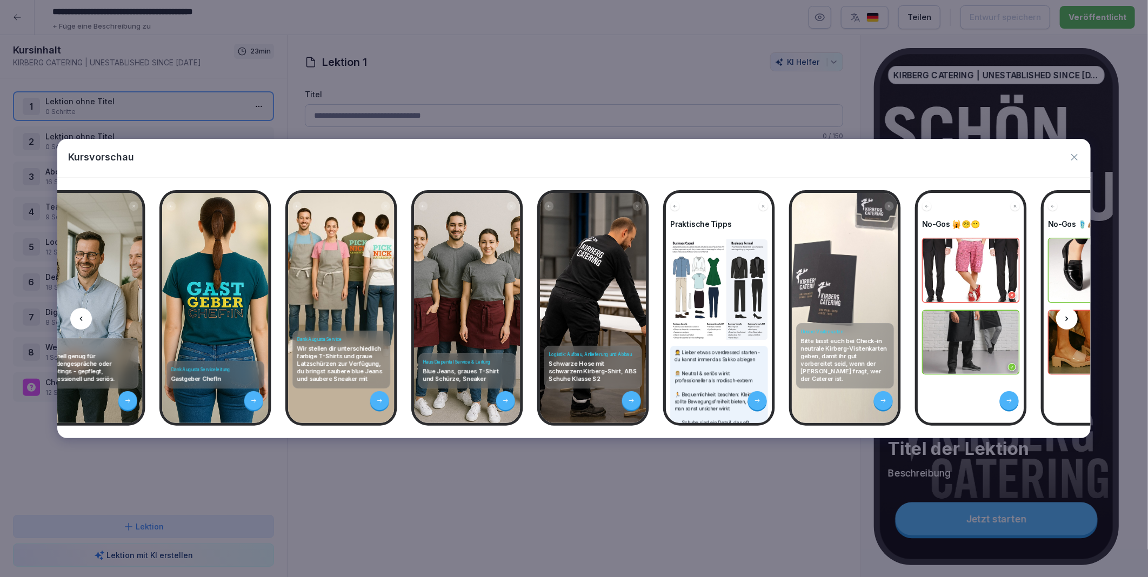
click at [1072, 316] on div at bounding box center [1067, 319] width 22 height 22
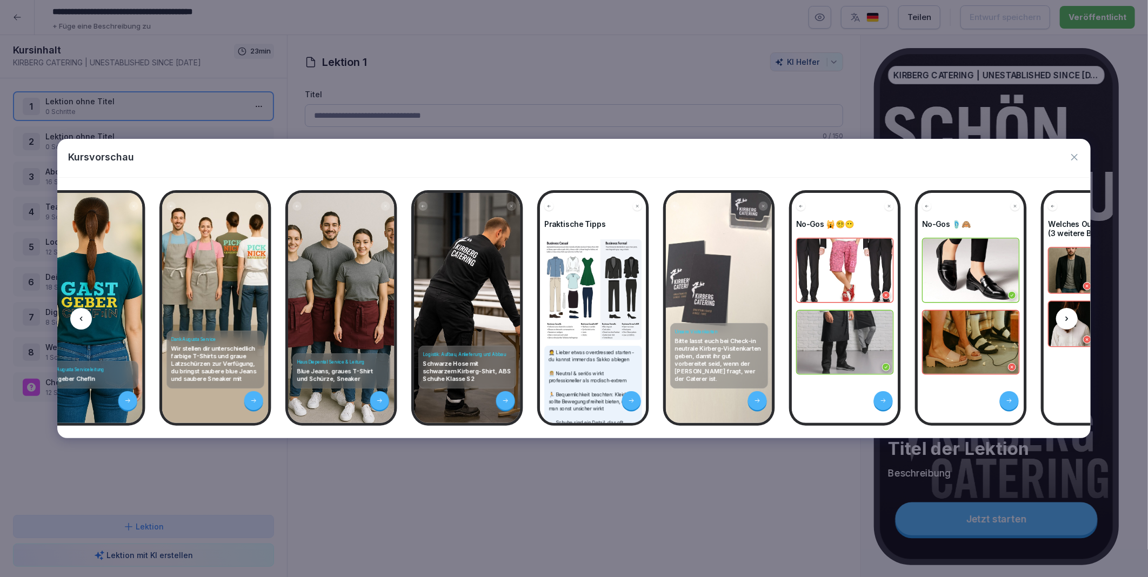
click at [1072, 316] on div at bounding box center [1067, 319] width 22 height 22
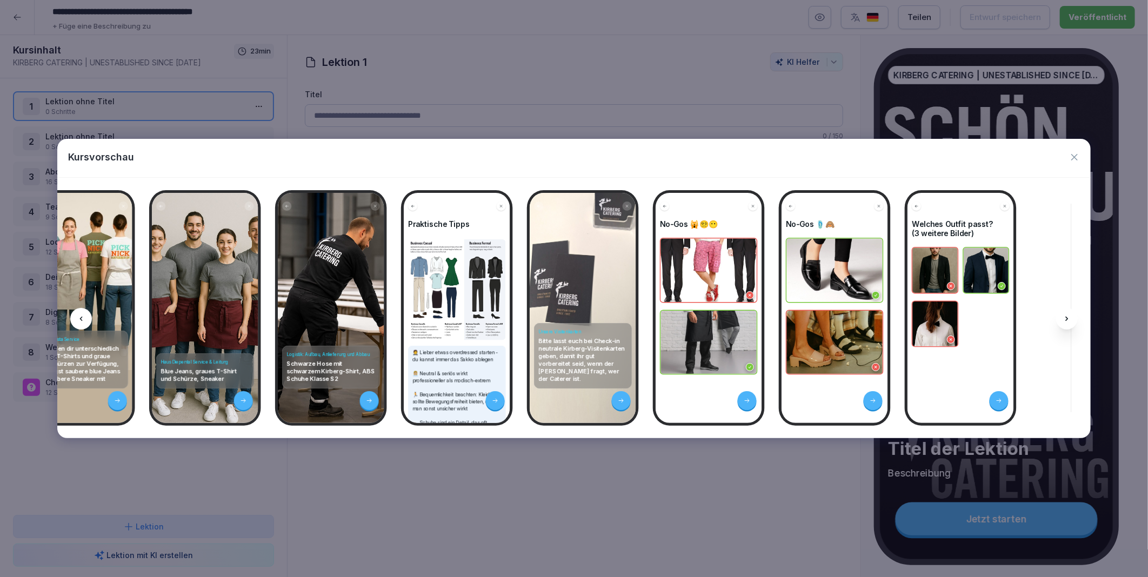
click at [1072, 316] on div at bounding box center [1067, 319] width 22 height 22
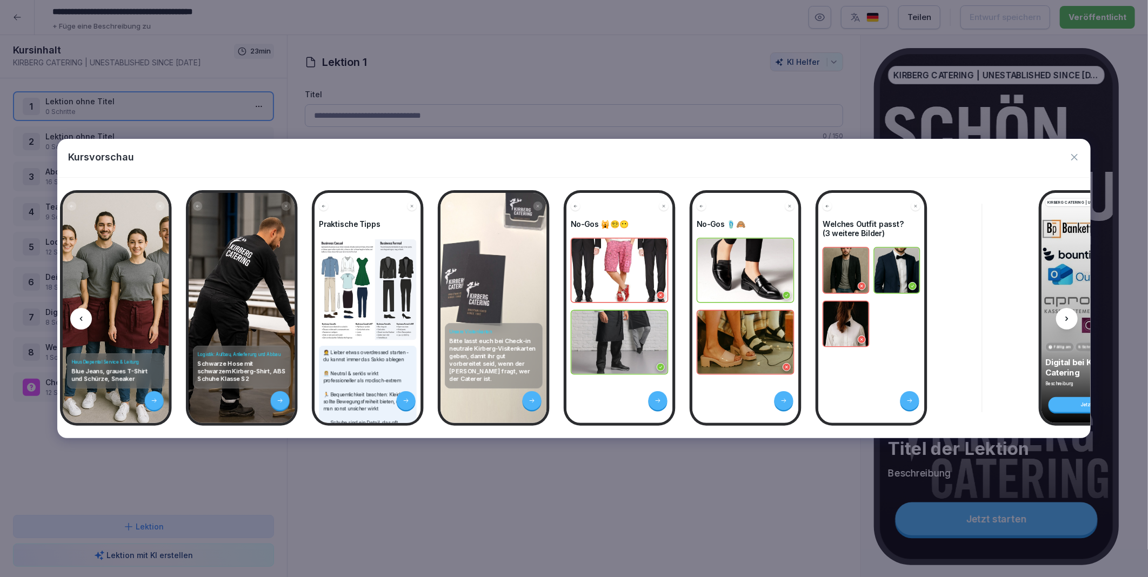
click at [1072, 316] on div at bounding box center [1067, 319] width 22 height 22
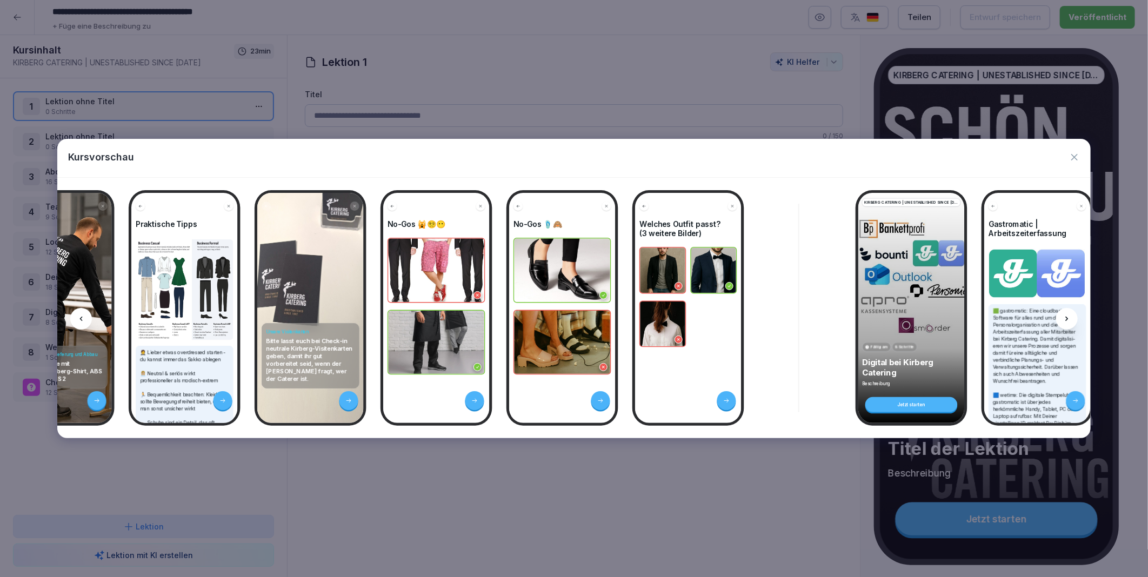
scroll to position [0, 7490]
click at [1072, 316] on div at bounding box center [1067, 319] width 22 height 22
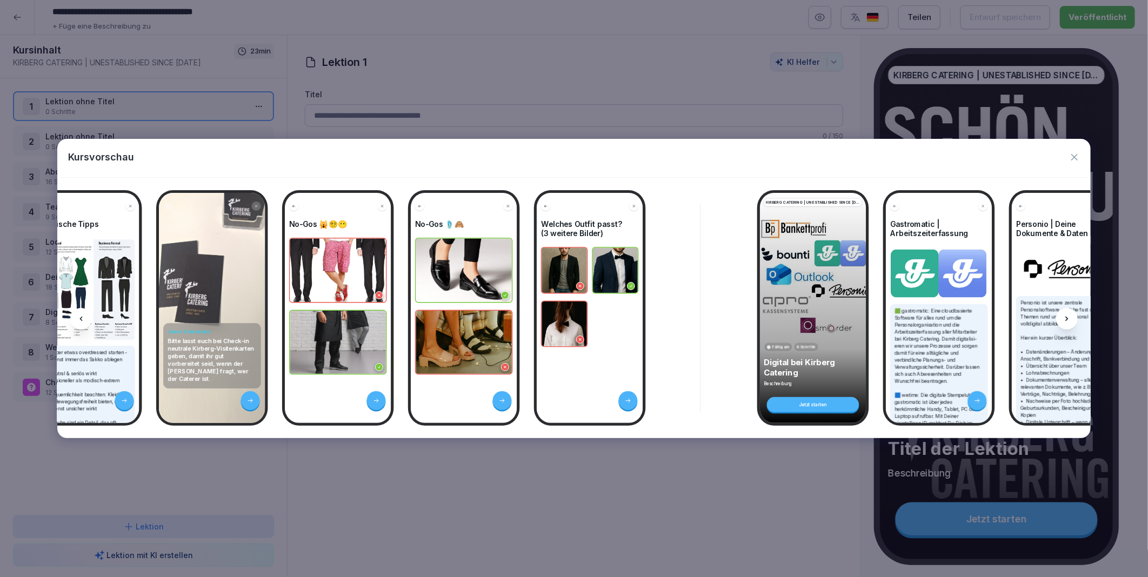
click at [1072, 316] on div at bounding box center [1067, 319] width 22 height 22
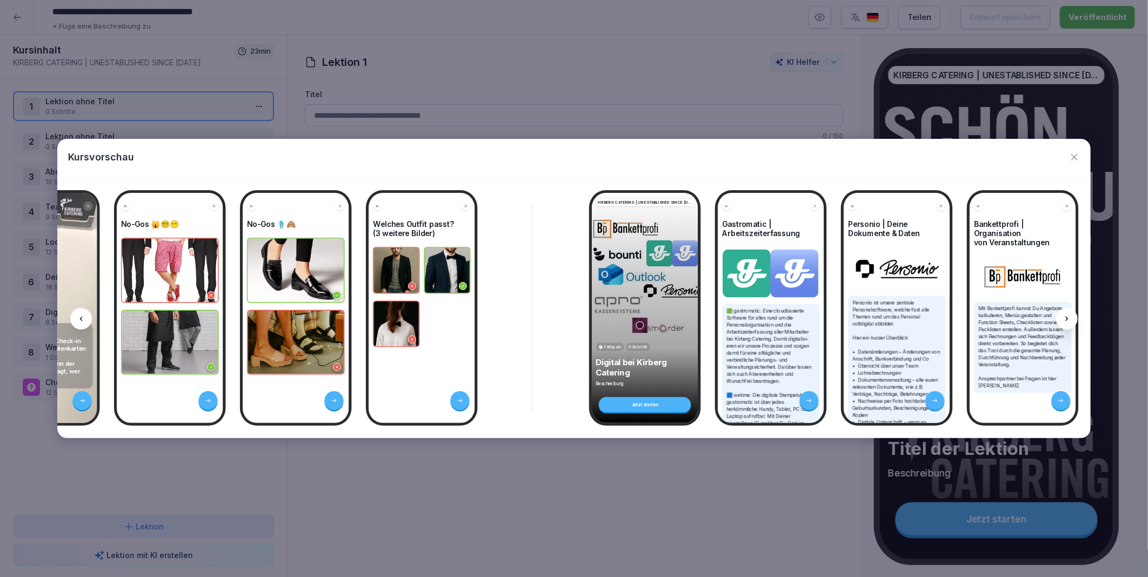
click at [1072, 316] on div at bounding box center [1067, 319] width 22 height 22
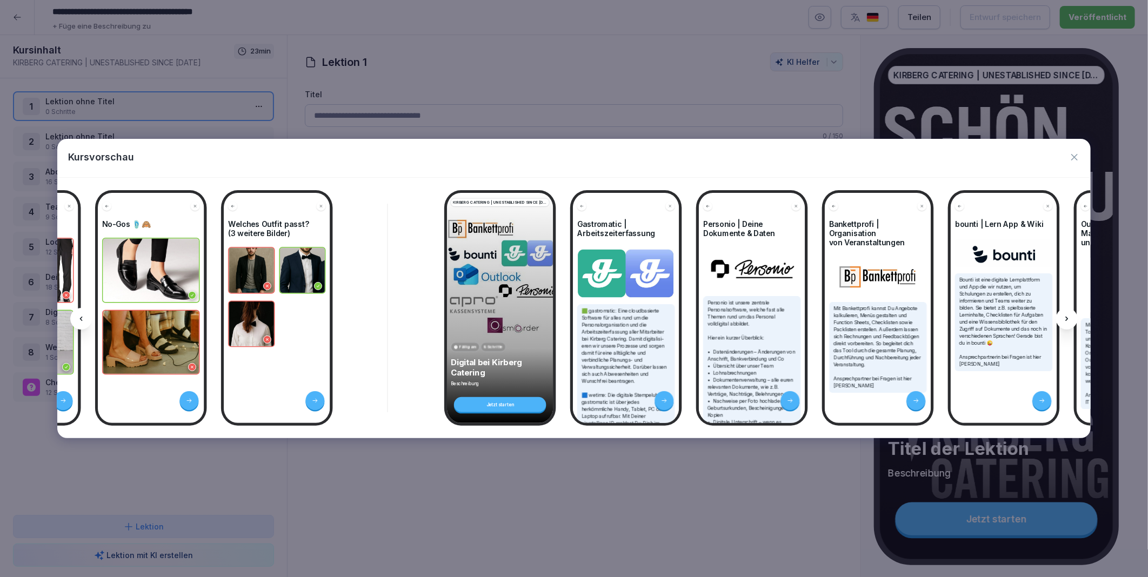
click at [1072, 316] on div at bounding box center [1067, 319] width 22 height 22
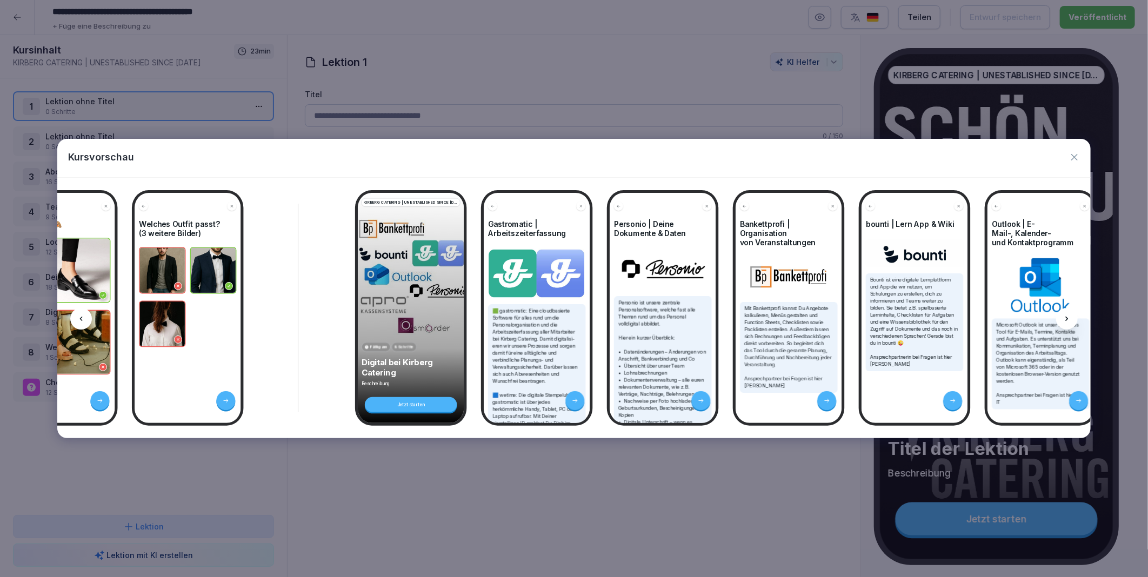
click at [1072, 316] on div at bounding box center [1067, 319] width 22 height 22
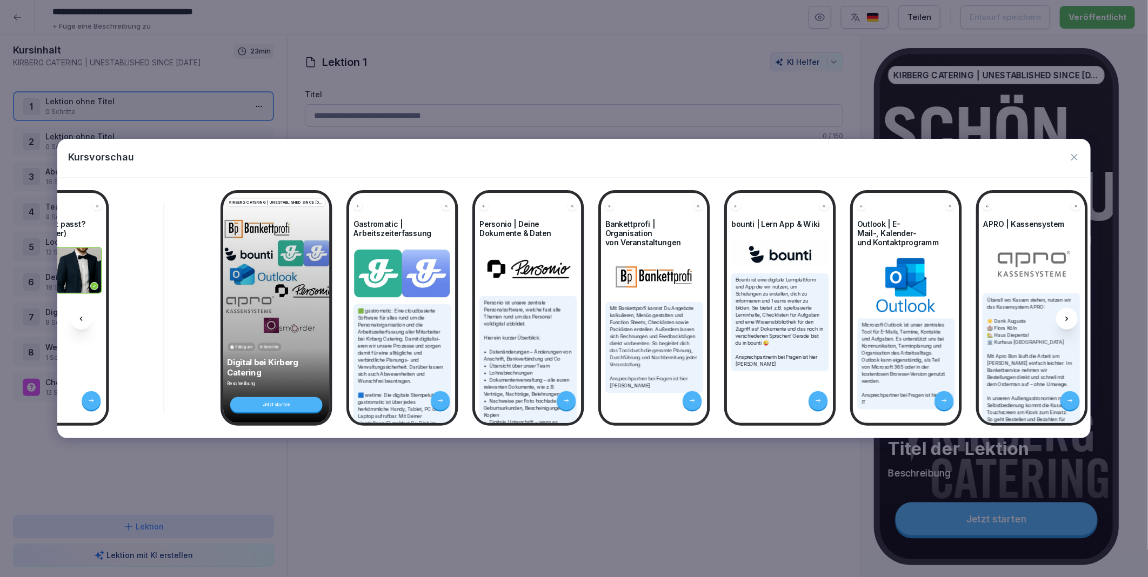
click at [1072, 316] on div at bounding box center [1067, 319] width 22 height 22
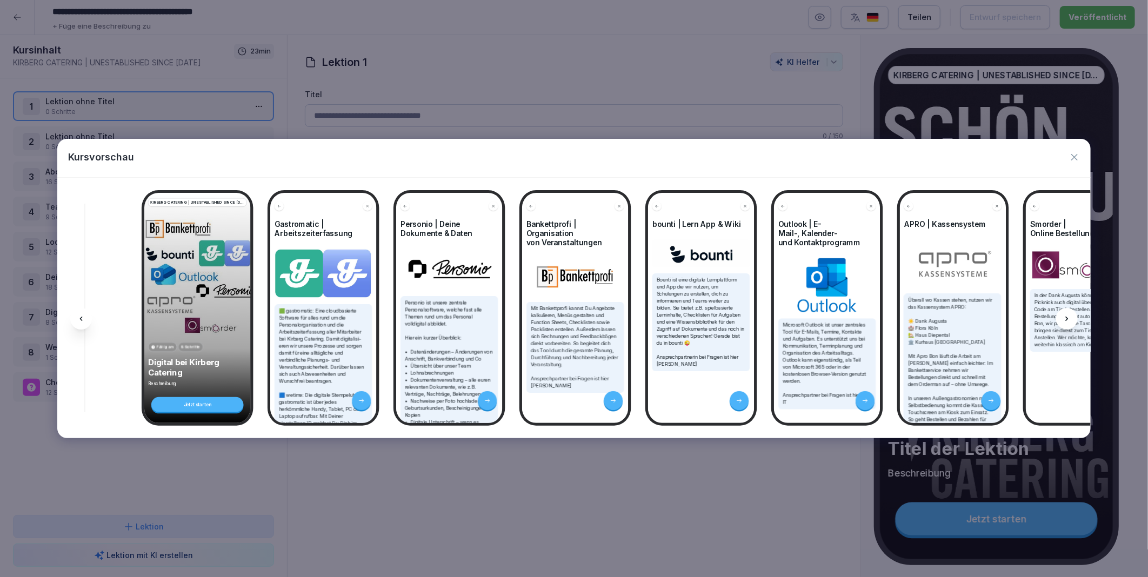
click at [1072, 316] on div at bounding box center [1067, 319] width 22 height 22
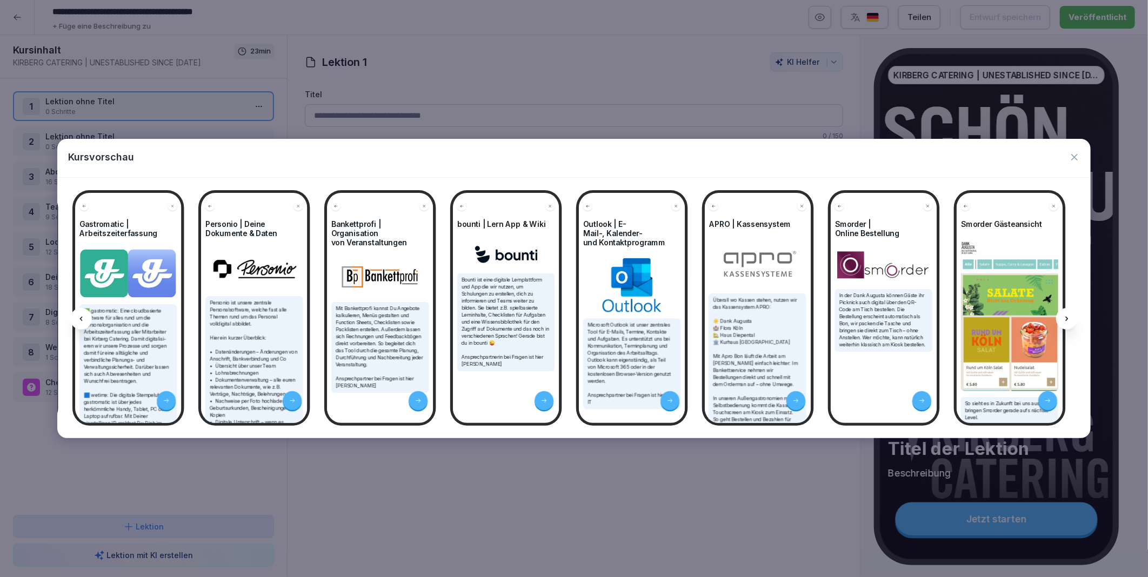
click at [1072, 316] on div at bounding box center [1067, 319] width 22 height 22
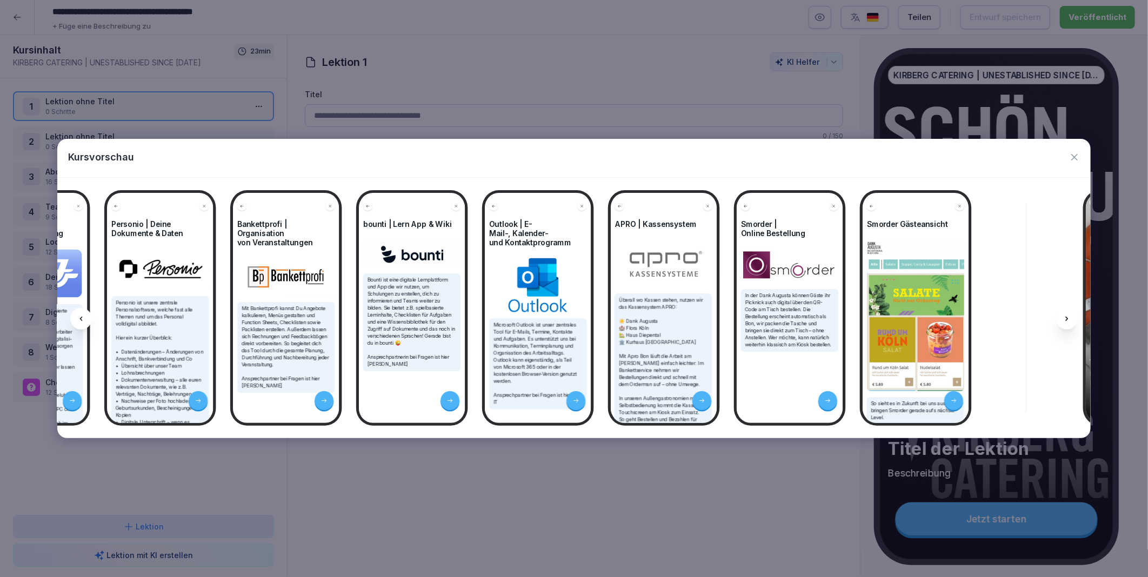
click at [1072, 316] on div at bounding box center [1067, 319] width 22 height 22
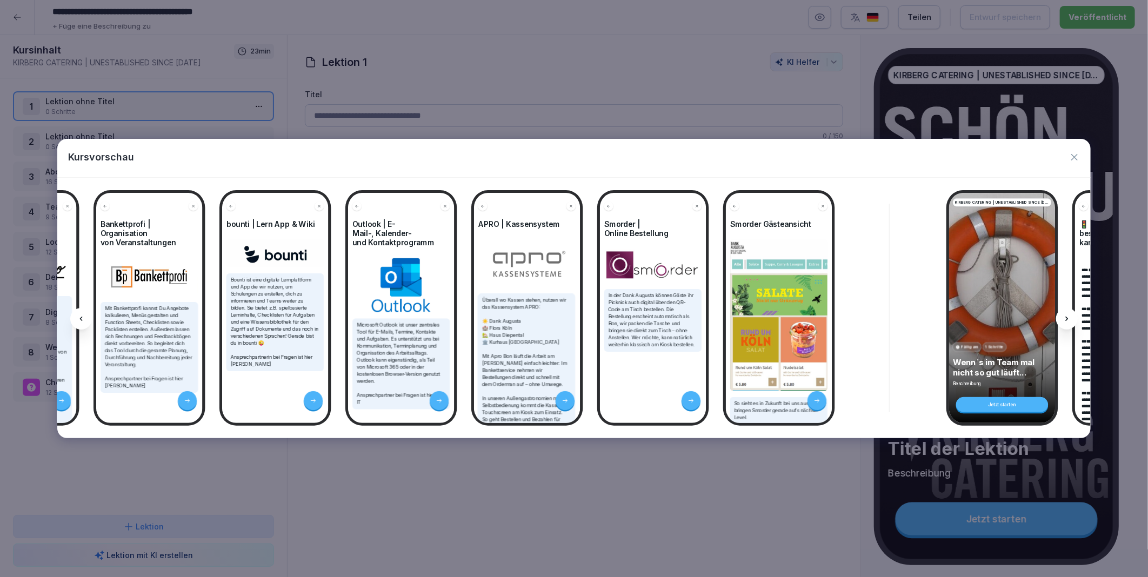
click at [1072, 316] on div at bounding box center [1067, 319] width 22 height 22
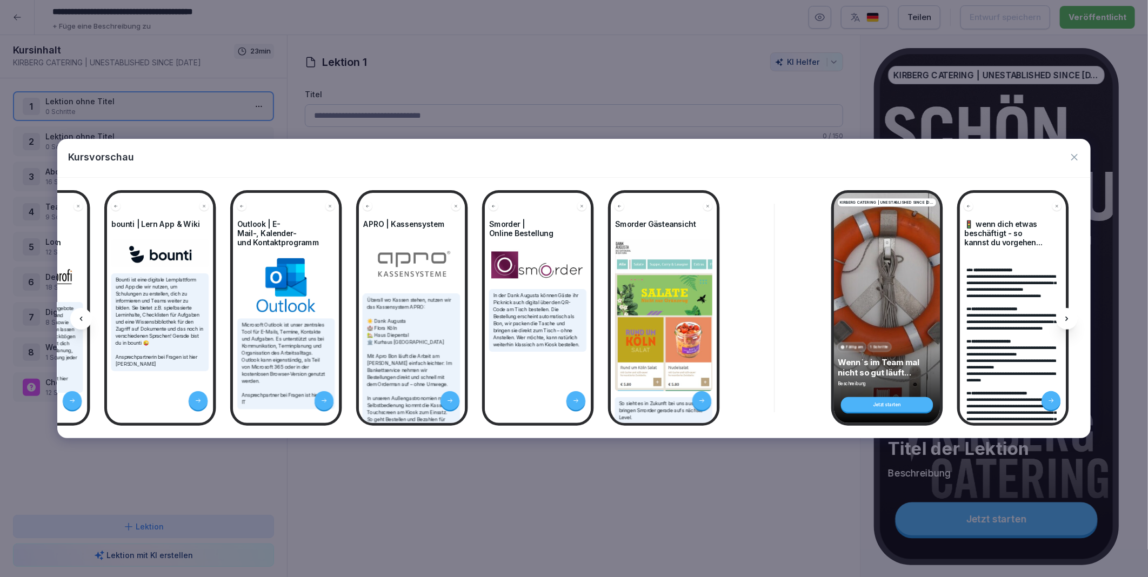
click at [1072, 316] on div at bounding box center [1067, 319] width 22 height 22
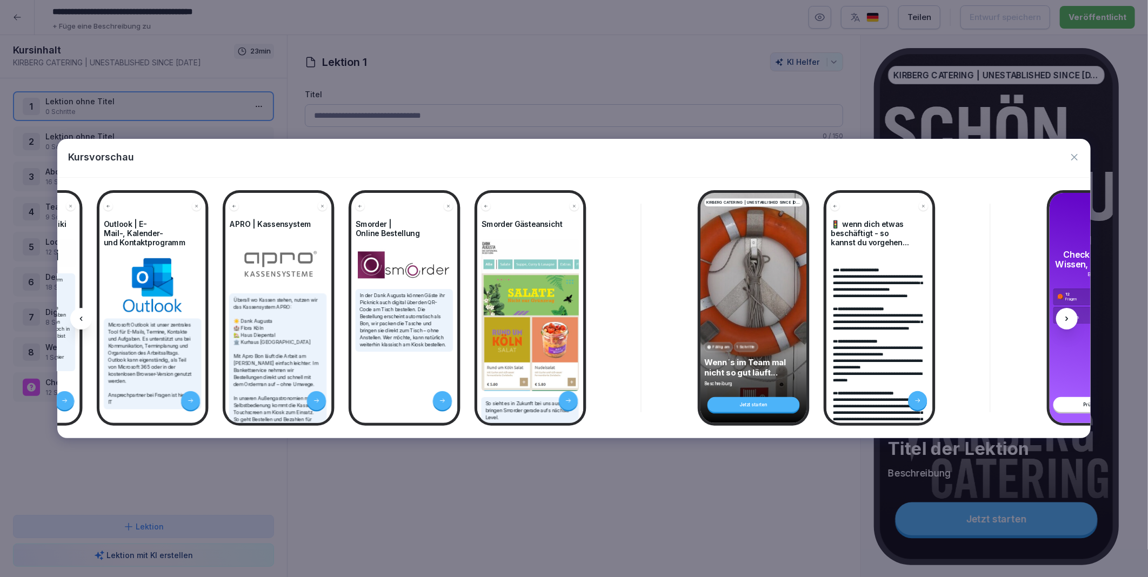
click at [1072, 316] on div at bounding box center [1067, 319] width 22 height 22
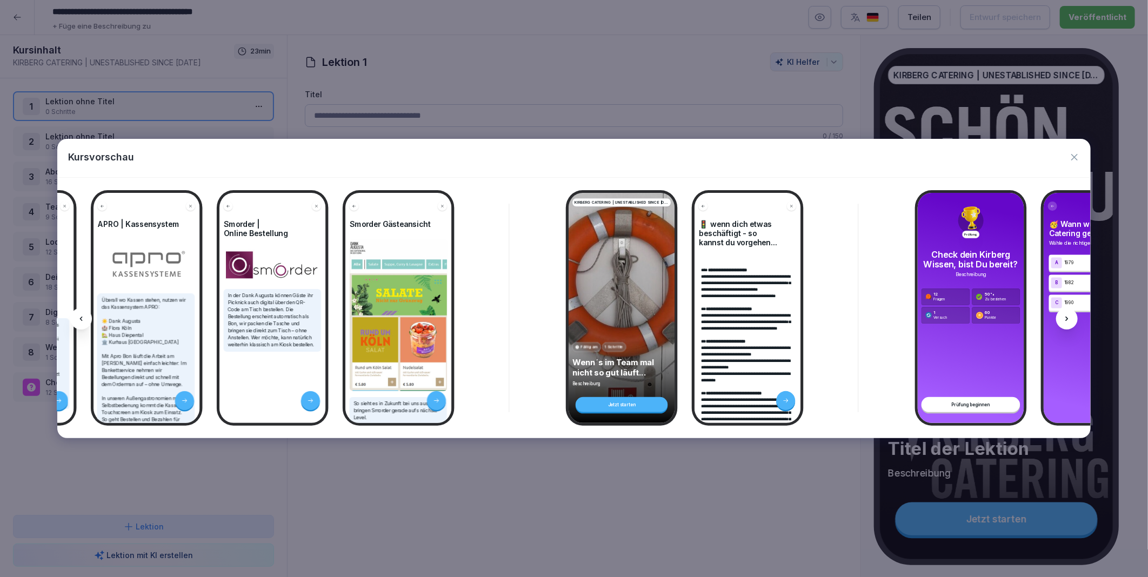
click at [1072, 316] on div at bounding box center [1067, 319] width 22 height 22
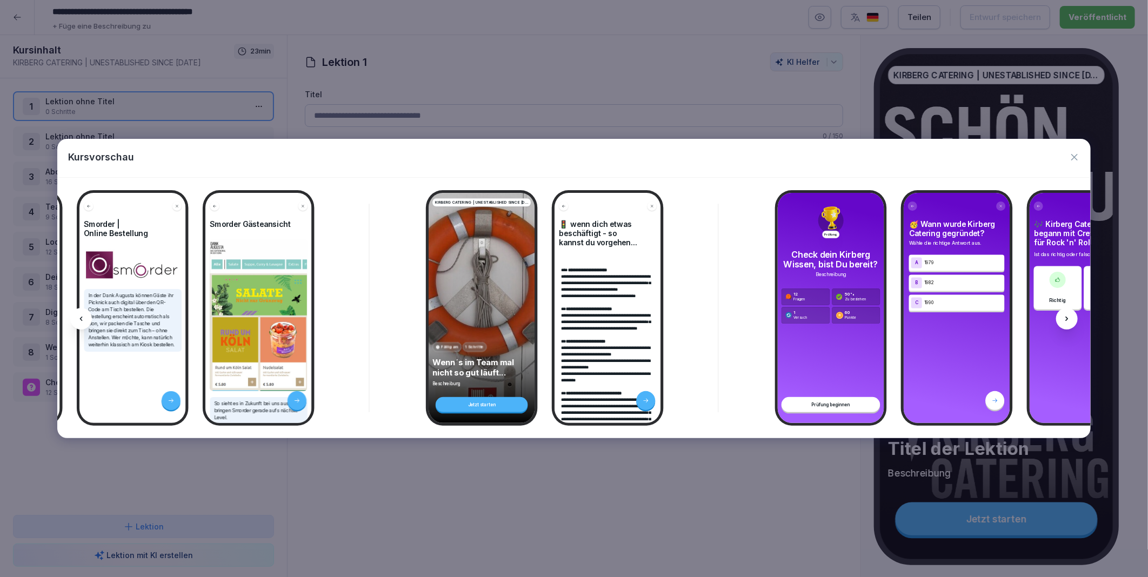
click at [1072, 316] on div at bounding box center [1067, 319] width 22 height 22
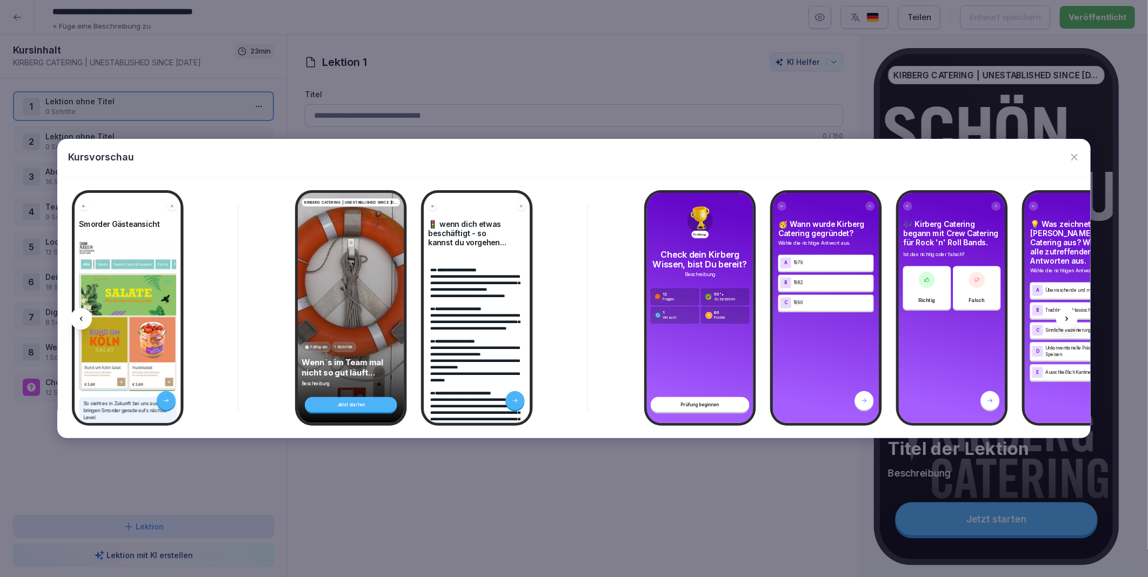
click at [1072, 316] on div at bounding box center [1067, 319] width 22 height 22
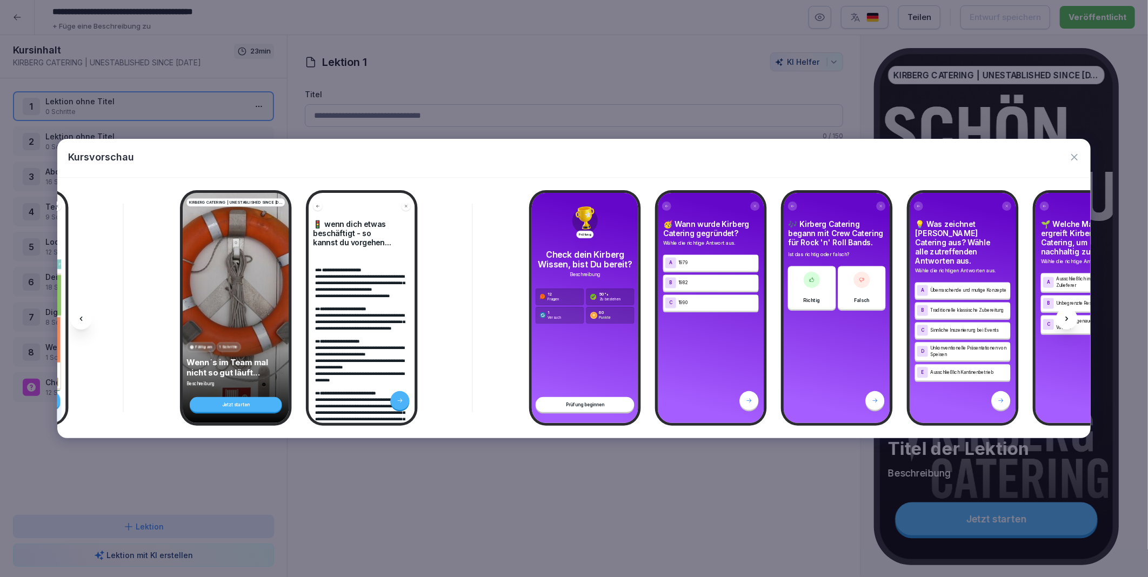
click at [1072, 316] on div at bounding box center [1067, 319] width 22 height 22
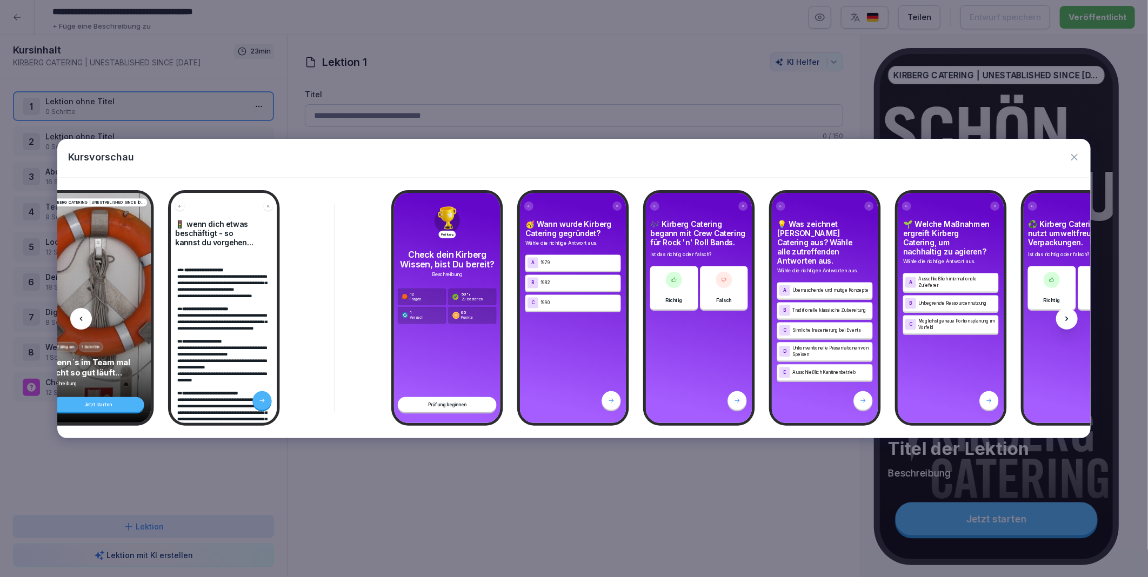
click at [1072, 316] on div at bounding box center [1067, 319] width 22 height 22
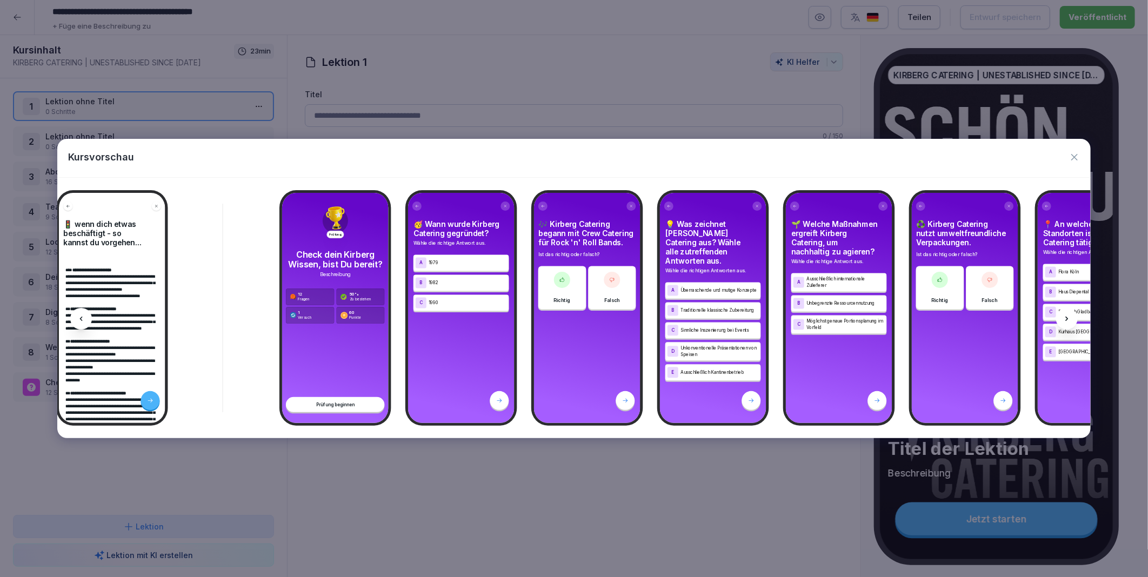
click at [1072, 316] on div at bounding box center [1067, 319] width 22 height 22
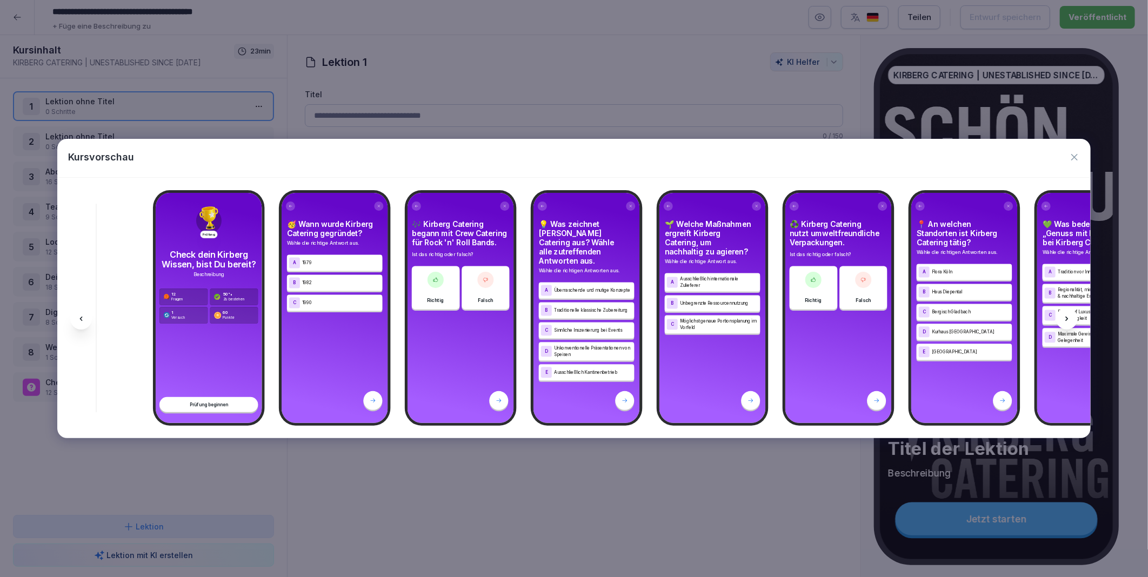
click at [1072, 316] on div at bounding box center [1067, 319] width 22 height 22
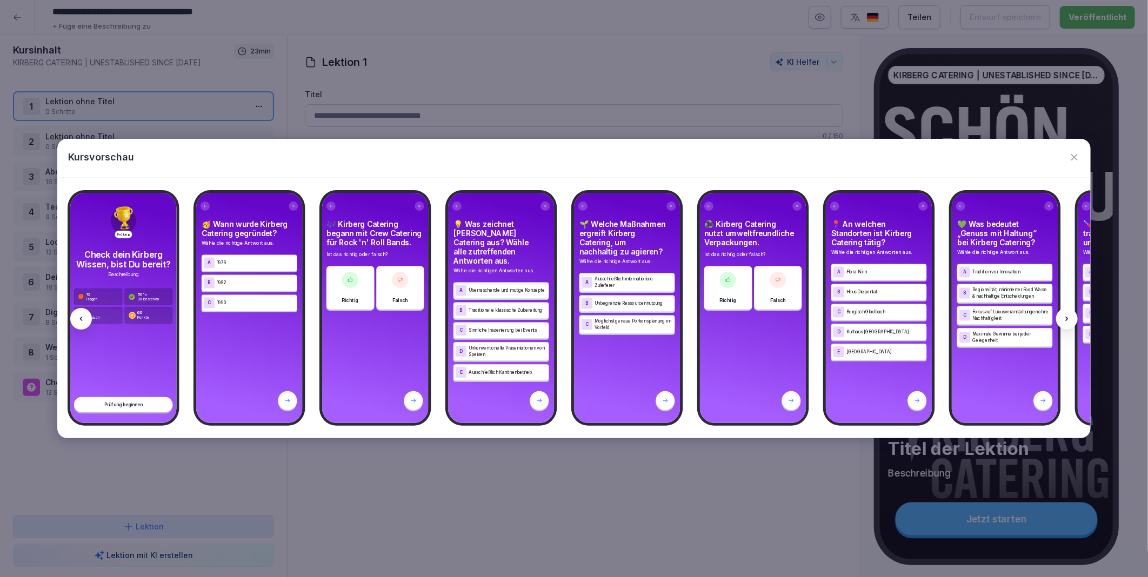
click at [1072, 316] on div at bounding box center [1067, 319] width 22 height 22
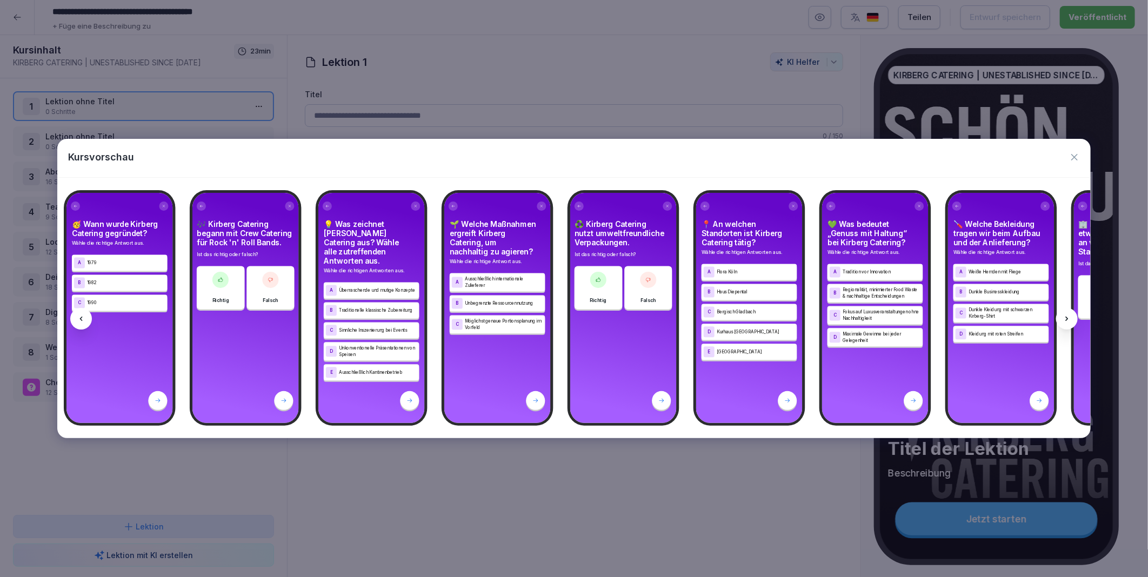
click at [1072, 316] on div at bounding box center [1067, 319] width 22 height 22
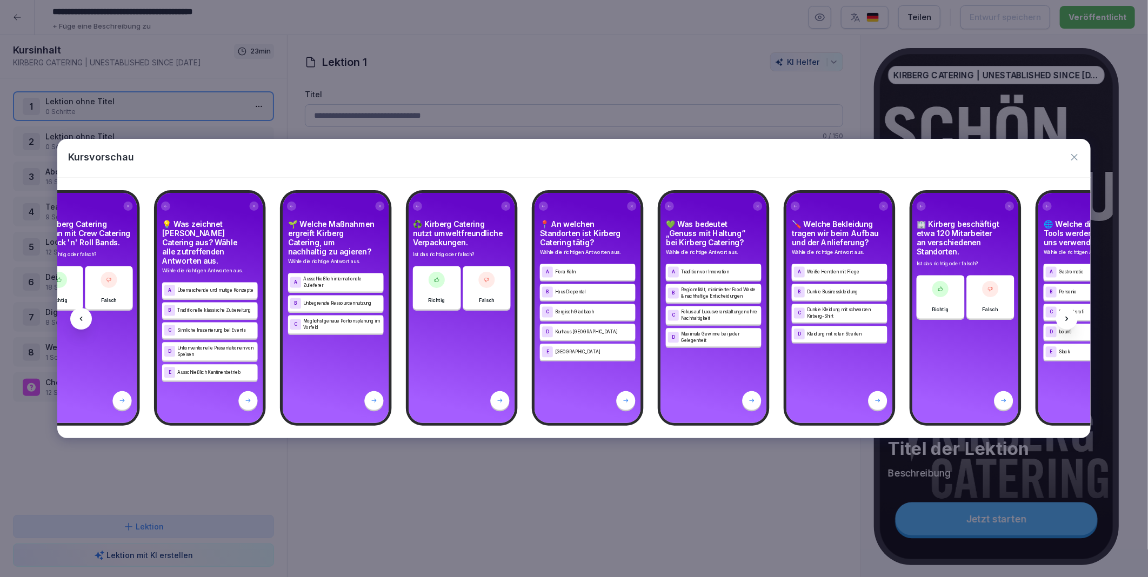
click at [1072, 316] on div at bounding box center [1067, 319] width 22 height 22
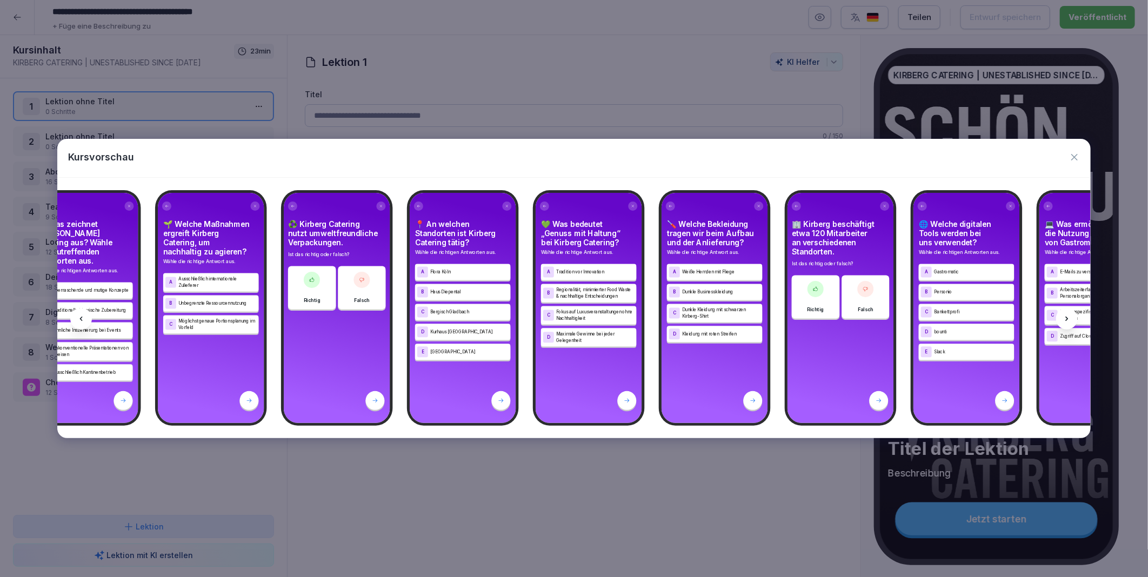
click at [1072, 316] on div at bounding box center [1067, 319] width 22 height 22
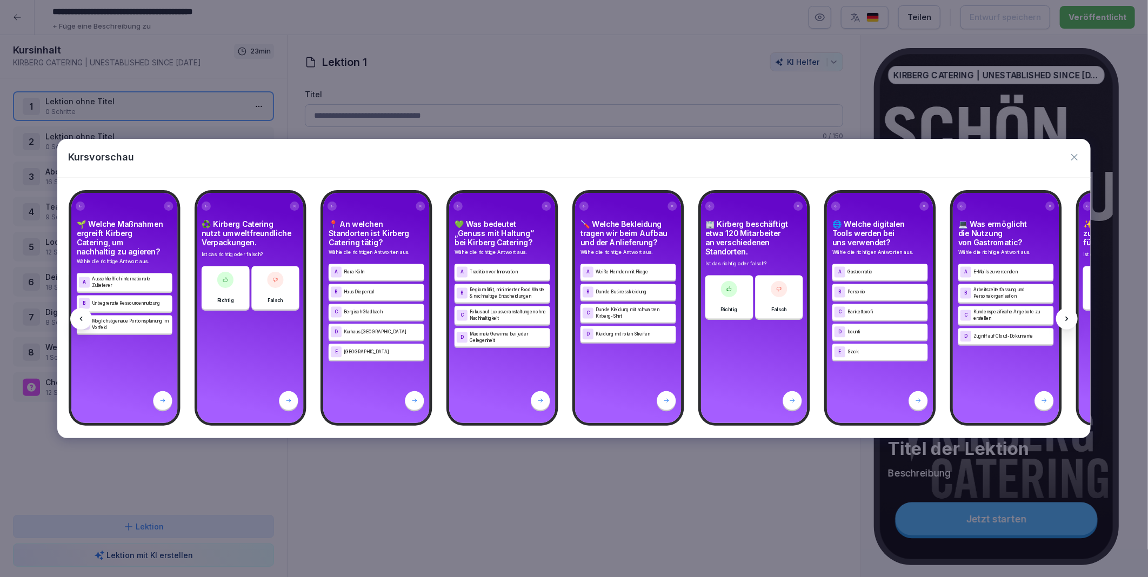
click at [1072, 316] on div at bounding box center [1067, 319] width 22 height 22
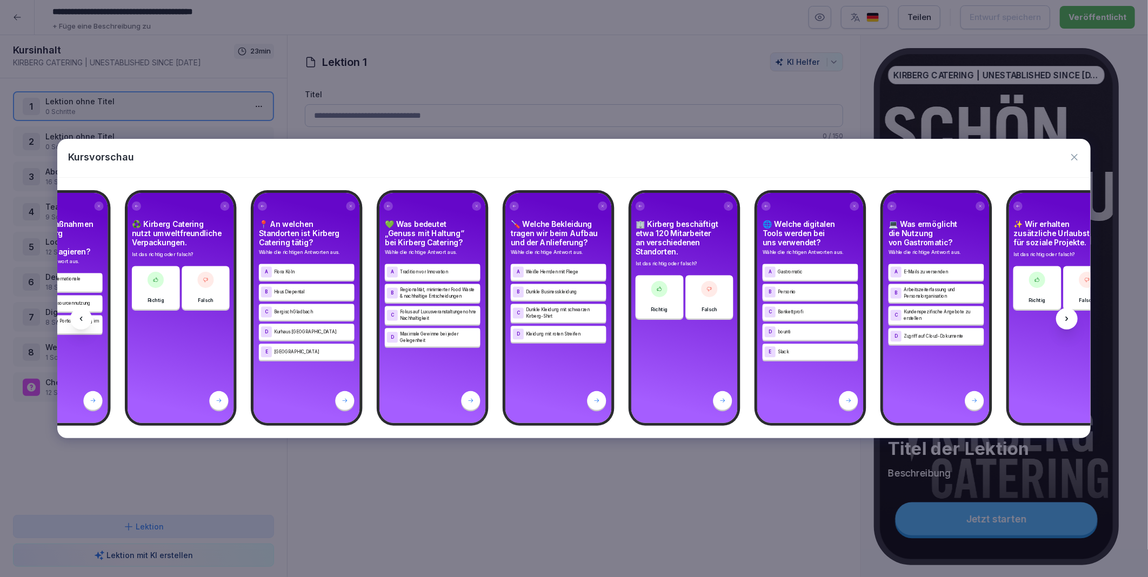
click at [1072, 316] on div at bounding box center [1067, 319] width 22 height 22
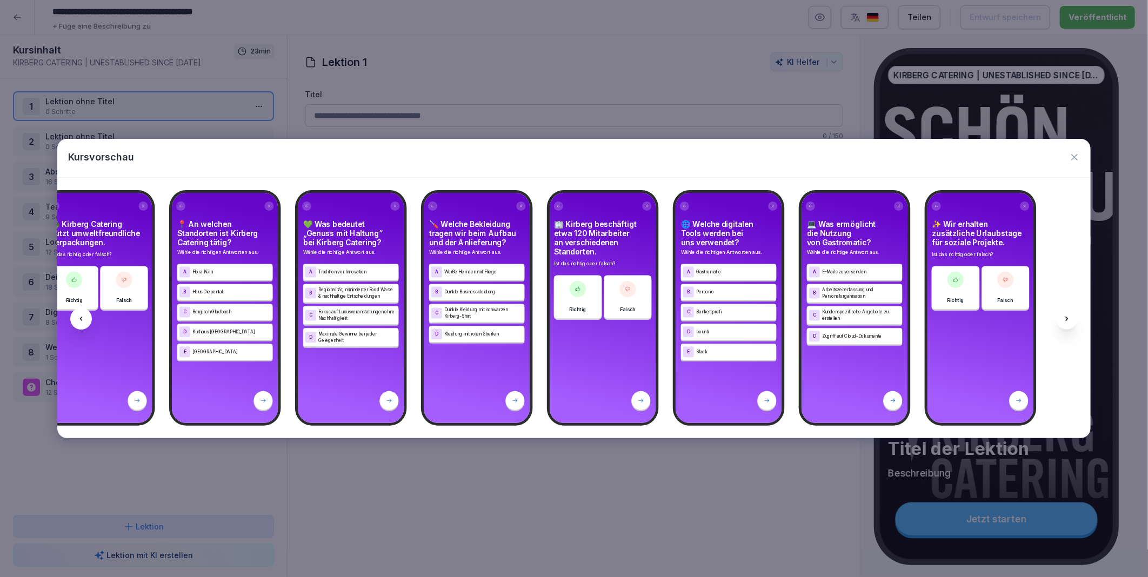
scroll to position [0, 10573]
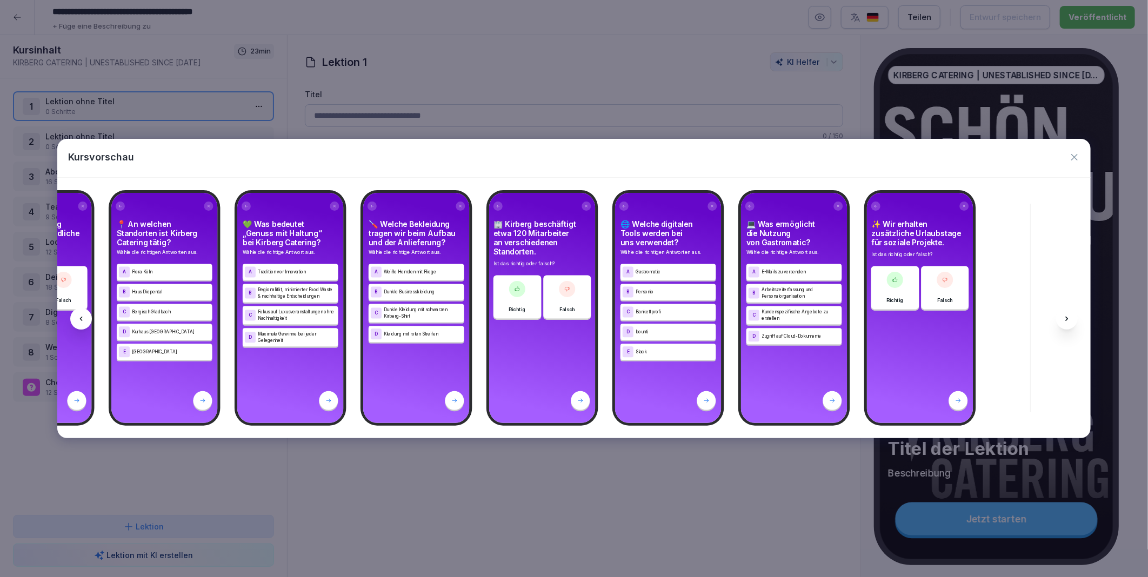
click at [1072, 316] on div at bounding box center [1067, 319] width 22 height 22
drag, startPoint x: 1072, startPoint y: 316, endPoint x: 1074, endPoint y: 158, distance: 157.9
click at [1074, 158] on icon "button" at bounding box center [1075, 157] width 6 height 6
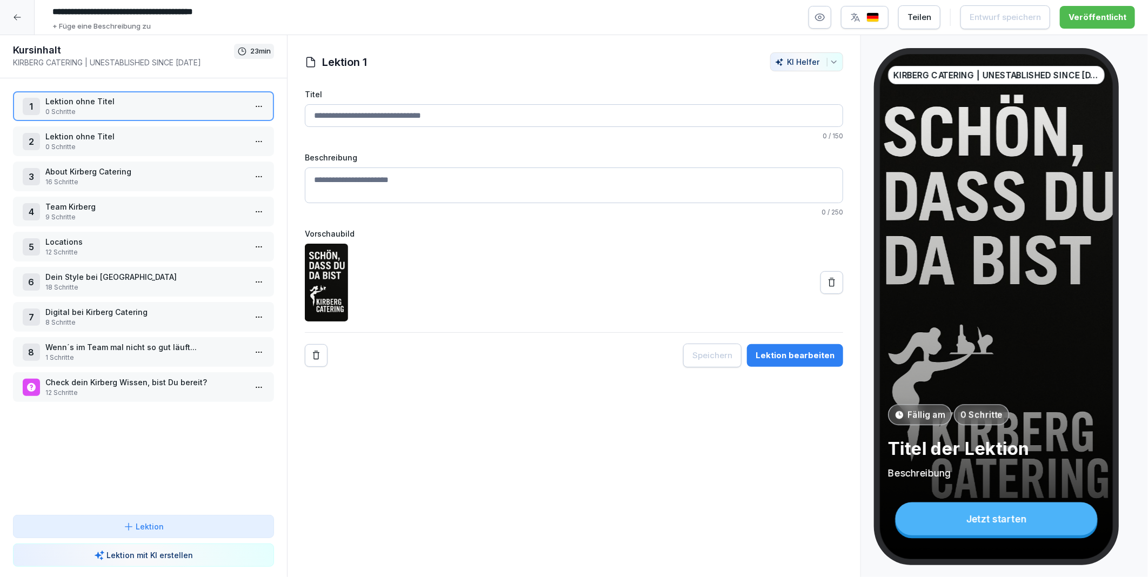
click at [15, 14] on icon at bounding box center [17, 17] width 9 height 9
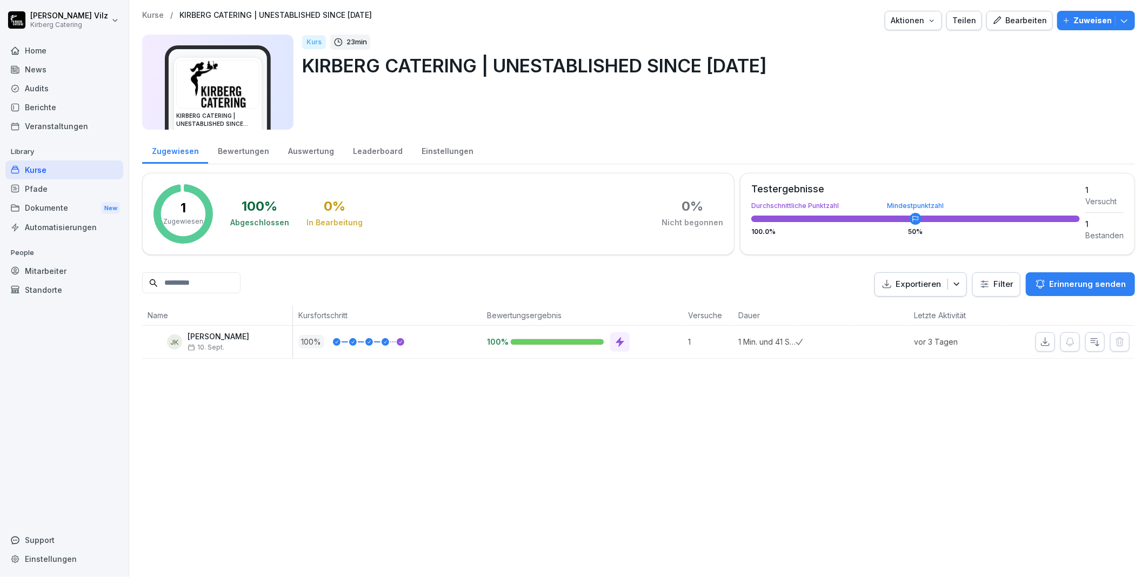
click at [24, 165] on div "Kurse" at bounding box center [64, 170] width 118 height 19
